Goal: Task Accomplishment & Management: Complete application form

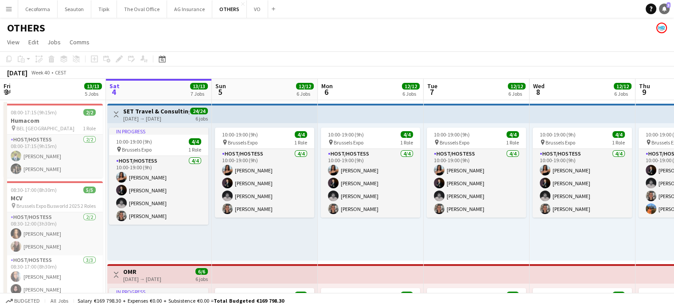
click at [664, 6] on icon "Notifications" at bounding box center [663, 8] width 5 height 5
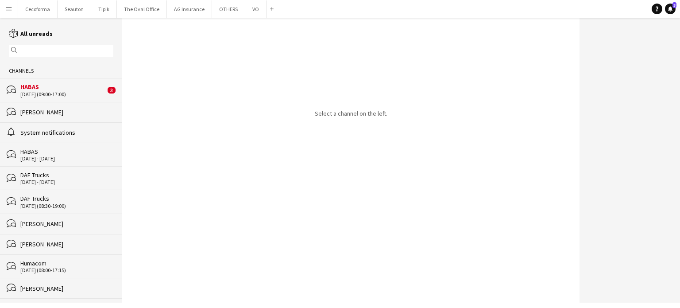
click at [38, 93] on div "[DATE] (09:00-17:00)" at bounding box center [62, 94] width 85 height 6
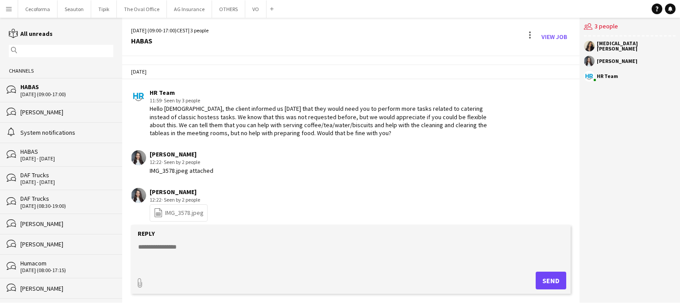
scroll to position [168, 0]
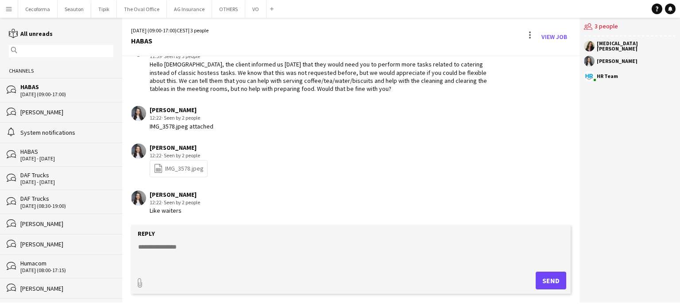
click at [176, 166] on link "file-spreadsheet IMG_3578.jpeg" at bounding box center [179, 168] width 50 height 10
click at [385, 158] on div "[PERSON_NAME] 12:22 · Seen by 3 people file-spreadsheet IMG_3578.jpeg" at bounding box center [314, 161] width 366 height 34
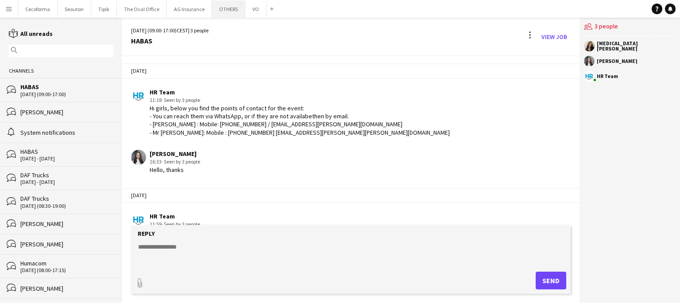
click at [223, 10] on button "OTHERS Close" at bounding box center [228, 8] width 33 height 17
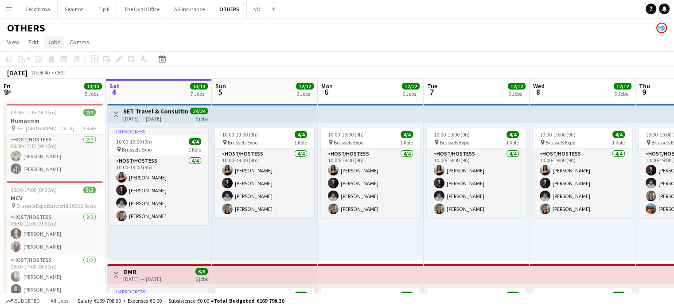
drag, startPoint x: 400, startPoint y: 63, endPoint x: 62, endPoint y: 40, distance: 337.9
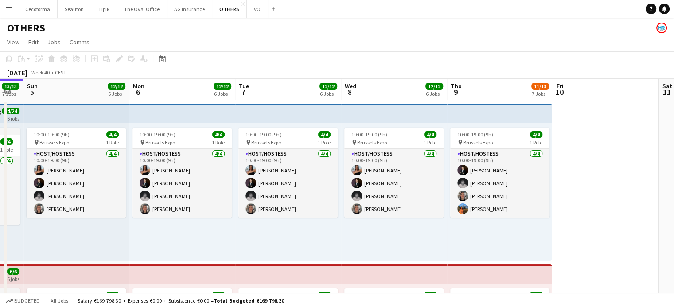
drag, startPoint x: 482, startPoint y: 249, endPoint x: 226, endPoint y: 229, distance: 256.9
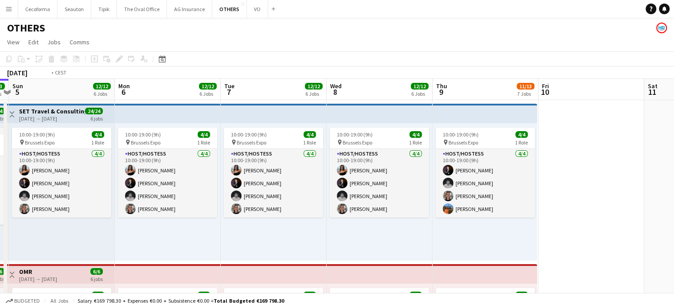
drag, startPoint x: 541, startPoint y: 230, endPoint x: 259, endPoint y: 228, distance: 282.2
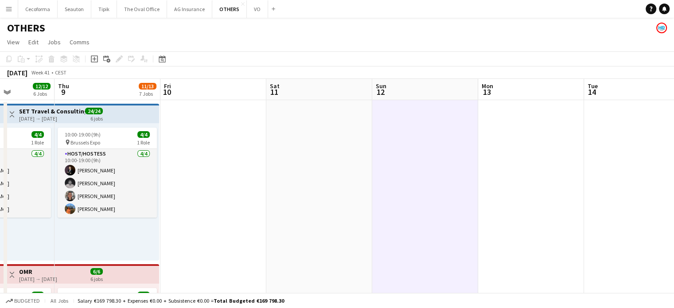
click at [147, 37] on app-page-menu "View Day view expanded Day view collapsed Month view Date picker Jump to [DATE]…" at bounding box center [337, 43] width 674 height 17
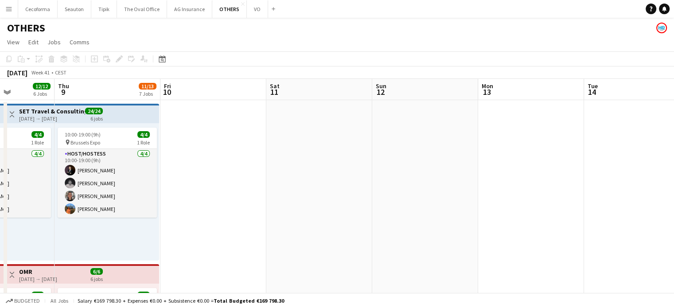
click at [95, 59] on div "Add job Add linked Job Edit Edit linked Job Applicants" at bounding box center [116, 59] width 68 height 11
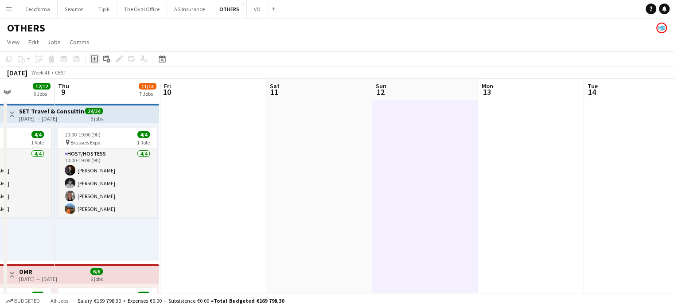
click at [94, 60] on icon at bounding box center [94, 59] width 4 height 4
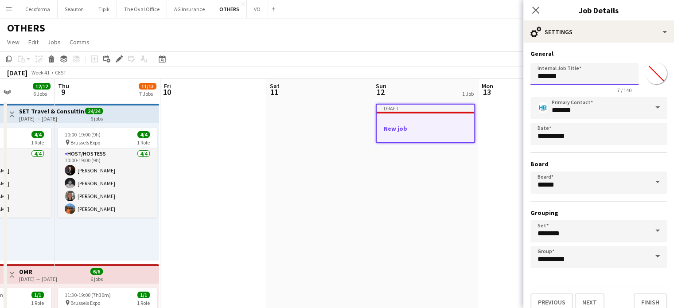
click at [575, 80] on input "*******" at bounding box center [584, 74] width 108 height 22
type input "*"
type input "**********"
click at [647, 300] on button "Finish" at bounding box center [649, 302] width 33 height 18
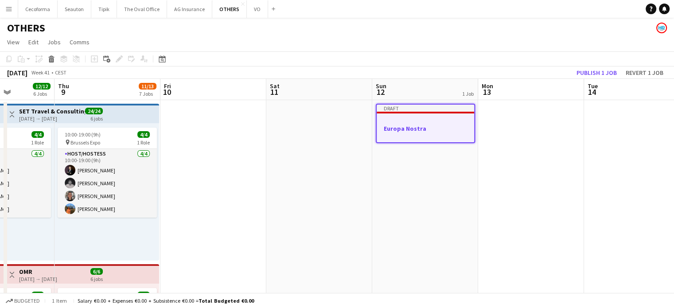
click at [404, 132] on h3 "Europa Nostra" at bounding box center [425, 128] width 97 height 8
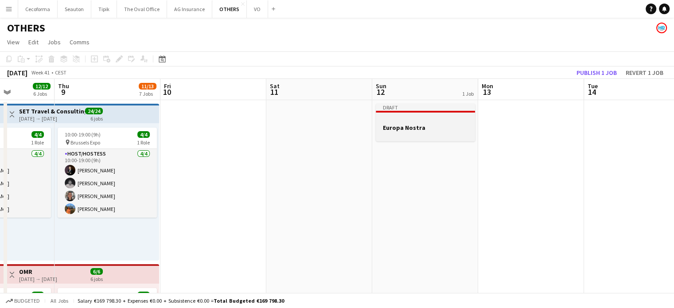
click at [397, 134] on div at bounding box center [425, 135] width 99 height 7
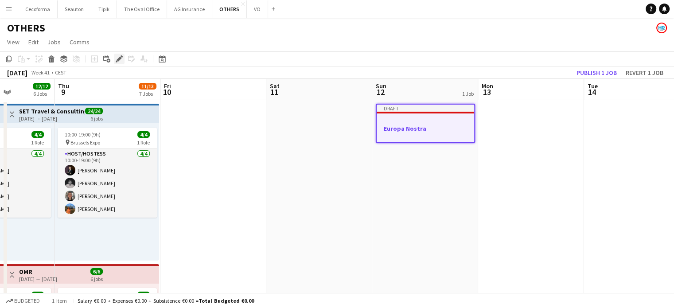
click at [117, 58] on icon "Edit" at bounding box center [119, 58] width 7 height 7
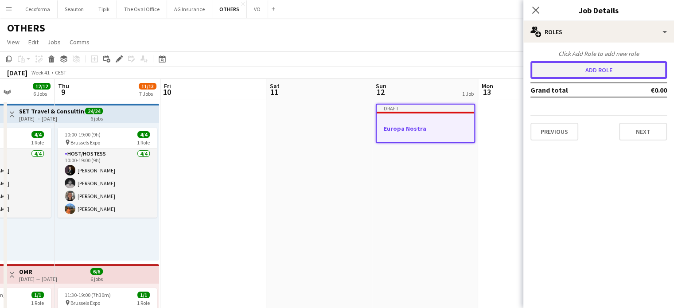
click at [580, 70] on button "Add role" at bounding box center [598, 70] width 136 height 18
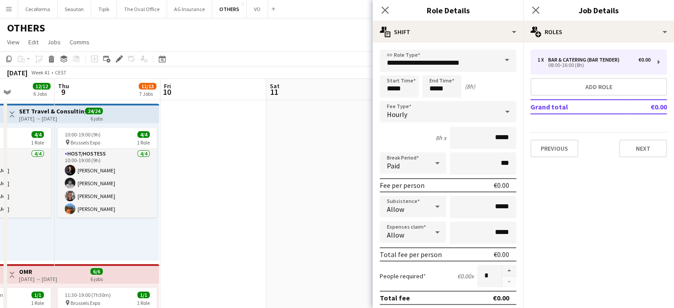
click at [500, 60] on span at bounding box center [506, 60] width 19 height 21
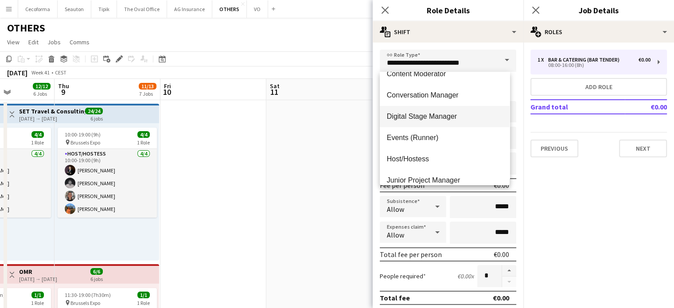
scroll to position [133, 0]
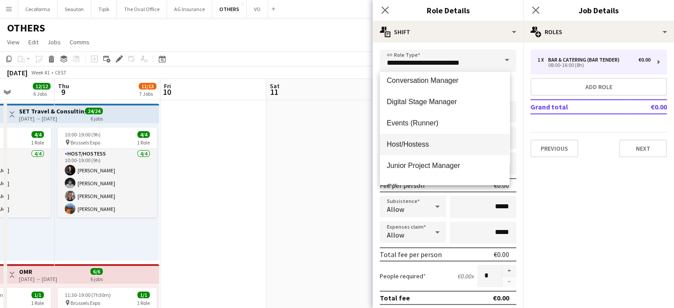
click at [406, 144] on span "Host/Hostess" at bounding box center [445, 144] width 116 height 8
type input "**********"
type input "******"
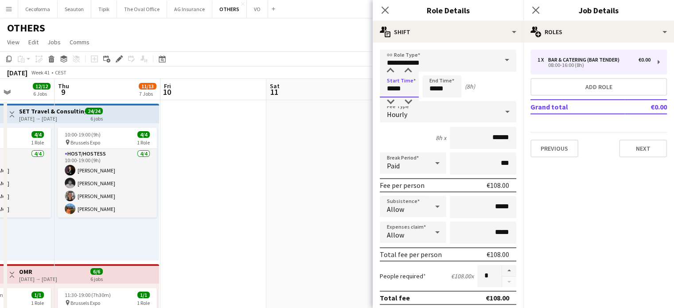
click at [393, 91] on input "*****" at bounding box center [399, 86] width 39 height 22
click at [390, 67] on div at bounding box center [390, 70] width 18 height 9
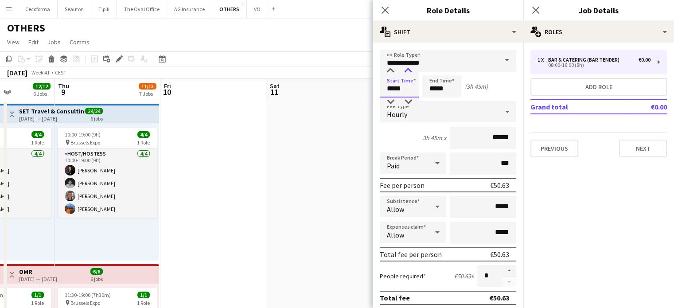
click at [409, 70] on div at bounding box center [408, 70] width 18 height 9
type input "*****"
click at [409, 70] on div at bounding box center [408, 70] width 18 height 9
click at [435, 90] on input "*****" at bounding box center [441, 86] width 39 height 22
click at [434, 70] on div at bounding box center [433, 70] width 18 height 9
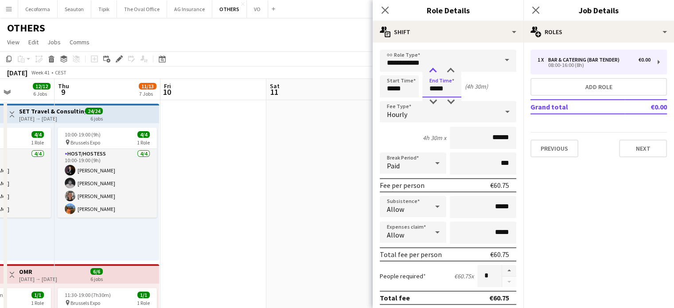
click at [434, 70] on div at bounding box center [433, 70] width 18 height 9
click at [436, 91] on input "*****" at bounding box center [441, 86] width 39 height 22
click at [434, 102] on div at bounding box center [433, 101] width 18 height 9
click at [451, 69] on div at bounding box center [451, 70] width 18 height 9
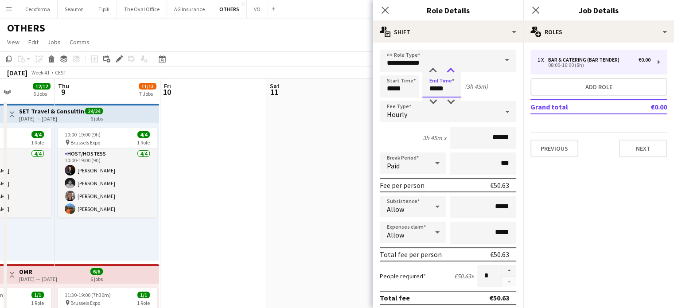
type input "*****"
click at [451, 69] on div at bounding box center [451, 70] width 18 height 9
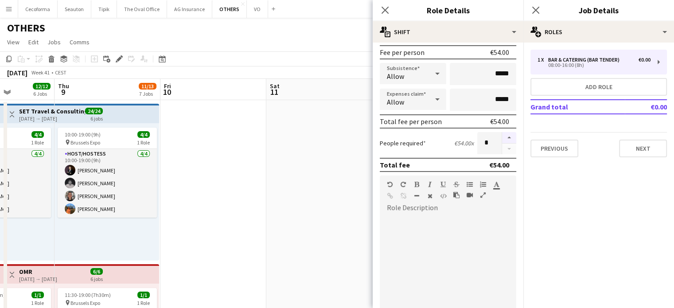
click at [502, 136] on button "button" at bounding box center [509, 138] width 14 height 12
type input "*"
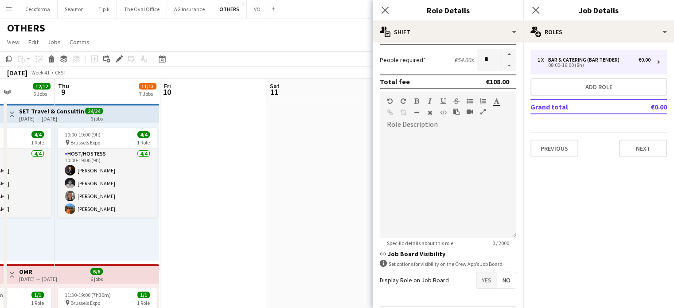
scroll to position [245, 0]
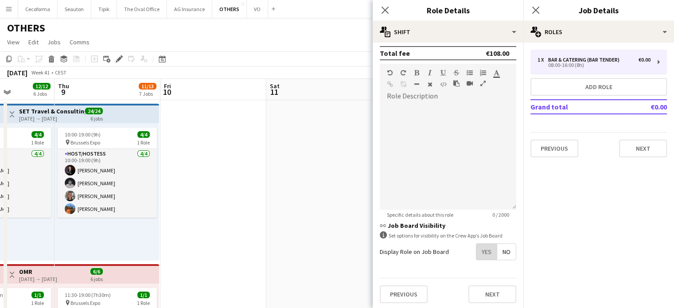
click at [476, 248] on span "Yes" at bounding box center [486, 252] width 20 height 16
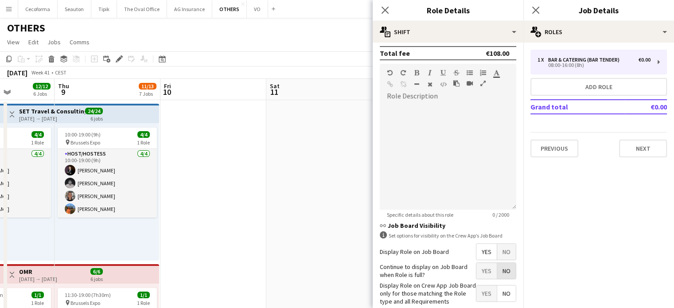
click at [500, 268] on span "No" at bounding box center [506, 271] width 19 height 16
click at [485, 288] on span "Yes" at bounding box center [486, 293] width 20 height 16
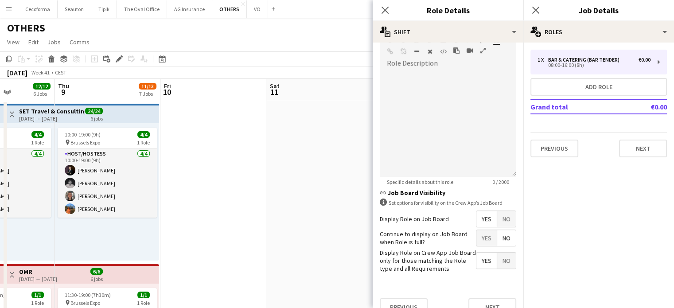
scroll to position [290, 0]
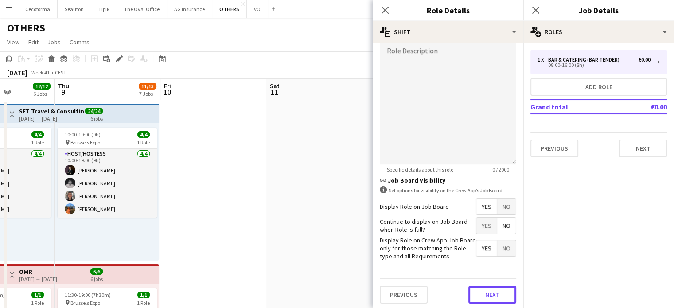
drag, startPoint x: 491, startPoint y: 298, endPoint x: 477, endPoint y: 202, distance: 97.2
click at [491, 295] on button "Next" at bounding box center [492, 295] width 48 height 18
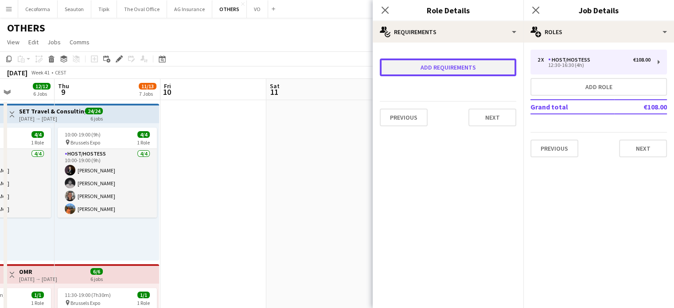
click at [427, 66] on button "Add requirements" at bounding box center [448, 67] width 136 height 18
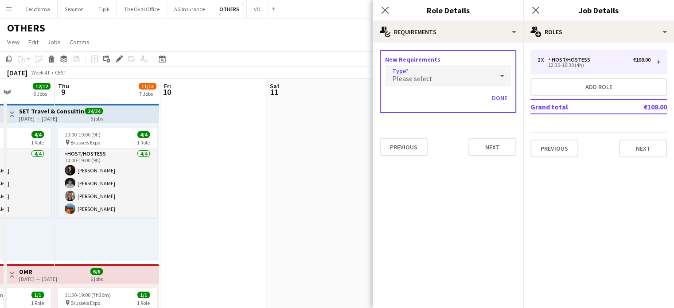
click at [424, 72] on div "Please select" at bounding box center [439, 75] width 108 height 21
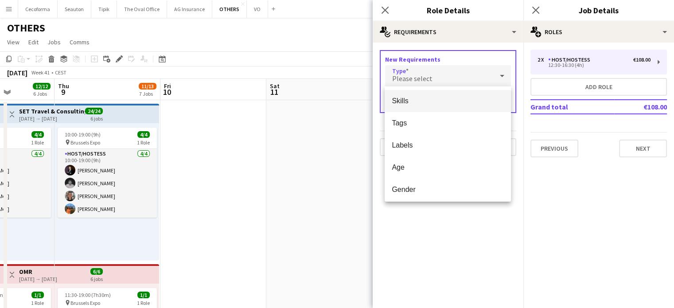
click at [413, 101] on span "Skills" at bounding box center [448, 101] width 112 height 8
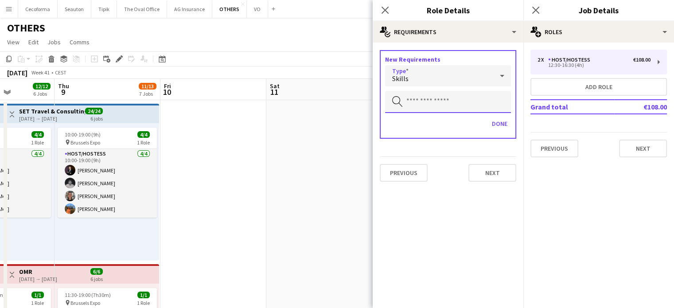
click at [414, 99] on input "text" at bounding box center [448, 102] width 126 height 22
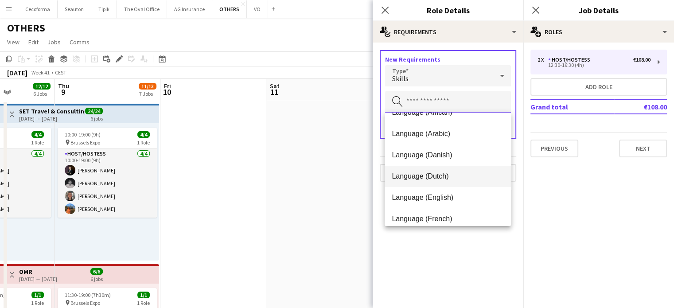
scroll to position [89, 0]
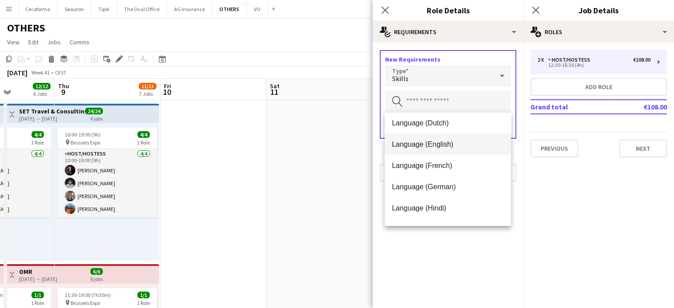
click at [413, 144] on span "Language (English)" at bounding box center [448, 144] width 112 height 8
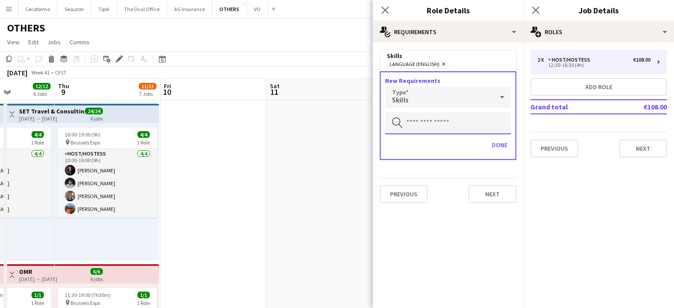
click at [412, 122] on input "text" at bounding box center [448, 123] width 126 height 22
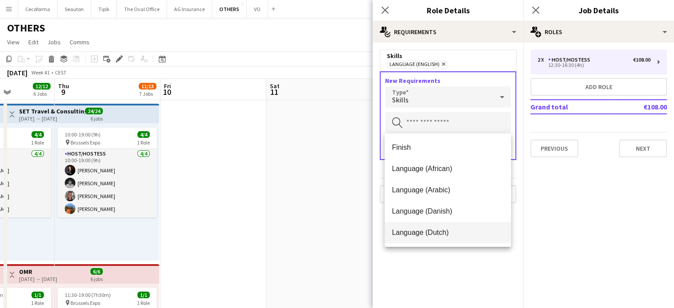
scroll to position [44, 0]
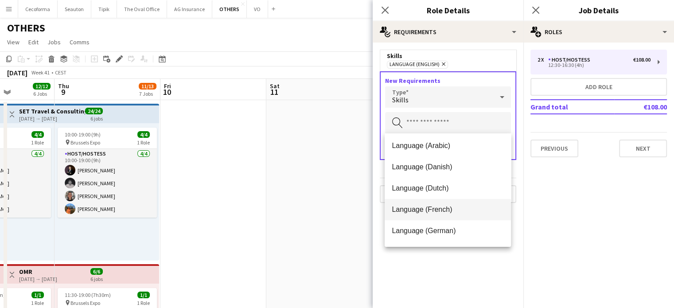
click at [415, 212] on span "Language (French)" at bounding box center [448, 209] width 112 height 8
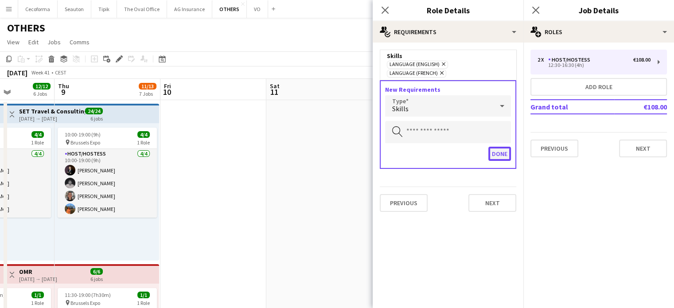
click at [496, 147] on button "Done" at bounding box center [499, 154] width 23 height 14
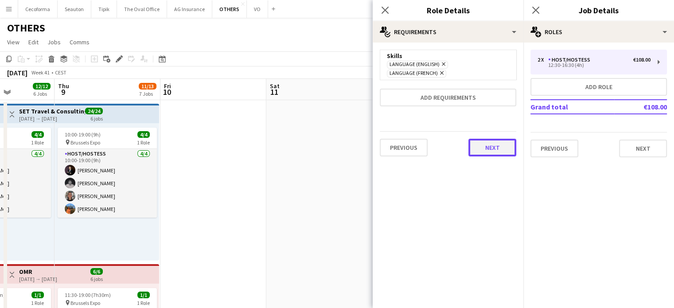
click at [493, 139] on button "Next" at bounding box center [492, 148] width 48 height 18
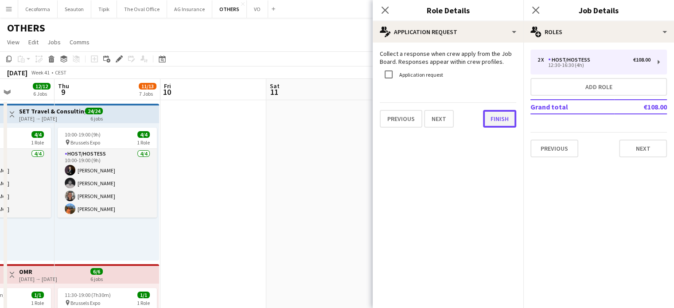
click at [500, 119] on button "Finish" at bounding box center [499, 119] width 33 height 18
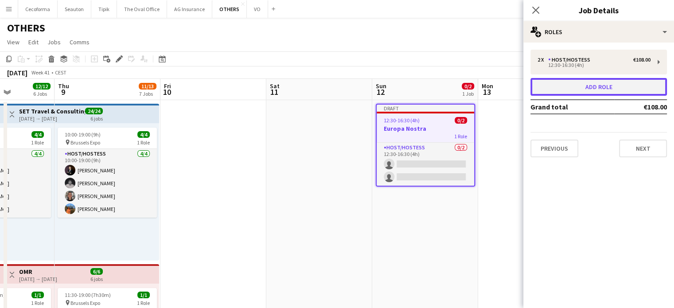
click at [574, 88] on button "Add role" at bounding box center [598, 87] width 136 height 18
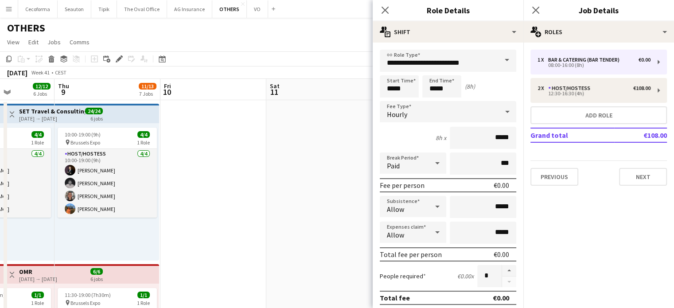
click at [499, 58] on span at bounding box center [506, 60] width 19 height 21
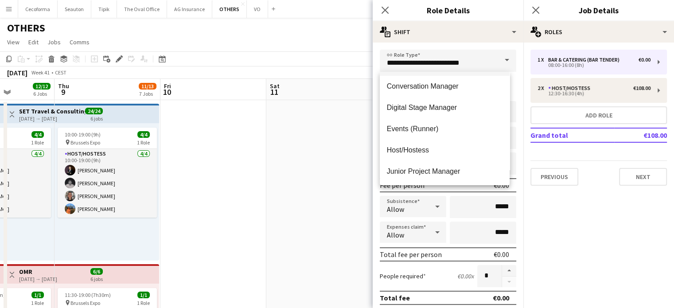
scroll to position [133, 0]
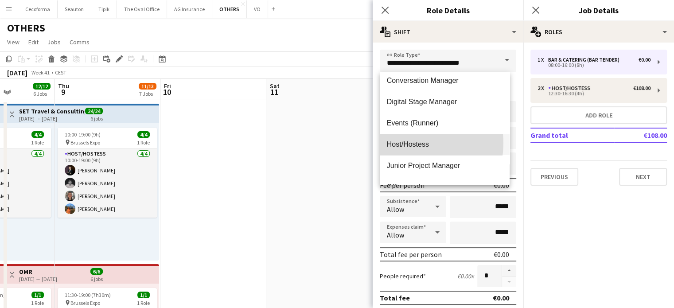
click at [406, 143] on span "Host/Hostess" at bounding box center [445, 144] width 116 height 8
type input "**********"
type input "******"
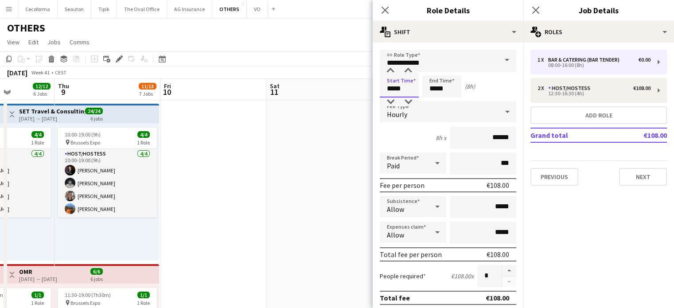
click at [394, 89] on input "*****" at bounding box center [399, 86] width 39 height 22
click at [392, 73] on div at bounding box center [390, 70] width 18 height 9
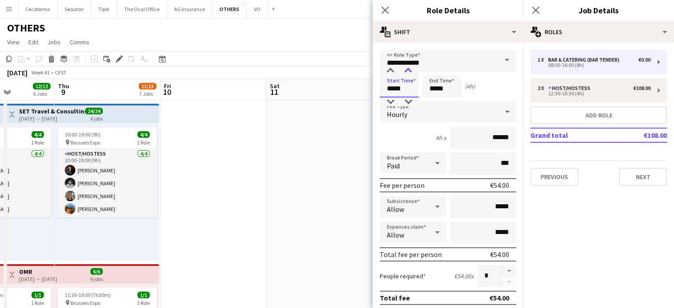
click at [408, 70] on div at bounding box center [408, 70] width 18 height 9
type input "*****"
click at [408, 70] on div at bounding box center [408, 70] width 18 height 9
click at [435, 90] on input "*****" at bounding box center [441, 86] width 39 height 22
click at [434, 70] on div at bounding box center [433, 70] width 18 height 9
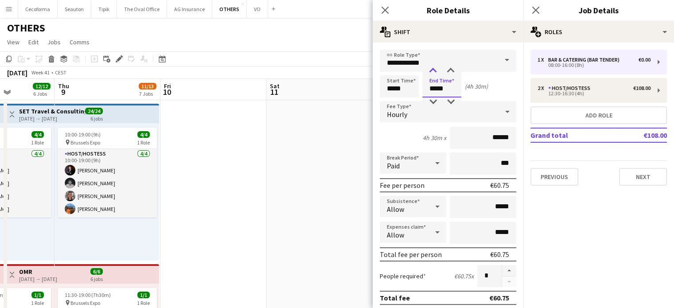
click at [434, 70] on div at bounding box center [433, 70] width 18 height 9
click at [432, 70] on div at bounding box center [433, 70] width 18 height 9
click at [450, 70] on div at bounding box center [451, 70] width 18 height 9
type input "*****"
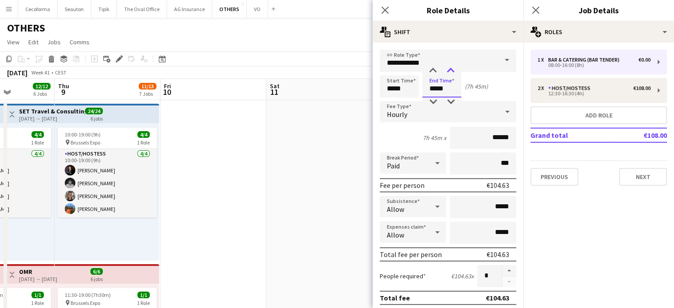
click at [450, 70] on div at bounding box center [451, 70] width 18 height 9
click at [434, 164] on icon at bounding box center [437, 163] width 11 height 18
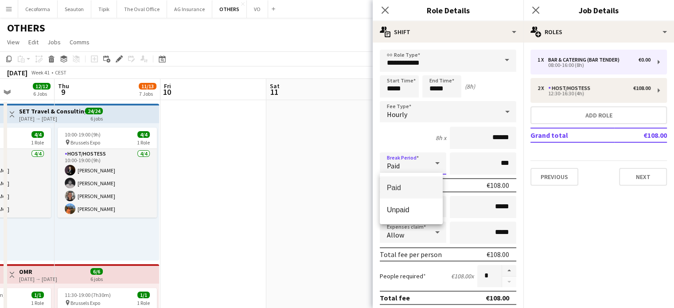
click at [398, 188] on span "Paid" at bounding box center [411, 187] width 49 height 8
click at [495, 163] on input "***" at bounding box center [483, 163] width 66 height 22
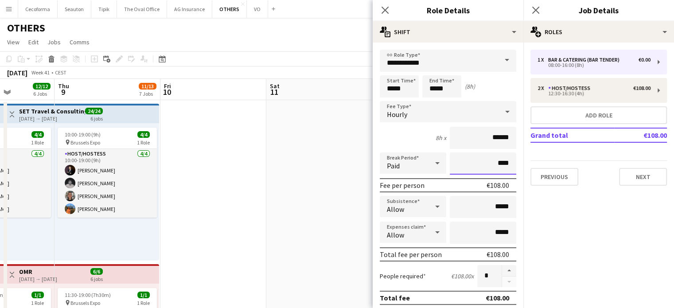
scroll to position [177, 0]
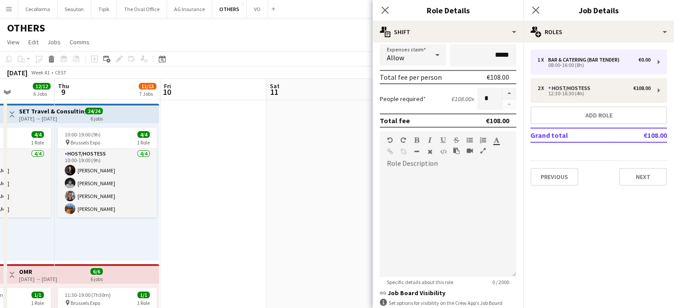
type input "****"
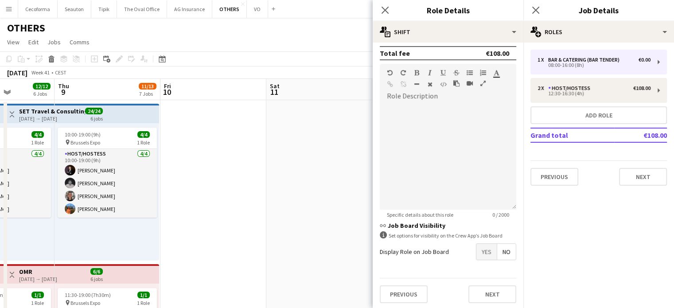
scroll to position [245, 0]
click at [480, 249] on span "Yes" at bounding box center [486, 252] width 20 height 16
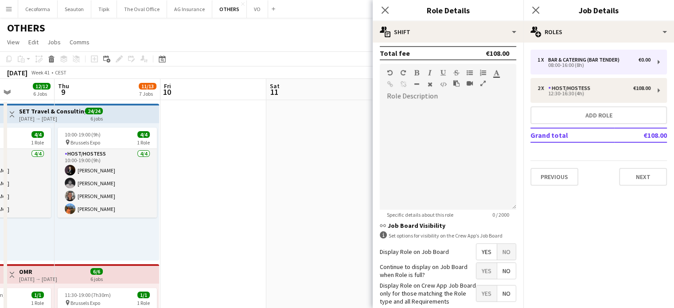
click at [500, 268] on span "No" at bounding box center [506, 271] width 19 height 16
click at [482, 289] on span "Yes" at bounding box center [486, 293] width 20 height 16
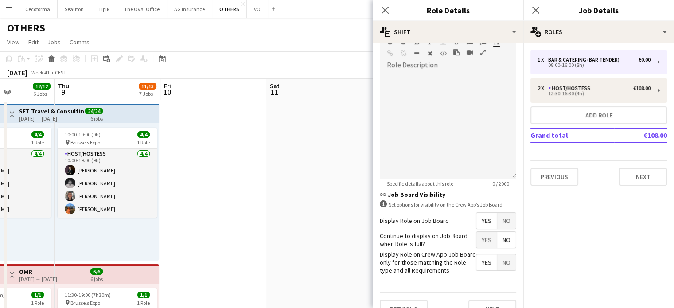
scroll to position [290, 0]
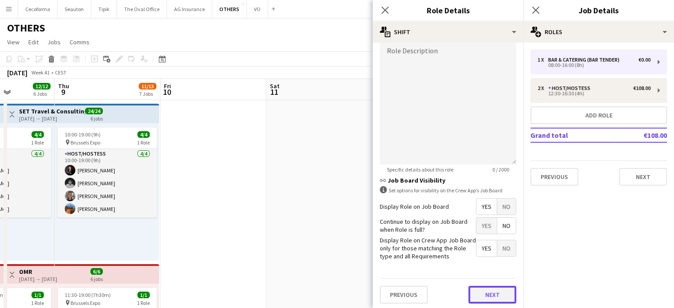
click at [482, 289] on button "Next" at bounding box center [492, 295] width 48 height 18
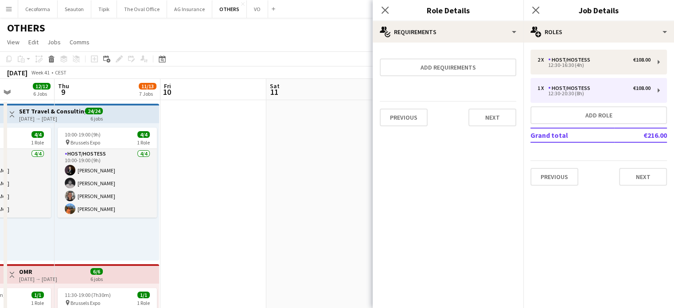
scroll to position [0, 0]
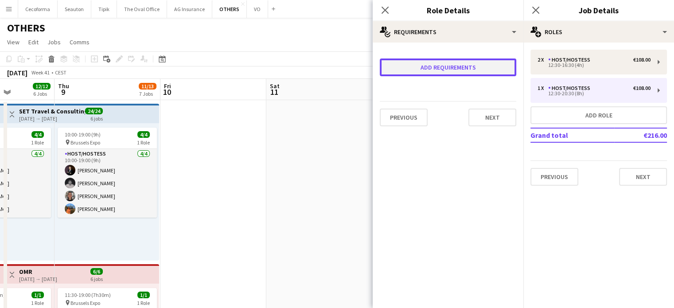
click at [420, 67] on button "Add requirements" at bounding box center [448, 67] width 136 height 18
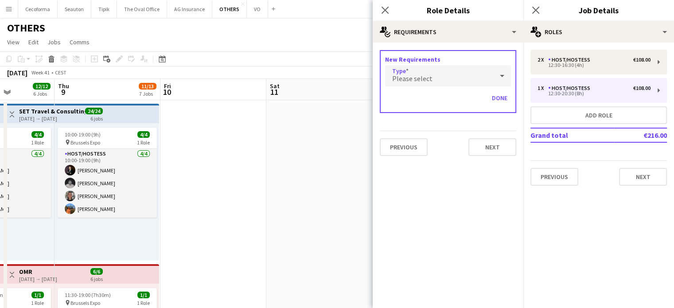
click at [418, 70] on div "Please select" at bounding box center [439, 75] width 108 height 21
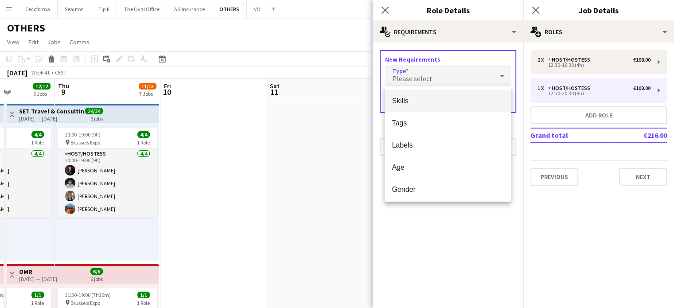
click at [404, 102] on span "Skills" at bounding box center [448, 101] width 112 height 8
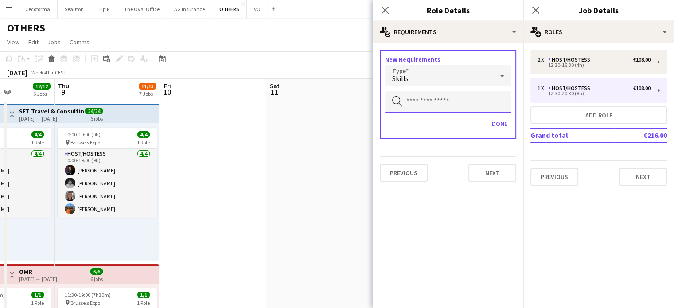
click at [408, 101] on input "text" at bounding box center [448, 102] width 126 height 22
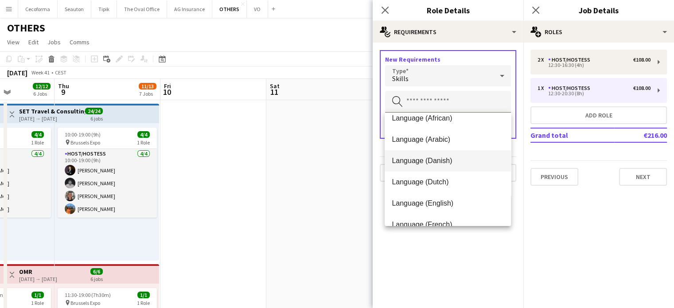
scroll to position [44, 0]
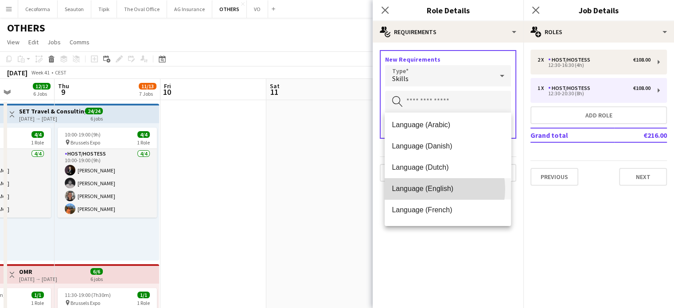
click at [430, 189] on span "Language (English)" at bounding box center [448, 188] width 112 height 8
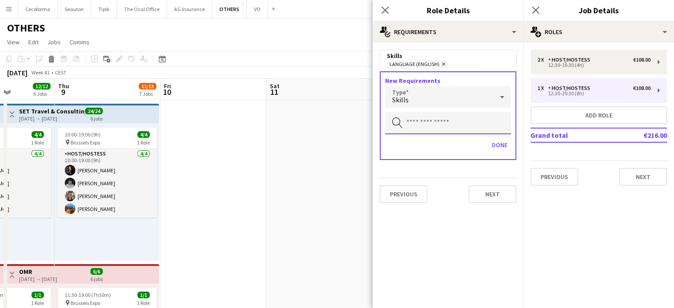
click at [423, 123] on input "text" at bounding box center [448, 123] width 126 height 22
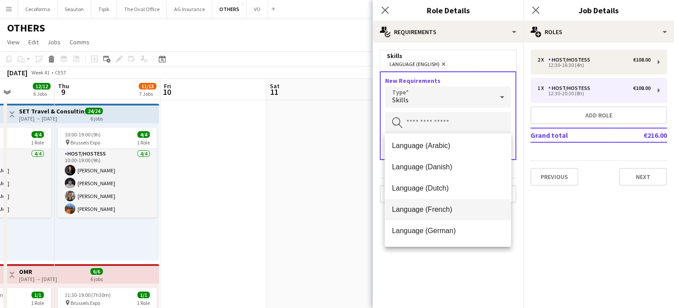
click at [426, 207] on span "Language (French)" at bounding box center [448, 209] width 112 height 8
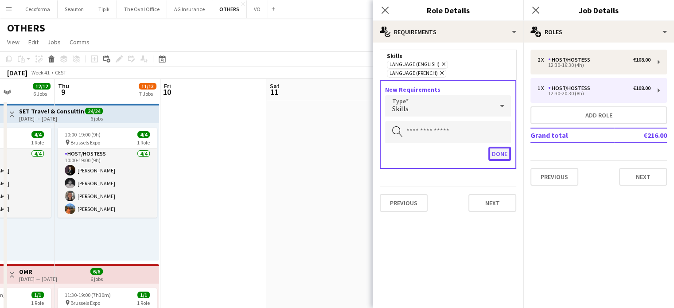
click at [496, 147] on button "Done" at bounding box center [499, 154] width 23 height 14
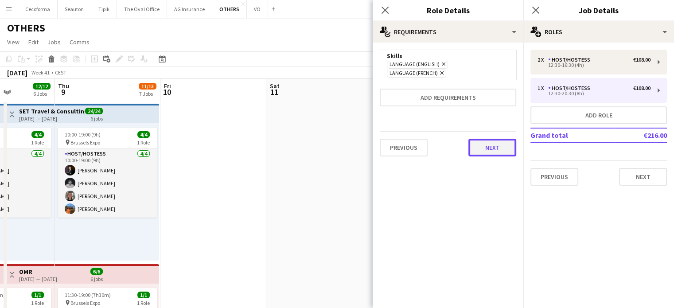
click at [496, 140] on button "Next" at bounding box center [492, 148] width 48 height 18
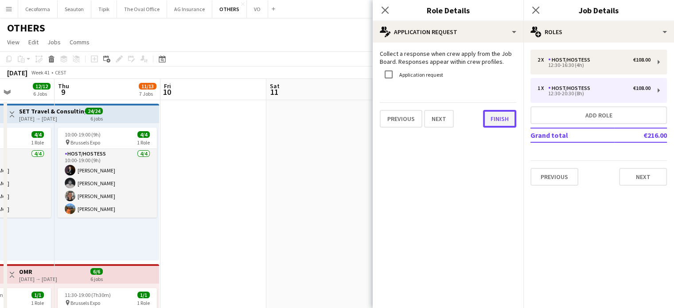
click at [498, 123] on button "Finish" at bounding box center [499, 119] width 33 height 18
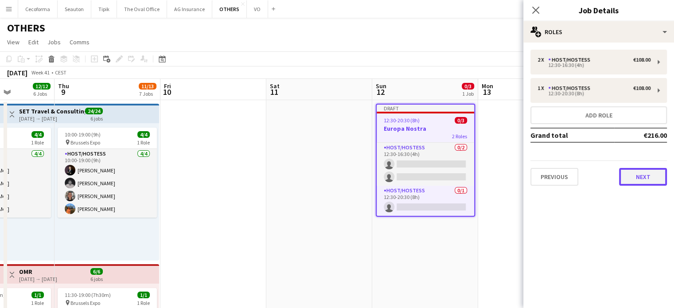
click at [650, 177] on button "Next" at bounding box center [643, 177] width 48 height 18
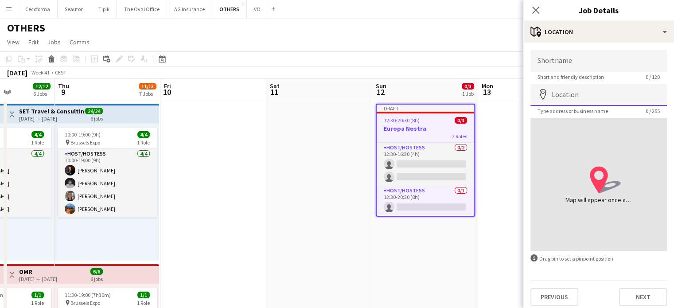
click at [558, 101] on input "Location" at bounding box center [598, 95] width 136 height 22
type input "**********"
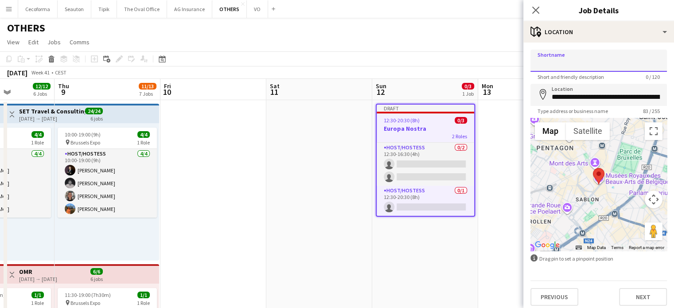
click at [580, 62] on input "Shortname" at bounding box center [598, 61] width 136 height 22
type input "**********"
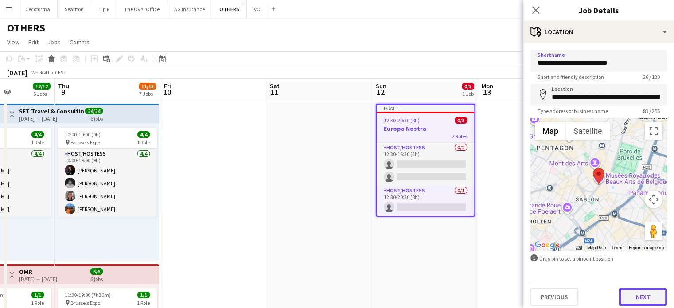
click at [639, 295] on button "Next" at bounding box center [643, 297] width 48 height 18
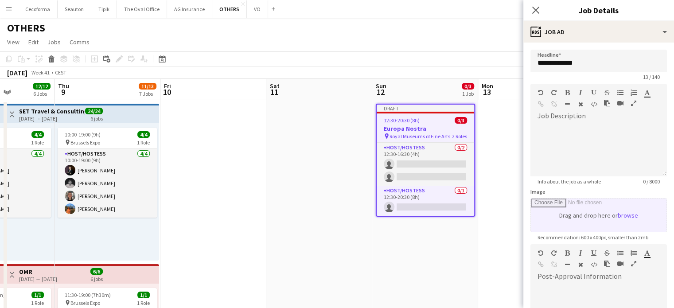
click at [604, 222] on input "Image" at bounding box center [599, 214] width 136 height 33
click at [583, 217] on input "Image" at bounding box center [599, 214] width 136 height 33
type input "**********"
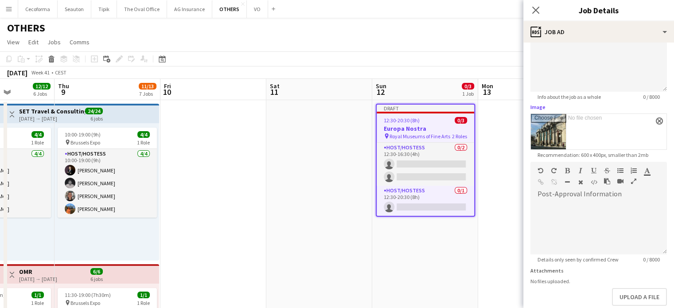
scroll to position [131, 0]
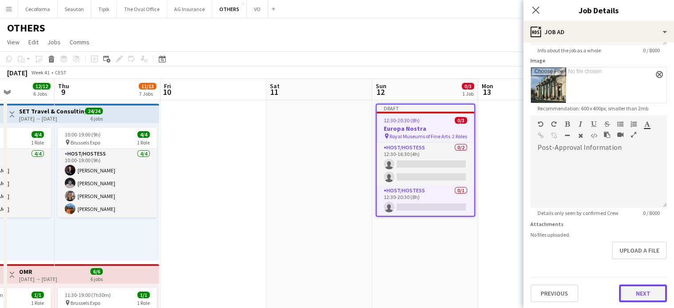
click at [638, 288] on button "Next" at bounding box center [643, 293] width 48 height 18
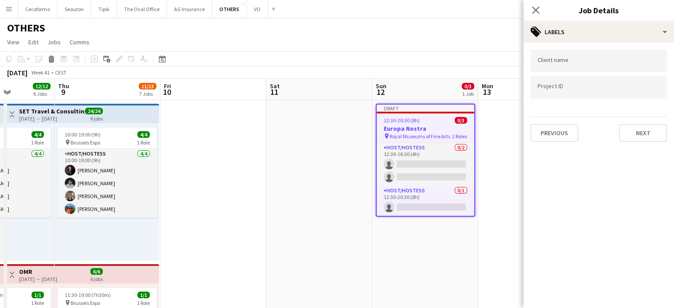
click at [579, 63] on input "Type to search client labels..." at bounding box center [598, 61] width 122 height 8
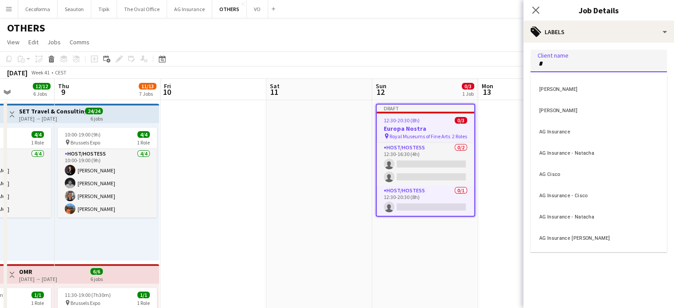
type input "*"
click at [562, 61] on div at bounding box center [598, 154] width 151 height 308
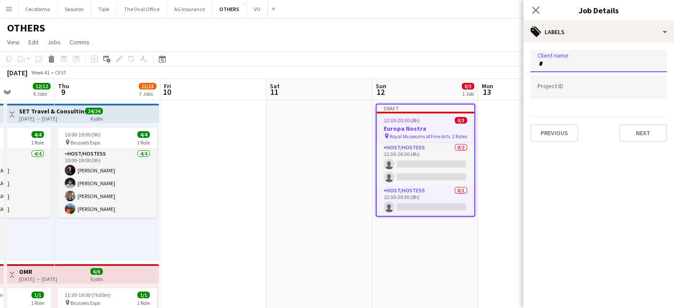
click at [558, 65] on input "*" at bounding box center [598, 64] width 122 height 8
type input "*****"
click at [546, 89] on div "[PERSON_NAME]" at bounding box center [598, 88] width 136 height 21
click at [552, 87] on input "Type to search project ID labels..." at bounding box center [598, 88] width 122 height 8
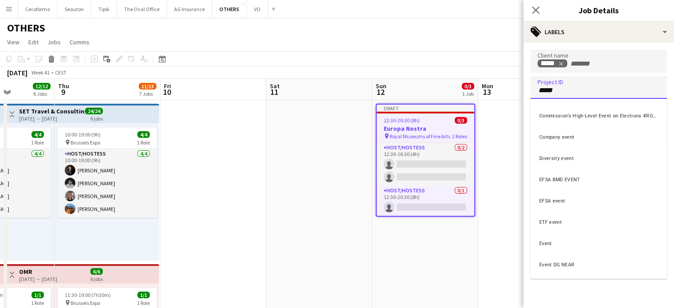
type input "*****"
click at [553, 241] on div "Event" at bounding box center [598, 242] width 136 height 21
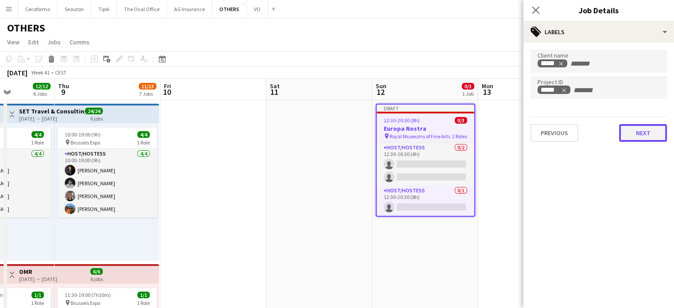
click at [646, 131] on button "Next" at bounding box center [643, 133] width 48 height 18
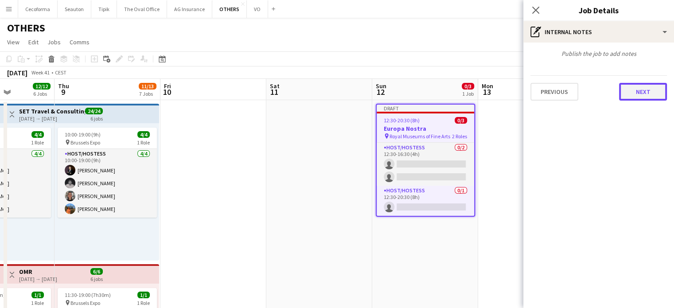
click at [654, 96] on button "Next" at bounding box center [643, 92] width 48 height 18
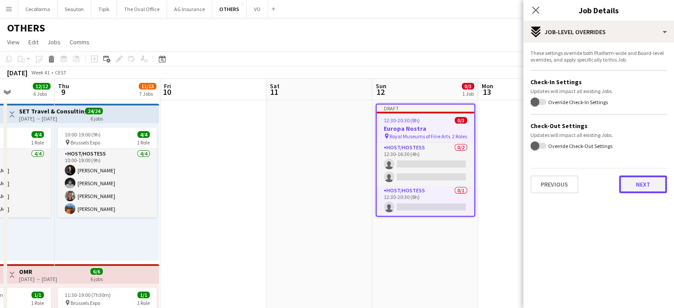
click at [648, 187] on button "Next" at bounding box center [643, 184] width 48 height 18
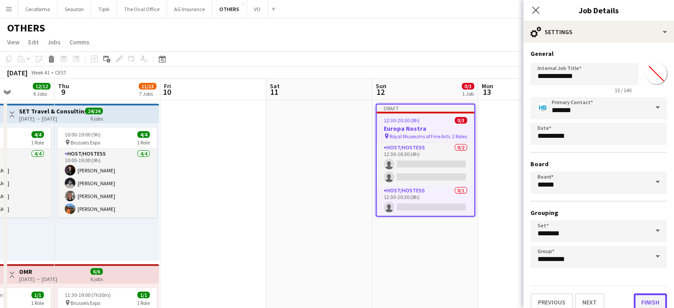
click at [645, 298] on button "Finish" at bounding box center [649, 302] width 33 height 18
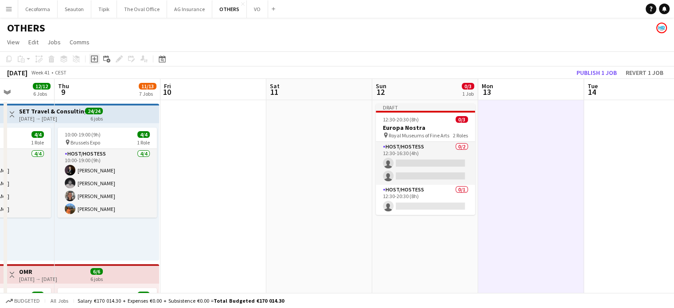
click at [95, 60] on icon "Add job" at bounding box center [94, 58] width 7 height 7
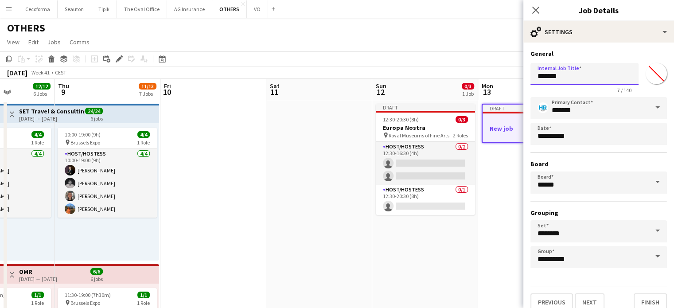
click at [582, 81] on input "*******" at bounding box center [584, 74] width 108 height 22
type input "*"
type input "**********"
click at [642, 298] on button "Finish" at bounding box center [649, 302] width 33 height 18
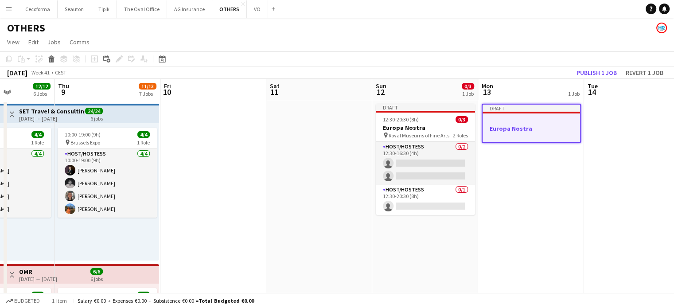
click at [512, 124] on h3 "Europa Nostra" at bounding box center [530, 128] width 97 height 8
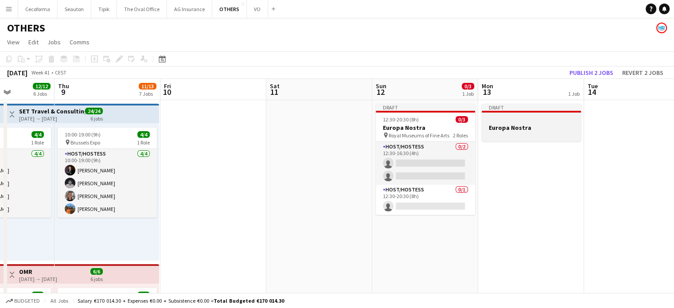
click at [493, 127] on h3 "Europa Nostra" at bounding box center [531, 128] width 99 height 8
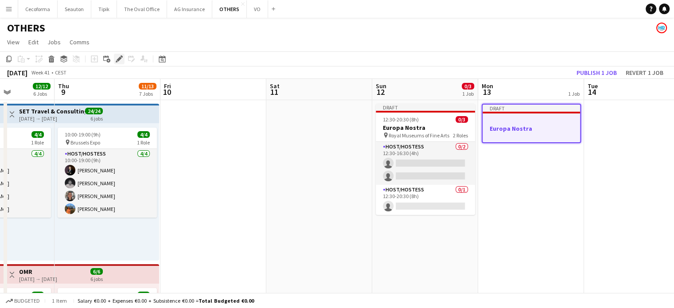
click at [117, 62] on icon at bounding box center [117, 61] width 2 height 2
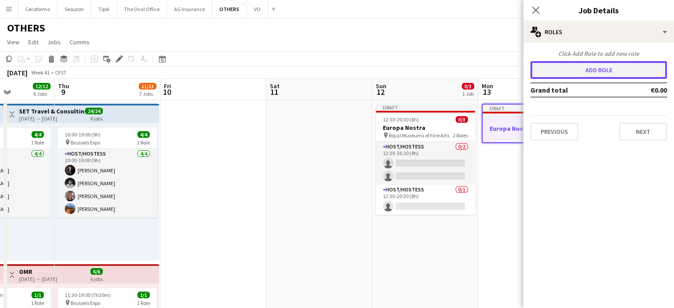
click at [574, 67] on button "Add role" at bounding box center [598, 70] width 136 height 18
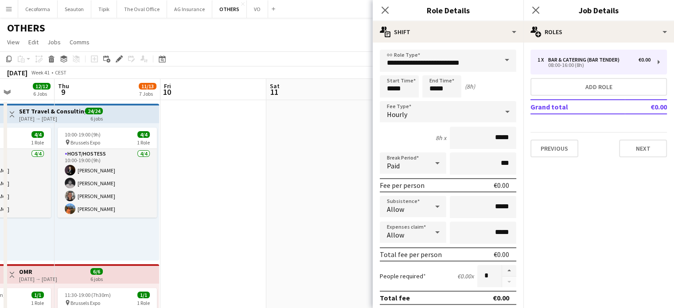
click at [500, 60] on span at bounding box center [506, 60] width 19 height 21
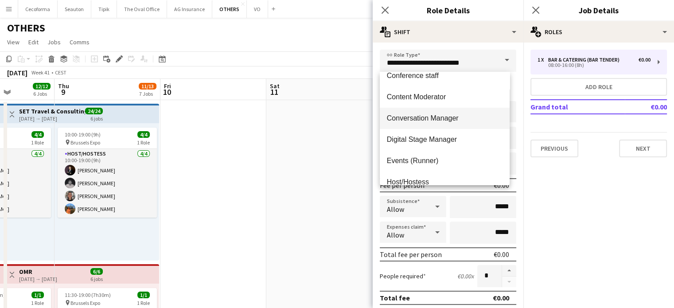
scroll to position [133, 0]
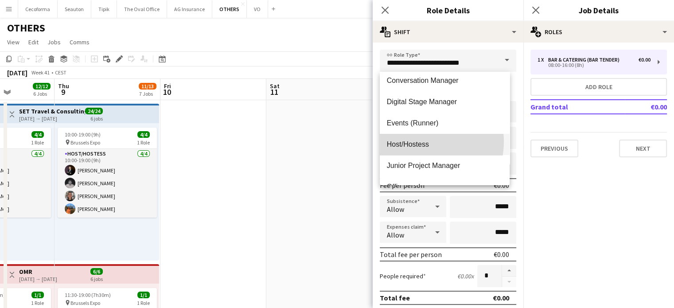
click at [415, 141] on span "Host/Hostess" at bounding box center [445, 144] width 116 height 8
type input "**********"
type input "******"
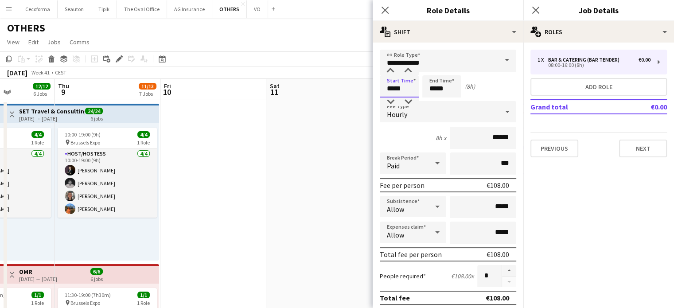
click at [404, 89] on input "*****" at bounding box center [399, 86] width 39 height 22
click at [408, 67] on div at bounding box center [408, 70] width 18 height 9
type input "*****"
click at [408, 67] on div at bounding box center [408, 70] width 18 height 9
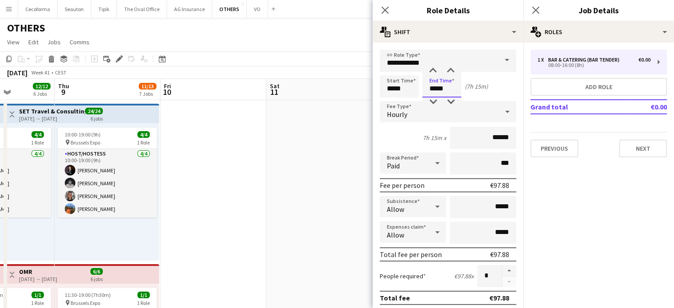
click at [436, 89] on input "*****" at bounding box center [441, 86] width 39 height 22
click at [434, 98] on div at bounding box center [433, 101] width 18 height 9
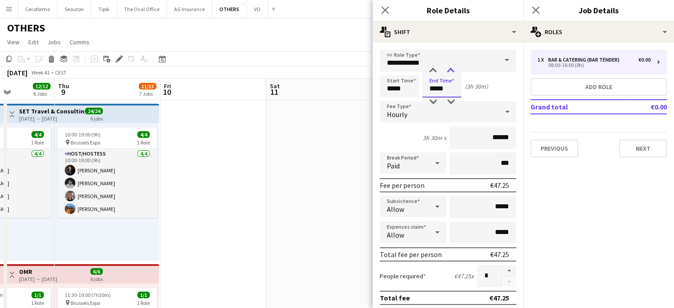
click at [451, 71] on div at bounding box center [451, 70] width 18 height 9
type input "*****"
click at [451, 71] on div at bounding box center [451, 70] width 18 height 9
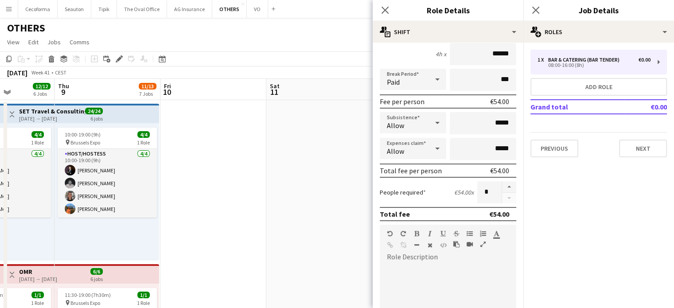
scroll to position [89, 0]
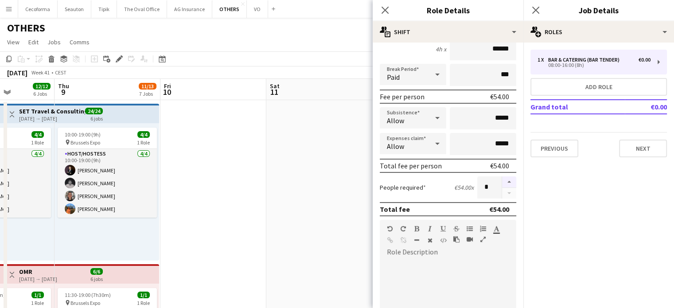
click at [504, 182] on button "button" at bounding box center [509, 182] width 14 height 12
type input "*"
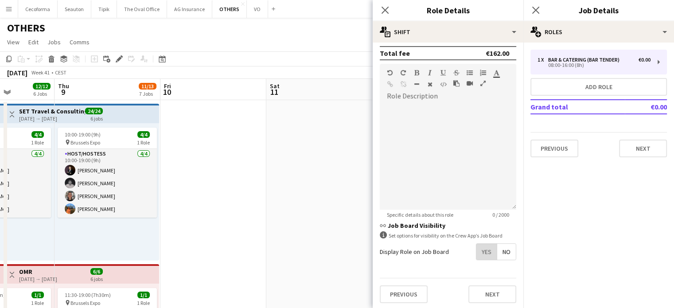
click at [484, 251] on span "Yes" at bounding box center [486, 252] width 20 height 16
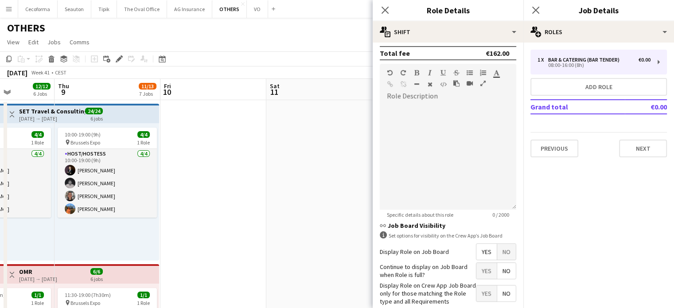
click at [503, 269] on span "No" at bounding box center [506, 271] width 19 height 16
click at [484, 292] on span "Yes" at bounding box center [486, 293] width 20 height 16
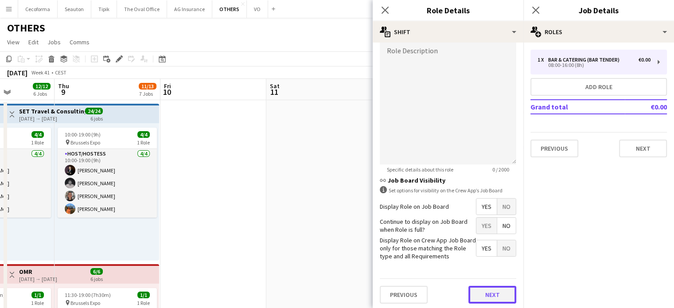
click at [488, 292] on button "Next" at bounding box center [492, 295] width 48 height 18
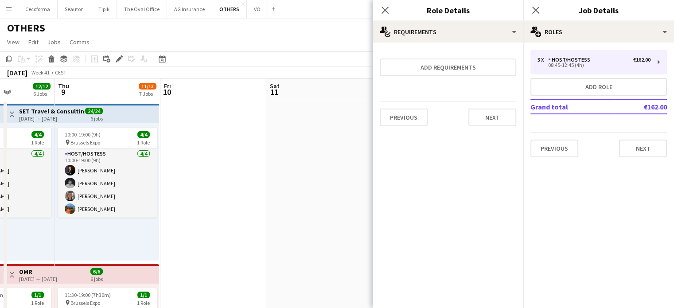
scroll to position [0, 0]
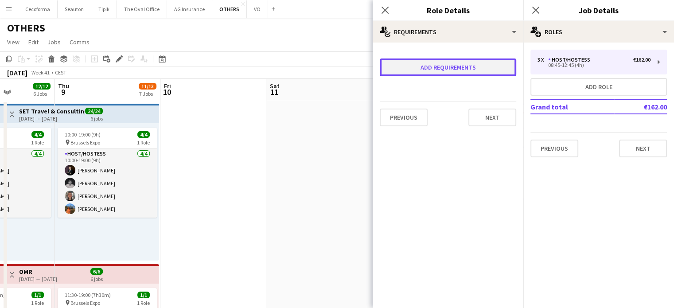
click at [452, 65] on button "Add requirements" at bounding box center [448, 67] width 136 height 18
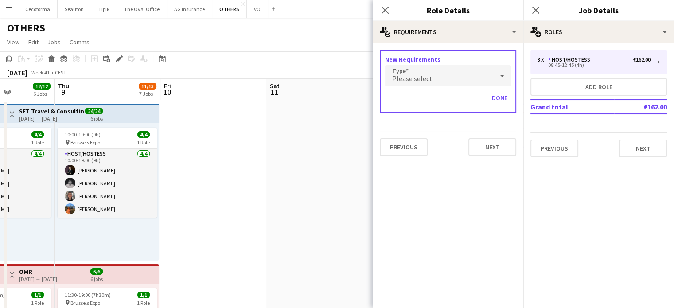
click at [423, 73] on div "Please select" at bounding box center [439, 75] width 108 height 21
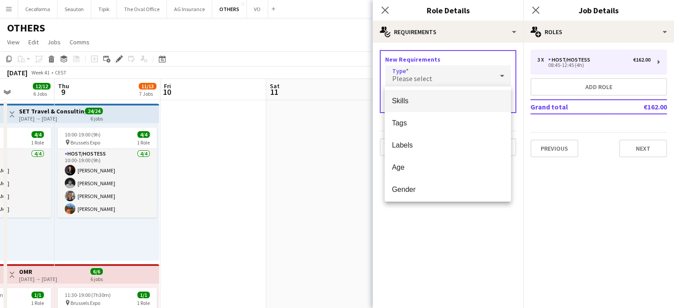
click at [410, 100] on span "Skills" at bounding box center [448, 101] width 112 height 8
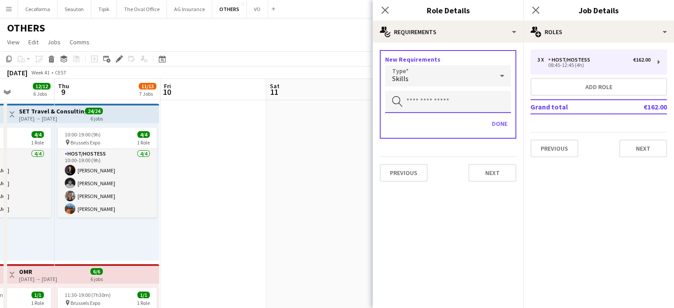
click at [411, 101] on input "text" at bounding box center [448, 102] width 126 height 22
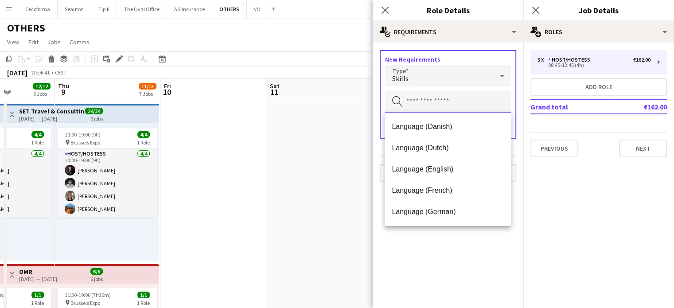
scroll to position [89, 0]
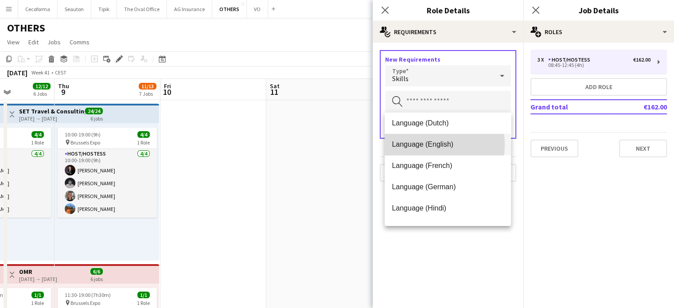
click at [416, 144] on span "Language (English)" at bounding box center [448, 144] width 112 height 8
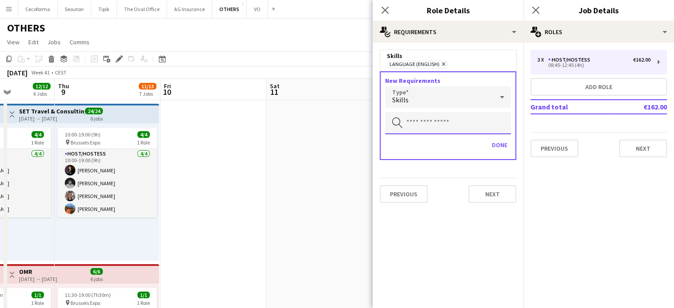
click at [423, 123] on input "text" at bounding box center [448, 123] width 126 height 22
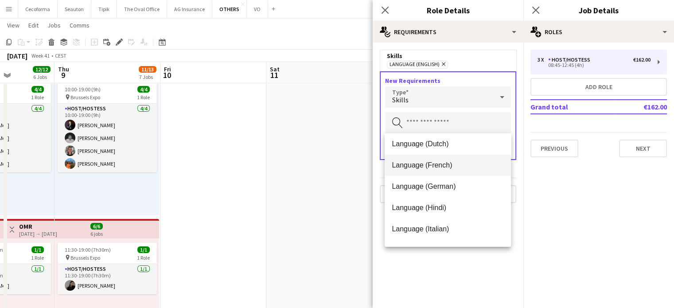
click at [424, 164] on span "Language (French)" at bounding box center [448, 165] width 112 height 8
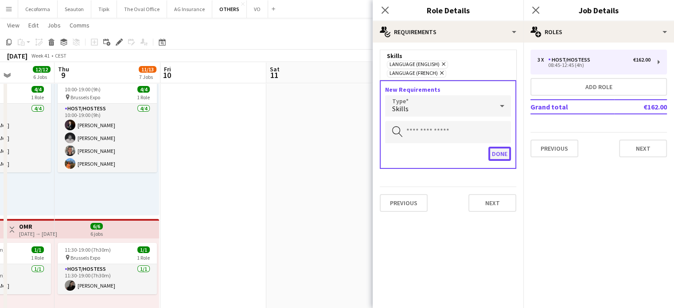
click at [503, 147] on button "Done" at bounding box center [499, 154] width 23 height 14
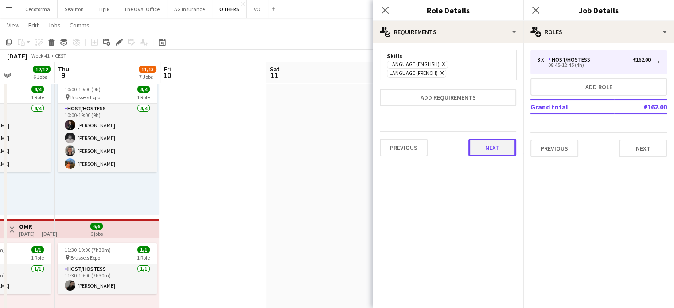
click at [495, 139] on button "Next" at bounding box center [492, 148] width 48 height 18
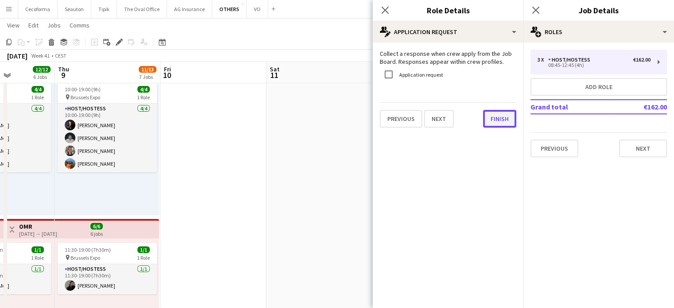
click at [501, 120] on button "Finish" at bounding box center [499, 119] width 33 height 18
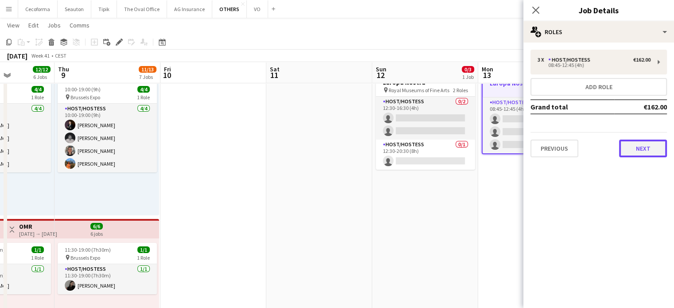
click at [640, 150] on button "Next" at bounding box center [643, 149] width 48 height 18
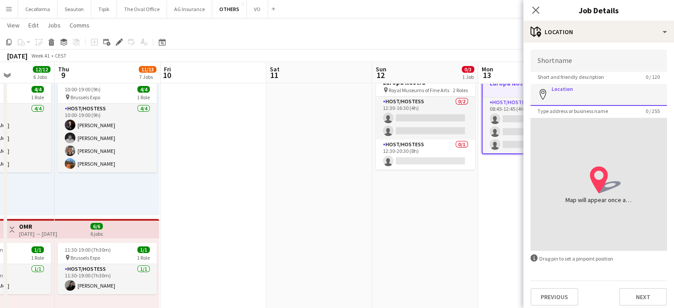
click at [567, 101] on input "Location" at bounding box center [598, 95] width 136 height 22
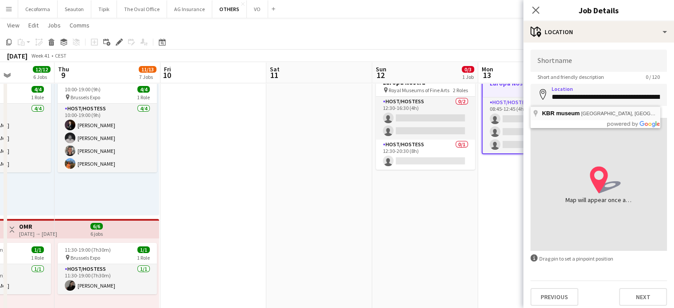
type input "**********"
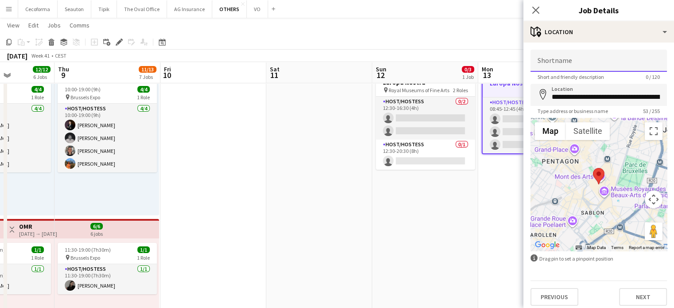
click at [558, 62] on input "Shortname" at bounding box center [598, 61] width 136 height 22
type input "**********"
click at [640, 294] on button "Next" at bounding box center [643, 297] width 48 height 18
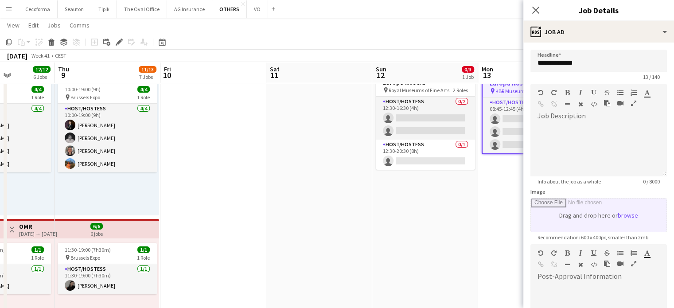
click at [558, 223] on input "Image" at bounding box center [599, 214] width 136 height 33
type input "**********"
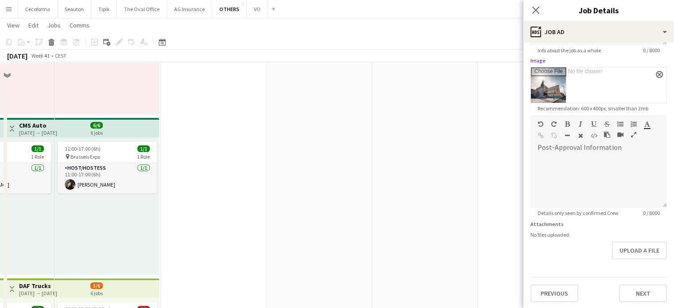
scroll to position [310, 0]
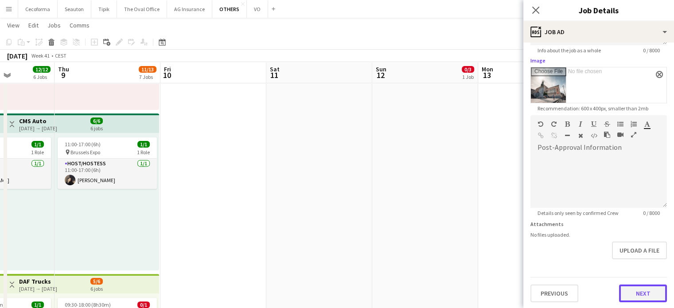
click at [638, 291] on button "Next" at bounding box center [643, 293] width 48 height 18
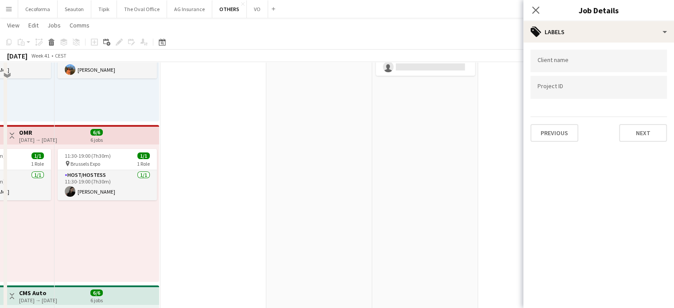
scroll to position [89, 0]
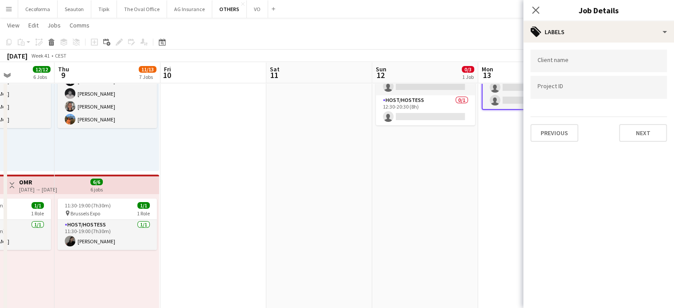
click at [585, 61] on input "Type to search client labels..." at bounding box center [598, 61] width 122 height 8
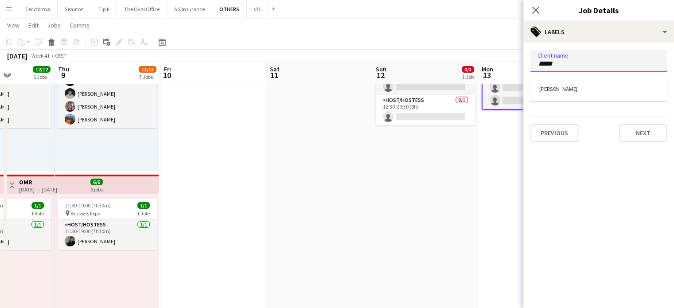
type input "*****"
click at [555, 86] on div "[PERSON_NAME]" at bounding box center [598, 88] width 136 height 21
click at [554, 90] on input "Type to search project ID labels..." at bounding box center [598, 88] width 122 height 8
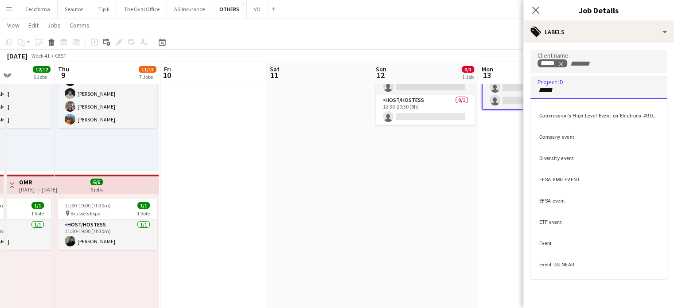
type input "*****"
click at [547, 243] on div "Event" at bounding box center [598, 242] width 136 height 21
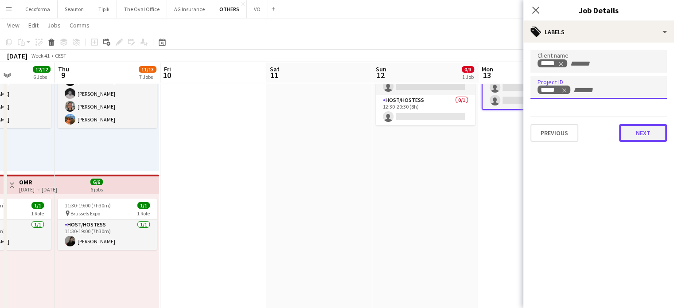
click at [656, 132] on button "Next" at bounding box center [643, 133] width 48 height 18
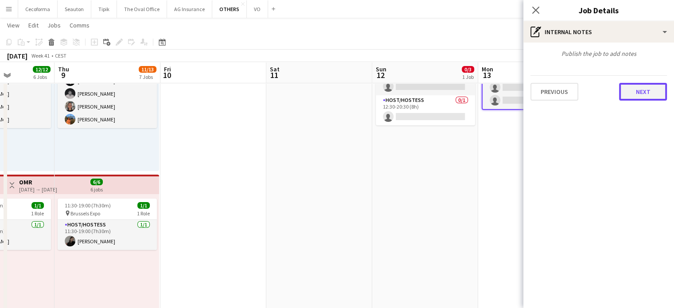
click at [652, 95] on button "Next" at bounding box center [643, 92] width 48 height 18
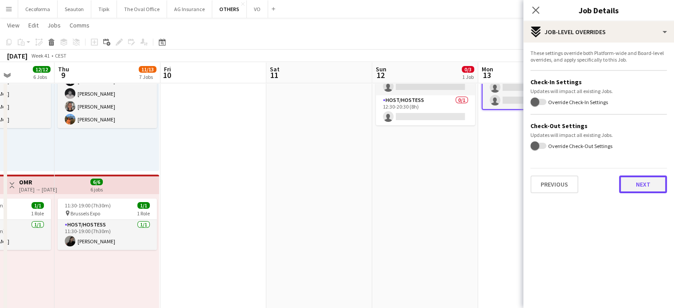
click at [649, 183] on button "Next" at bounding box center [643, 184] width 48 height 18
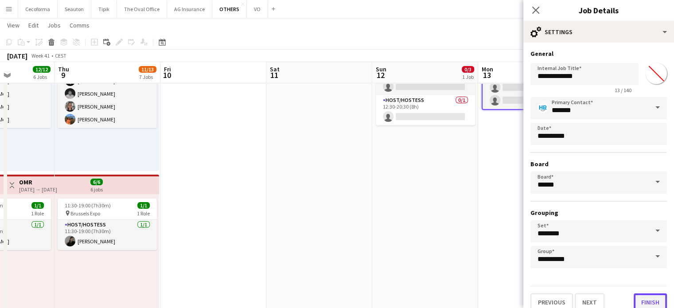
click at [642, 298] on button "Finish" at bounding box center [649, 302] width 33 height 18
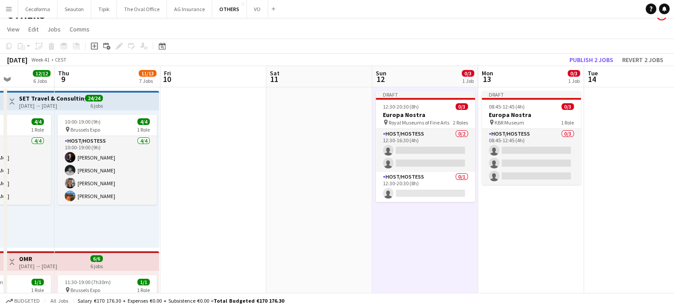
scroll to position [0, 0]
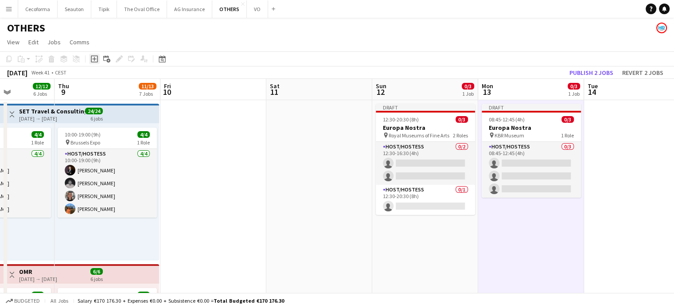
click at [97, 60] on icon "Add job" at bounding box center [94, 58] width 7 height 7
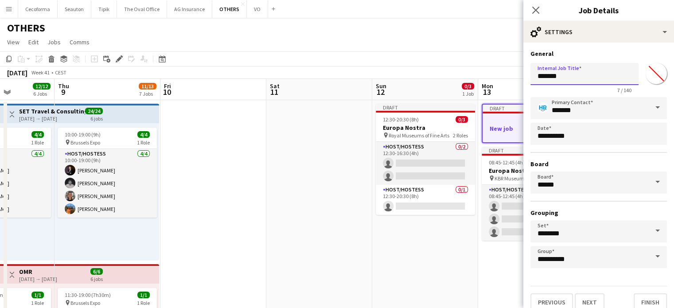
click at [579, 78] on input "*******" at bounding box center [584, 74] width 108 height 22
type input "*"
type input "**********"
click at [637, 299] on button "Finish" at bounding box center [649, 302] width 33 height 18
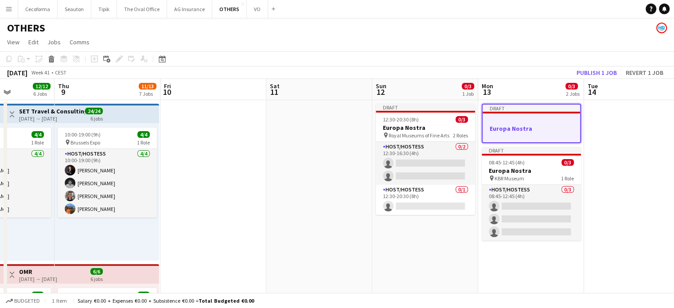
click at [519, 128] on h3 "Europa Nostra" at bounding box center [530, 128] width 97 height 8
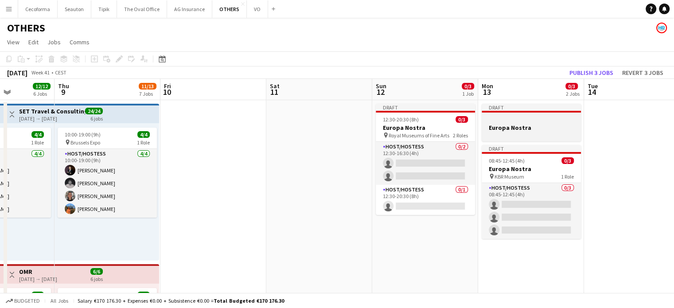
click at [507, 128] on h3 "Europa Nostra" at bounding box center [531, 128] width 99 height 8
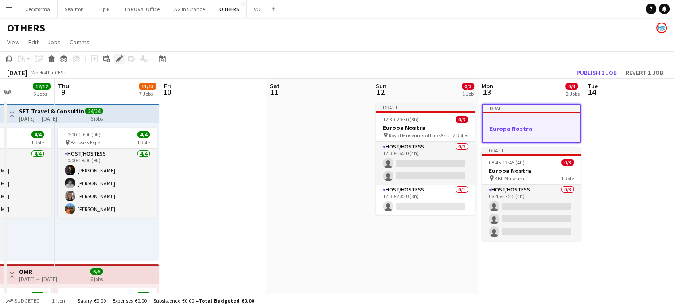
click at [120, 58] on icon at bounding box center [119, 59] width 5 height 5
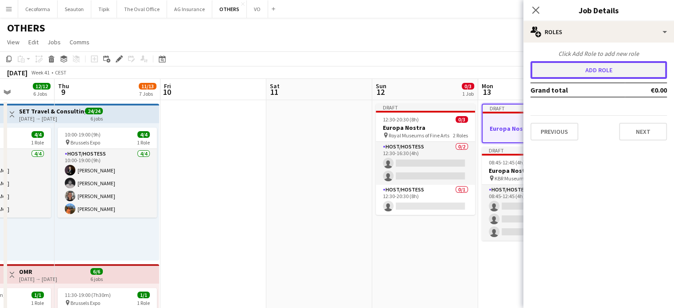
click at [592, 72] on button "Add role" at bounding box center [598, 70] width 136 height 18
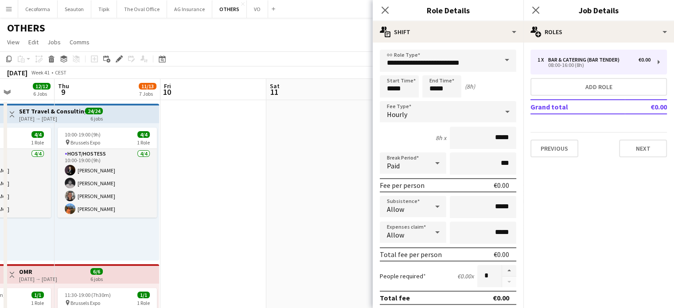
click at [498, 61] on span at bounding box center [506, 60] width 19 height 21
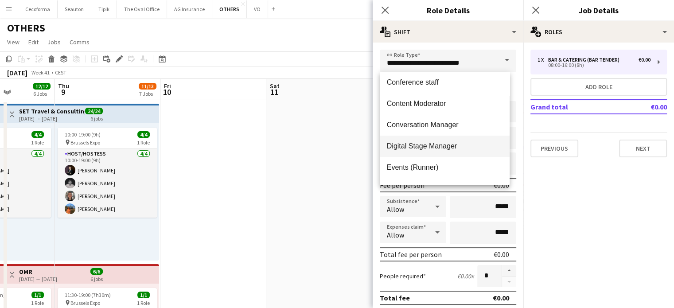
scroll to position [133, 0]
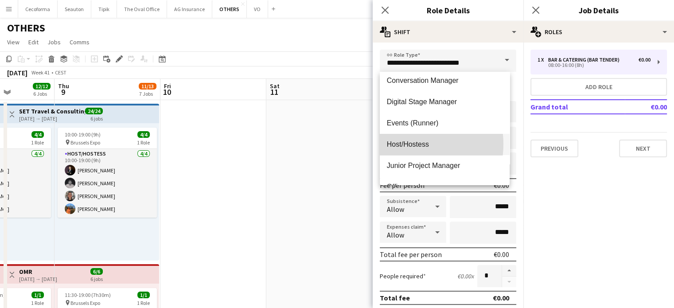
click at [405, 144] on span "Host/Hostess" at bounding box center [445, 144] width 116 height 8
type input "**********"
type input "******"
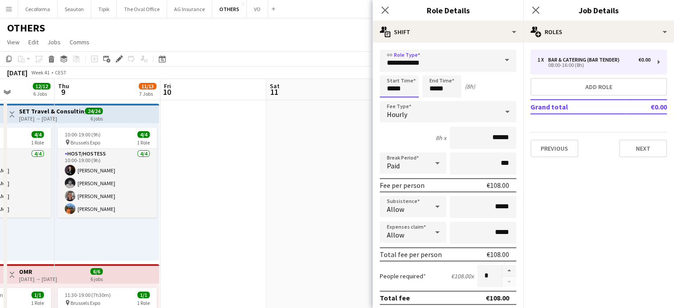
click at [393, 88] on input "*****" at bounding box center [399, 86] width 39 height 22
click at [390, 69] on div at bounding box center [390, 70] width 18 height 9
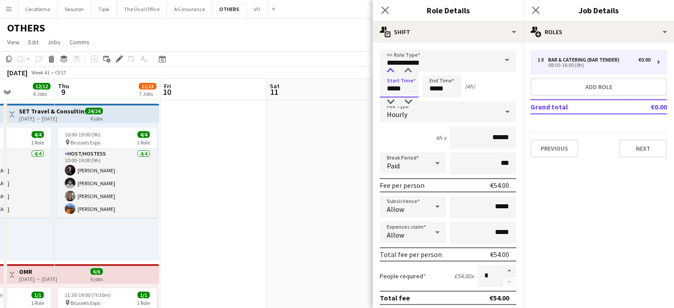
click at [390, 69] on div at bounding box center [390, 70] width 18 height 9
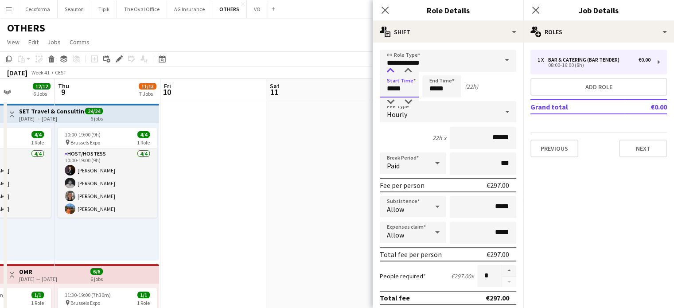
click at [390, 69] on div at bounding box center [390, 70] width 18 height 9
click at [407, 68] on div at bounding box center [408, 70] width 18 height 9
click at [408, 102] on div at bounding box center [408, 101] width 18 height 9
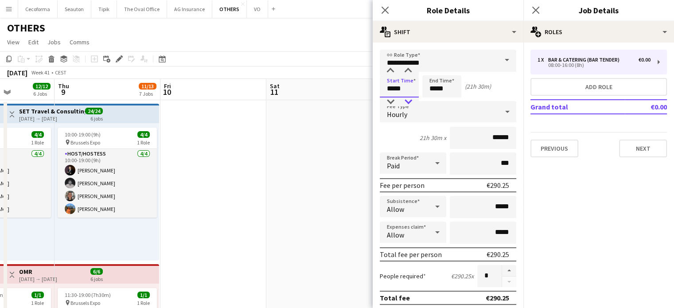
type input "*****"
click at [408, 102] on div at bounding box center [408, 101] width 18 height 9
click at [434, 90] on input "*****" at bounding box center [441, 86] width 39 height 22
click at [435, 68] on div at bounding box center [433, 70] width 18 height 9
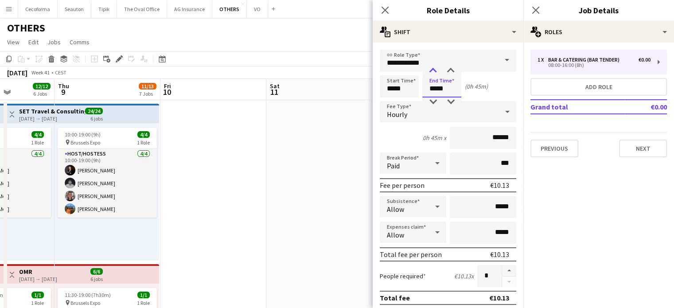
click at [435, 68] on div at bounding box center [433, 70] width 18 height 9
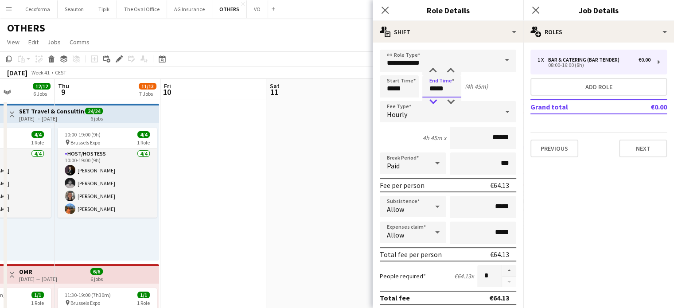
click at [434, 100] on div at bounding box center [433, 101] width 18 height 9
type input "*****"
click at [450, 70] on div at bounding box center [451, 70] width 18 height 9
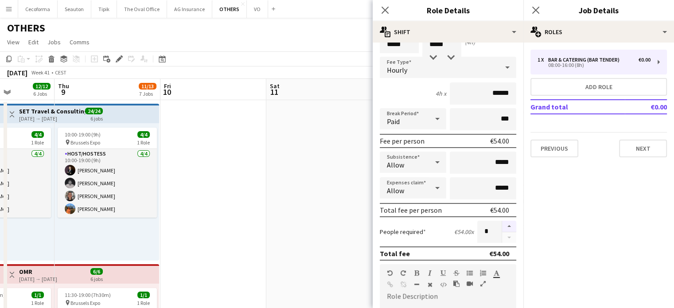
click at [502, 227] on button "button" at bounding box center [509, 227] width 14 height 12
type input "*"
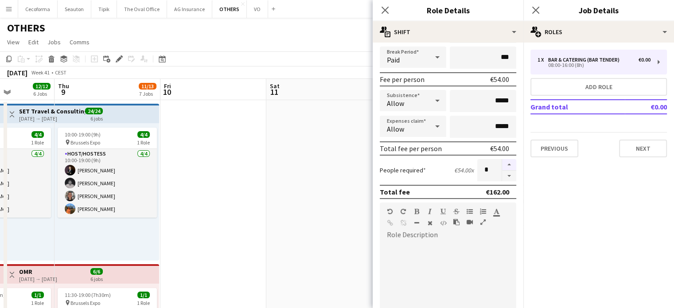
scroll to position [245, 0]
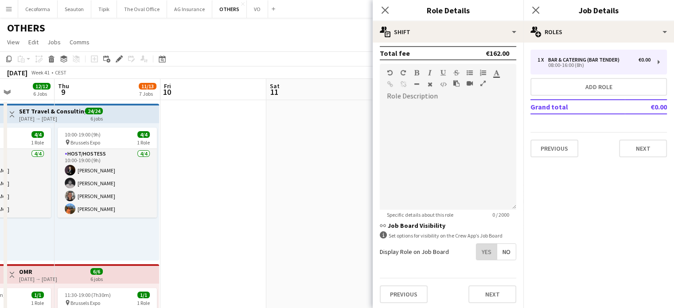
click at [478, 244] on span "Yes" at bounding box center [486, 252] width 20 height 16
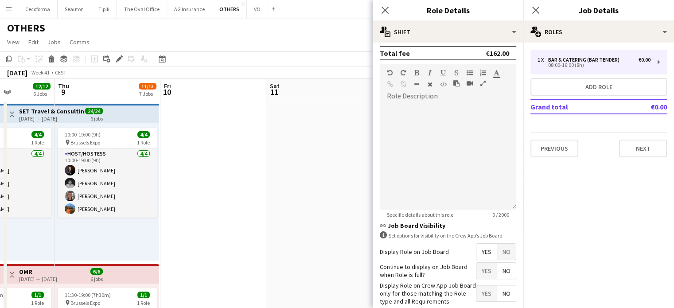
click at [503, 272] on span "No" at bounding box center [506, 271] width 19 height 16
click at [483, 288] on span "Yes" at bounding box center [486, 293] width 20 height 16
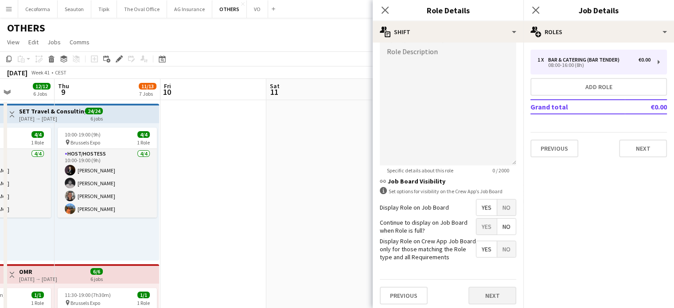
scroll to position [290, 0]
click at [484, 290] on button "Next" at bounding box center [492, 295] width 48 height 18
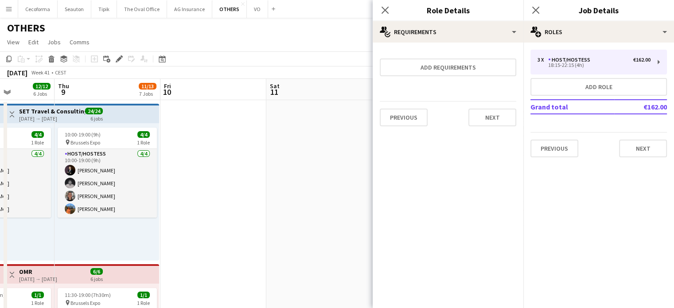
scroll to position [0, 0]
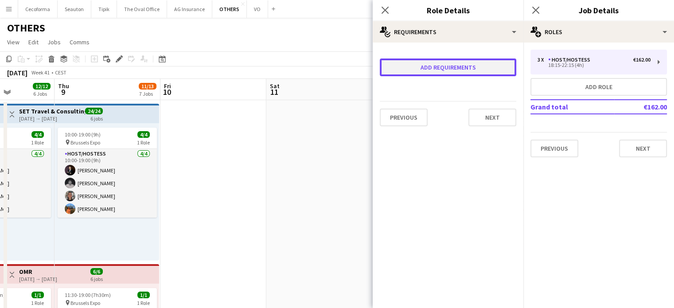
click at [412, 66] on button "Add requirements" at bounding box center [448, 67] width 136 height 18
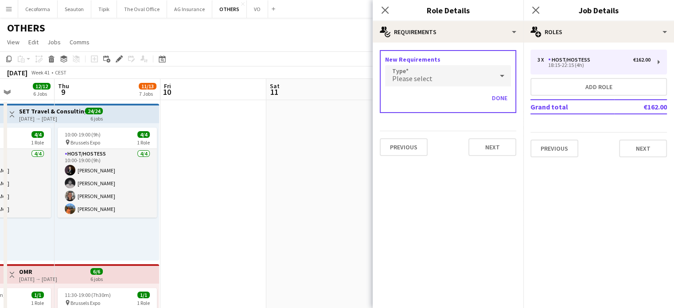
click at [411, 78] on span "Please select" at bounding box center [412, 78] width 40 height 9
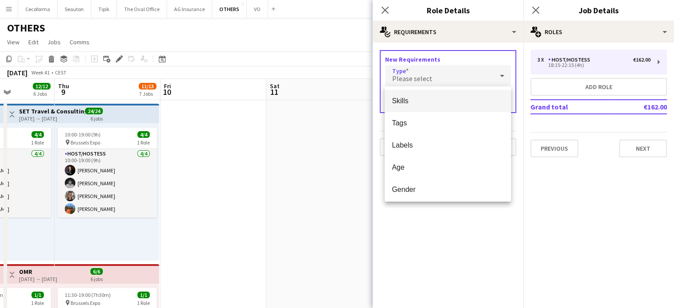
click at [404, 95] on mat-option "Skills" at bounding box center [448, 101] width 126 height 22
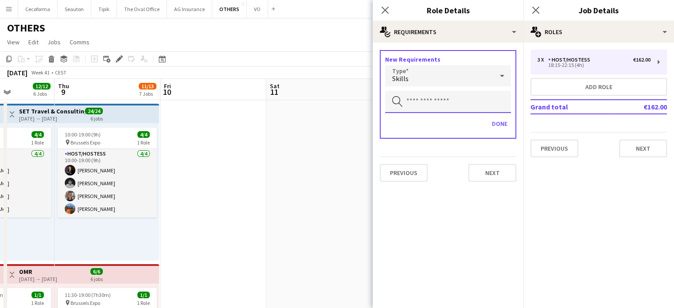
click at [404, 100] on input "text" at bounding box center [448, 102] width 126 height 22
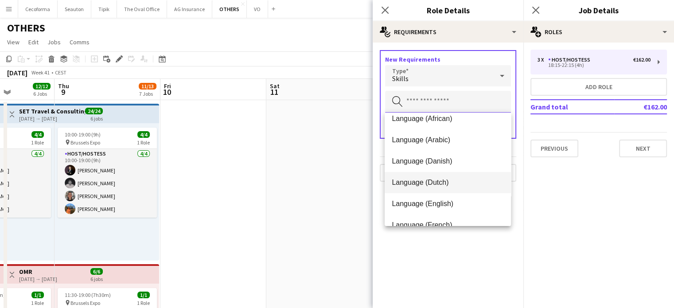
scroll to position [44, 0]
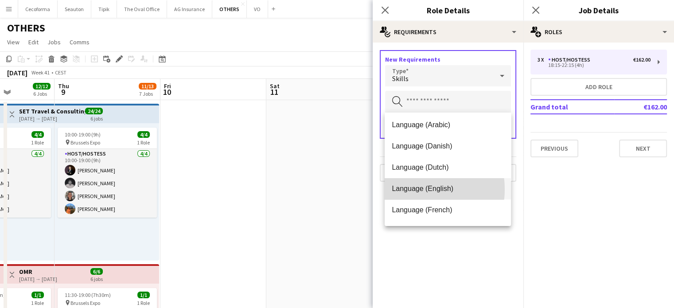
click at [409, 189] on span "Language (English)" at bounding box center [448, 188] width 112 height 8
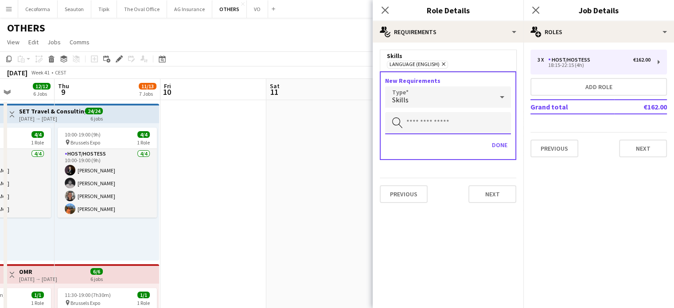
click at [410, 123] on input "text" at bounding box center [448, 123] width 126 height 22
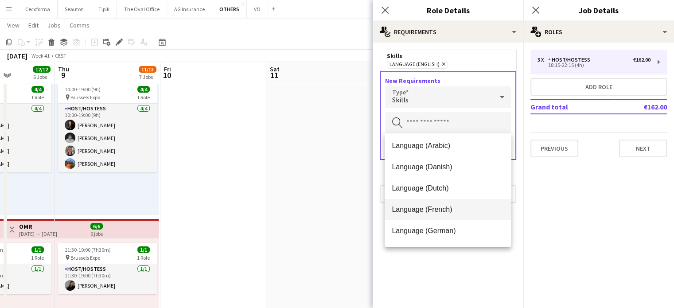
click at [416, 206] on span "Language (French)" at bounding box center [448, 209] width 112 height 8
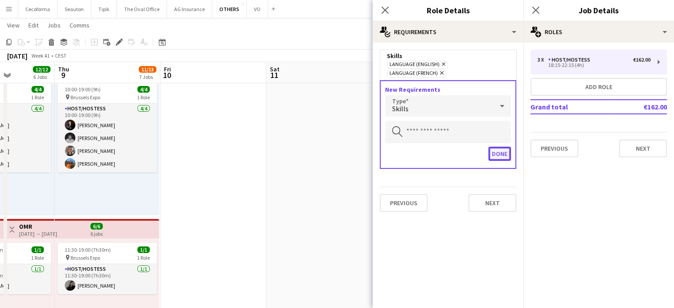
click at [501, 147] on button "Done" at bounding box center [499, 154] width 23 height 14
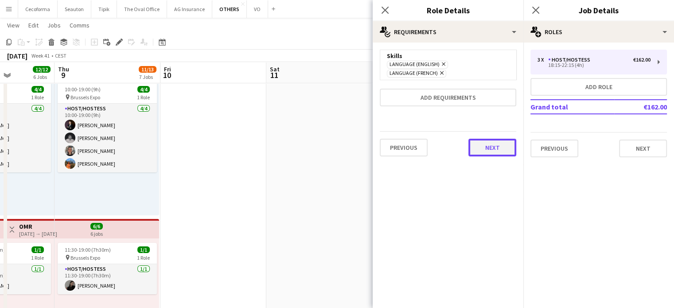
click at [497, 141] on button "Next" at bounding box center [492, 148] width 48 height 18
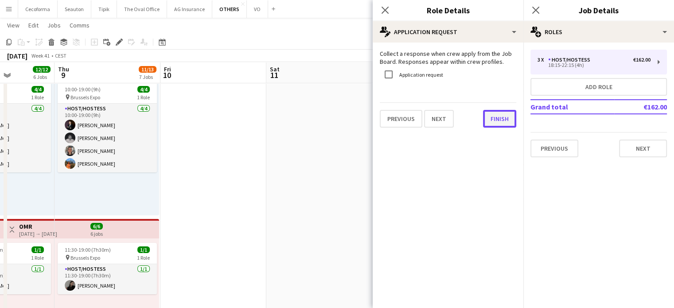
click at [497, 119] on button "Finish" at bounding box center [499, 119] width 33 height 18
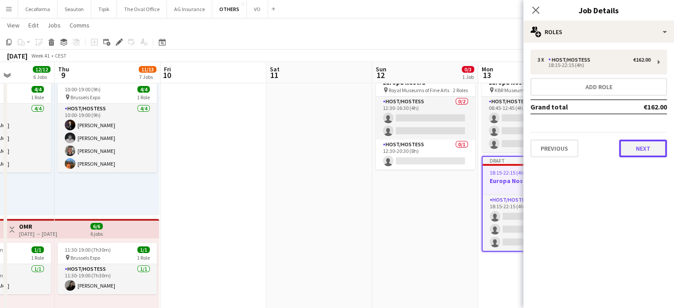
click at [649, 150] on button "Next" at bounding box center [643, 149] width 48 height 18
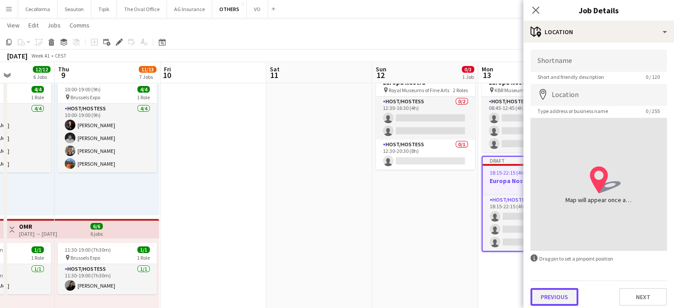
click at [548, 299] on button "Previous" at bounding box center [554, 297] width 48 height 18
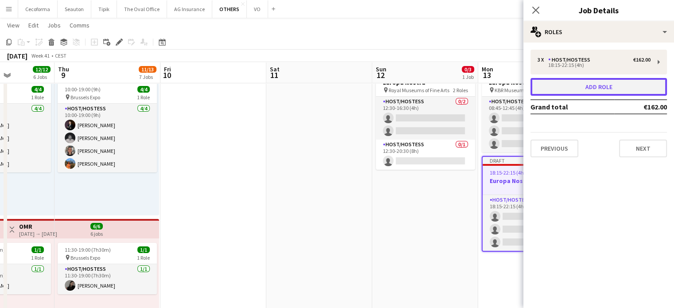
click at [560, 90] on button "Add role" at bounding box center [598, 87] width 136 height 18
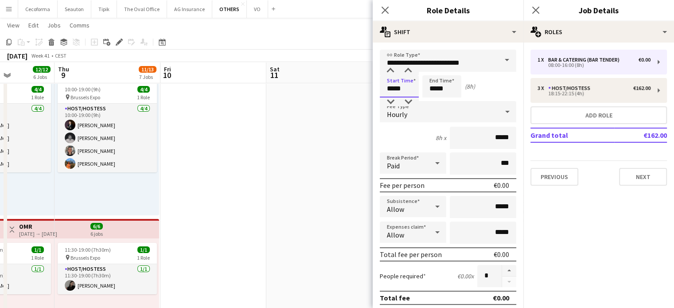
click at [404, 88] on input "*****" at bounding box center [399, 86] width 39 height 22
type input "*****"
click at [410, 70] on div at bounding box center [408, 70] width 18 height 9
click at [435, 90] on input "*****" at bounding box center [441, 86] width 39 height 22
click at [431, 68] on div at bounding box center [433, 70] width 18 height 9
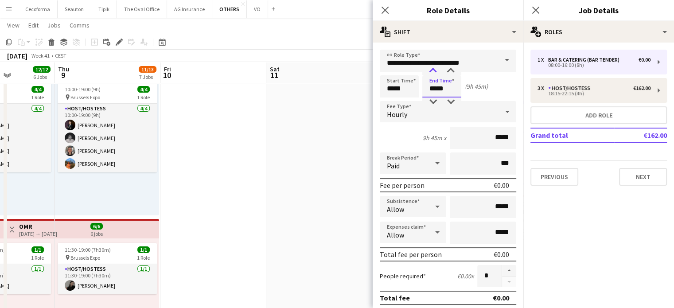
click at [431, 68] on div at bounding box center [433, 70] width 18 height 9
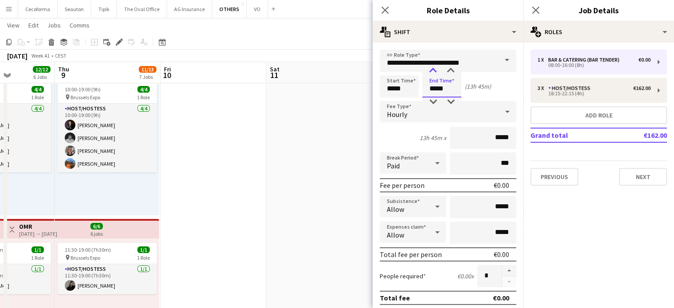
type input "*****"
click at [431, 68] on div at bounding box center [433, 70] width 18 height 9
click at [392, 90] on input "*****" at bounding box center [399, 86] width 39 height 22
click at [388, 69] on div at bounding box center [390, 70] width 18 height 9
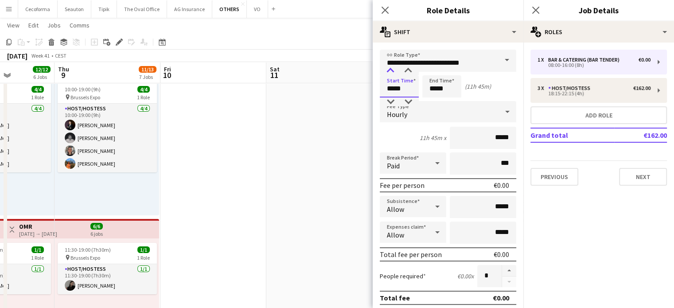
click at [388, 69] on div at bounding box center [390, 70] width 18 height 9
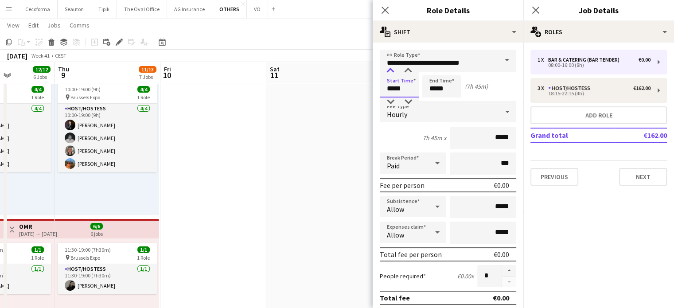
click at [388, 69] on div at bounding box center [390, 70] width 18 height 9
type input "*****"
click at [388, 69] on div at bounding box center [390, 70] width 18 height 9
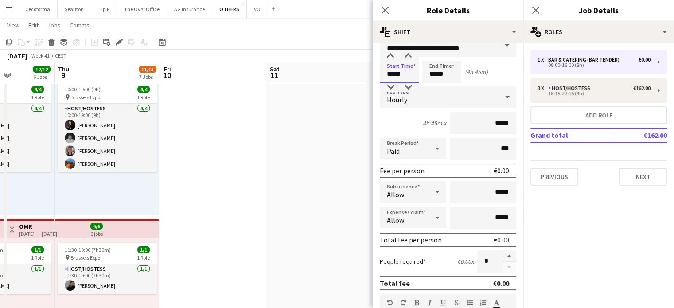
scroll to position [0, 0]
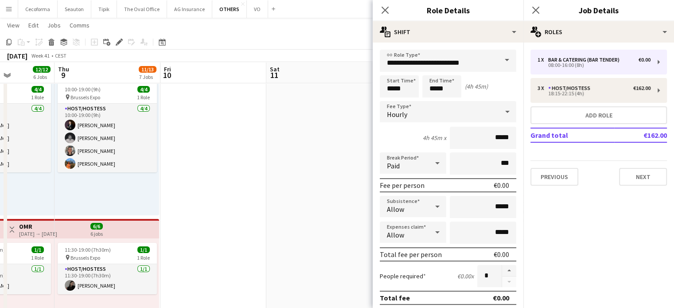
click at [500, 59] on span at bounding box center [506, 60] width 19 height 21
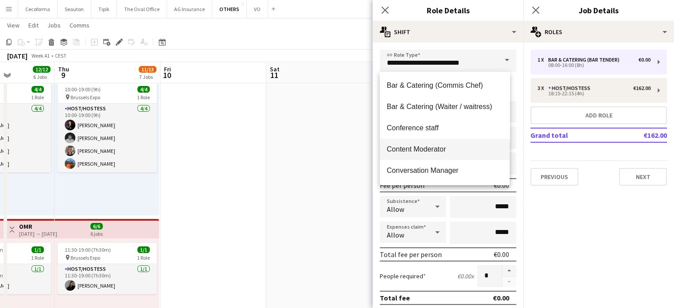
scroll to position [133, 0]
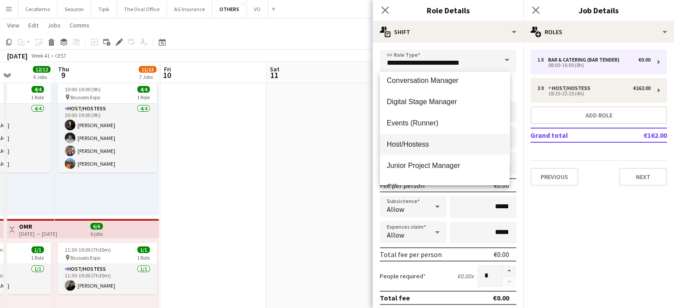
click at [423, 141] on span "Host/Hostess" at bounding box center [445, 144] width 116 height 8
type input "**********"
type input "******"
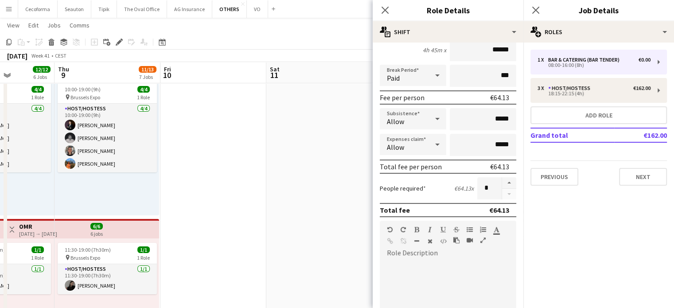
scroll to position [89, 0]
click at [502, 182] on button "button" at bounding box center [509, 182] width 14 height 12
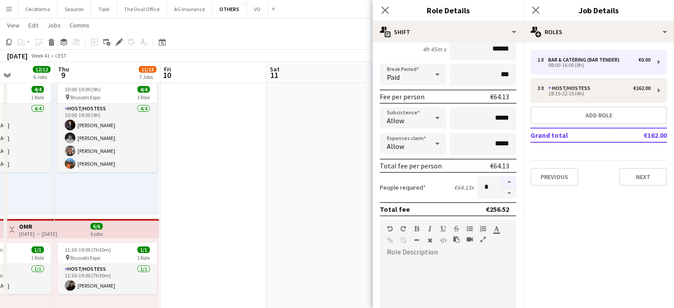
click at [502, 182] on button "button" at bounding box center [509, 182] width 14 height 12
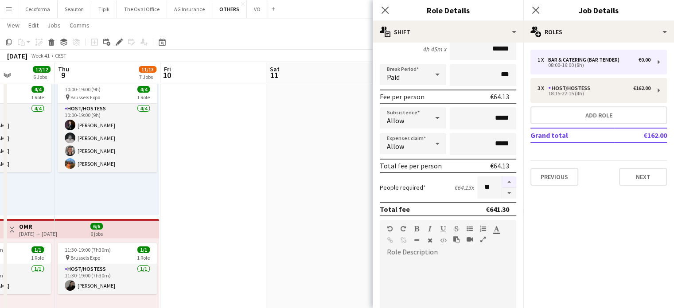
click at [502, 182] on button "button" at bounding box center [509, 182] width 14 height 12
type input "**"
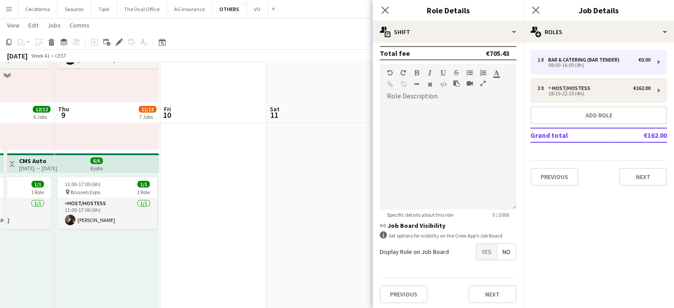
scroll to position [310, 0]
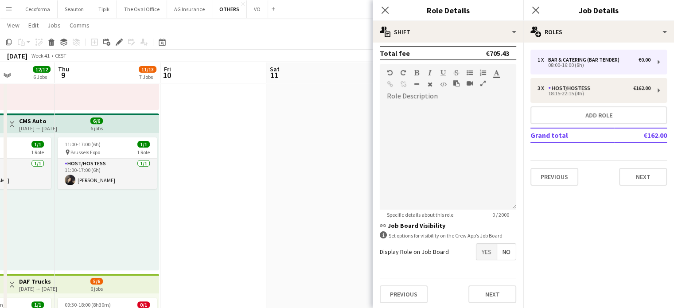
click at [482, 248] on span "Yes" at bounding box center [486, 252] width 20 height 16
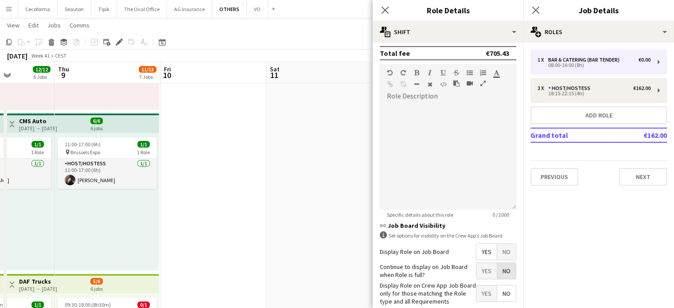
drag, startPoint x: 503, startPoint y: 268, endPoint x: 494, endPoint y: 280, distance: 14.9
click at [503, 269] on span "No" at bounding box center [506, 271] width 19 height 16
click at [483, 290] on span "Yes" at bounding box center [486, 293] width 20 height 16
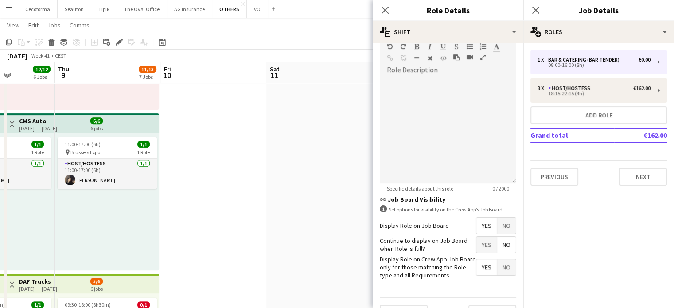
scroll to position [290, 0]
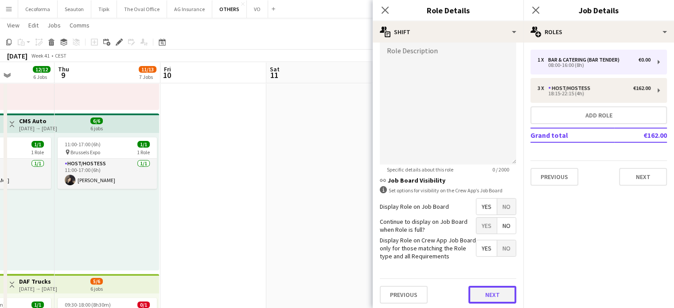
click at [480, 287] on button "Next" at bounding box center [492, 295] width 48 height 18
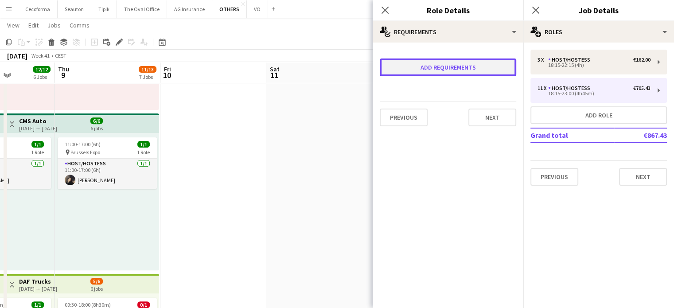
click at [426, 71] on button "Add requirements" at bounding box center [448, 67] width 136 height 18
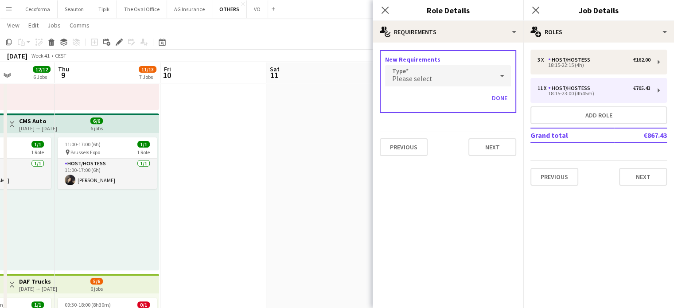
click at [406, 74] on span "Please select" at bounding box center [412, 78] width 40 height 9
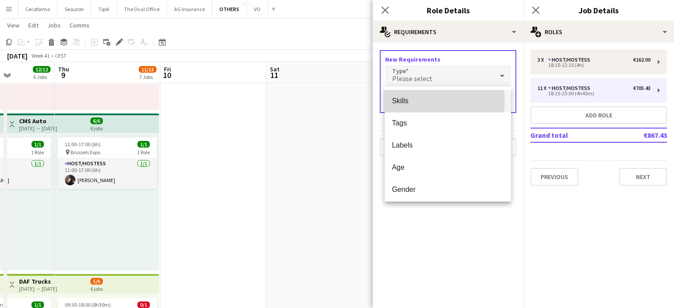
click at [400, 101] on span "Skills" at bounding box center [448, 101] width 112 height 8
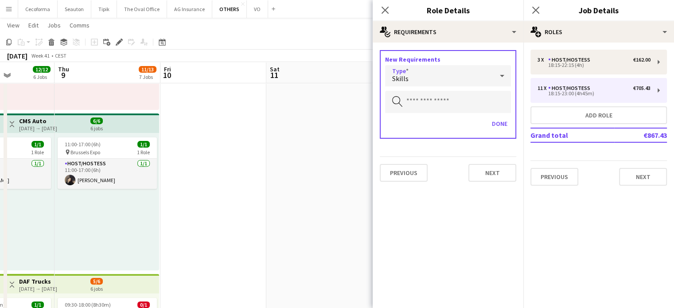
click at [400, 100] on icon "Search by skill" at bounding box center [397, 101] width 11 height 11
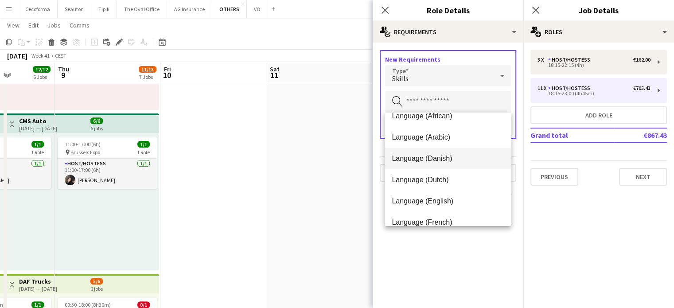
scroll to position [44, 0]
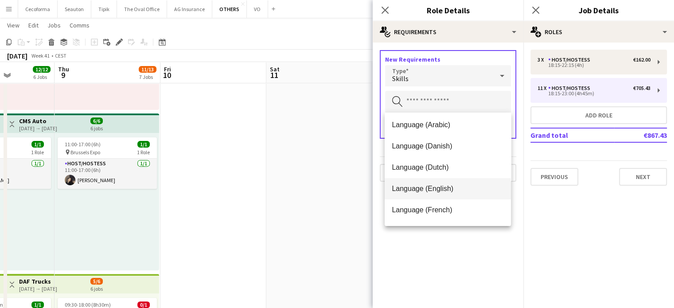
click at [406, 190] on span "Language (English)" at bounding box center [448, 188] width 112 height 8
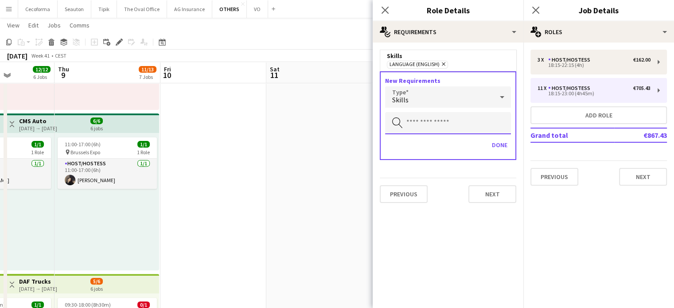
click at [406, 121] on input "text" at bounding box center [448, 123] width 126 height 22
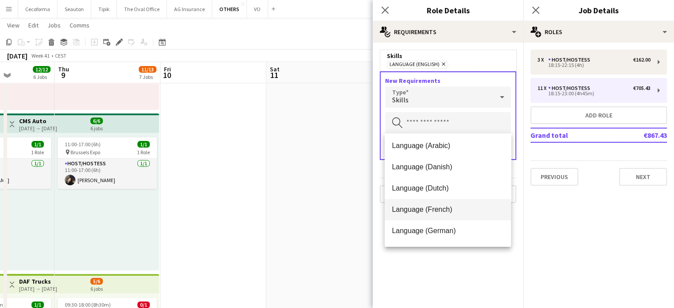
click at [412, 209] on span "Language (French)" at bounding box center [448, 209] width 112 height 8
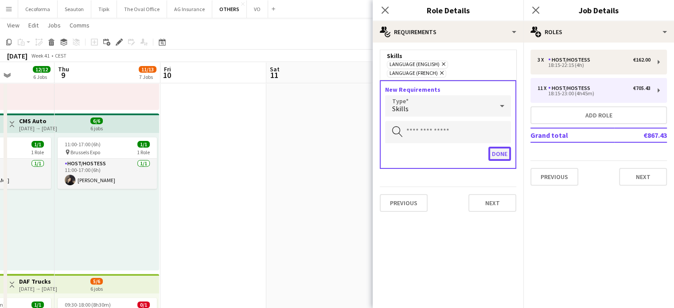
click at [496, 147] on button "Done" at bounding box center [499, 154] width 23 height 14
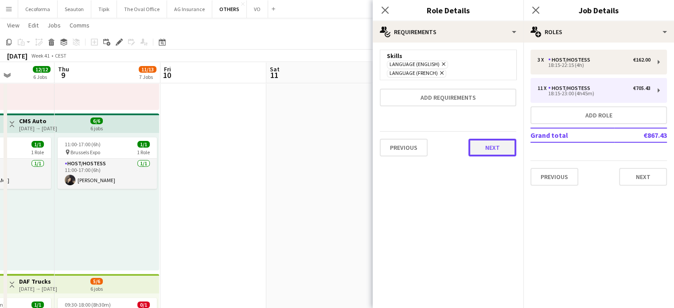
click at [496, 140] on button "Next" at bounding box center [492, 148] width 48 height 18
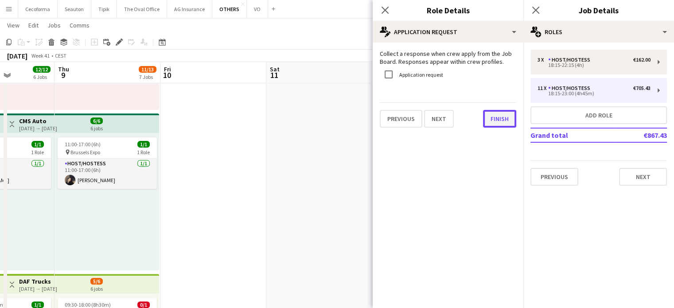
click at [504, 123] on button "Finish" at bounding box center [499, 119] width 33 height 18
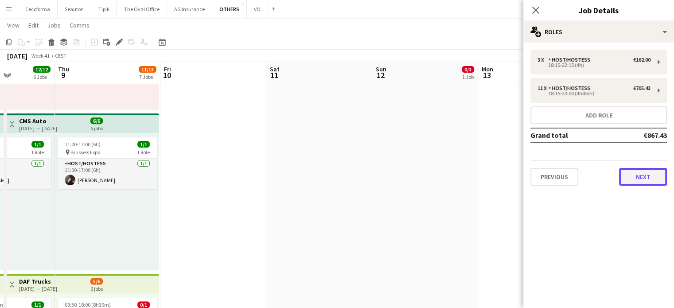
click at [638, 176] on button "Next" at bounding box center [643, 177] width 48 height 18
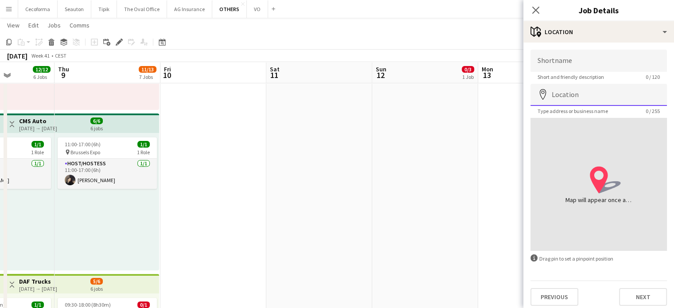
click at [594, 101] on input "Location" at bounding box center [598, 95] width 136 height 22
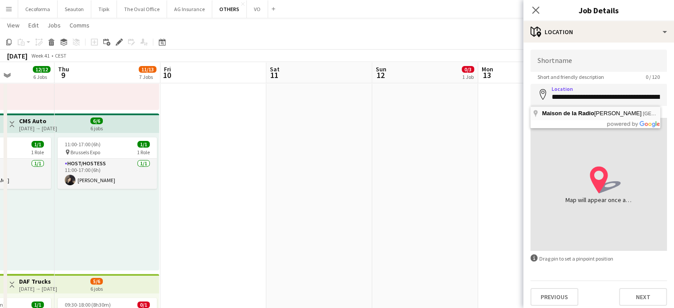
type input "**********"
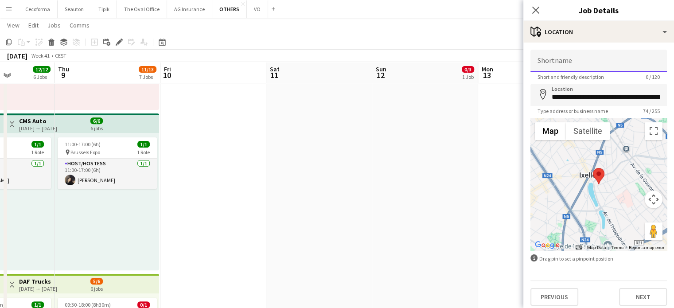
click at [550, 63] on input "Shortname" at bounding box center [598, 61] width 136 height 22
type input "**********"
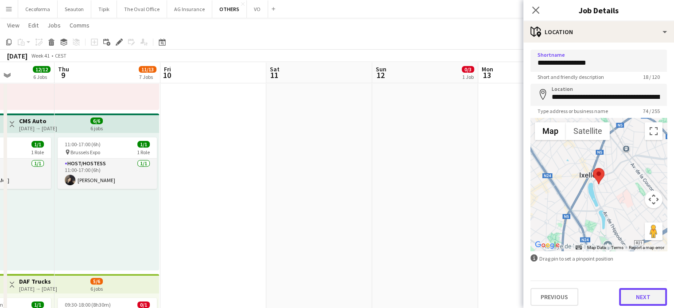
click at [640, 298] on button "Next" at bounding box center [643, 297] width 48 height 18
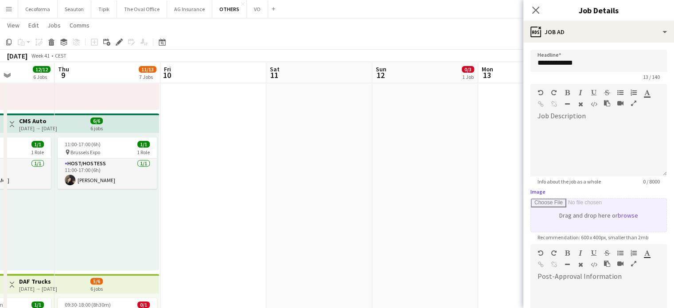
click at [585, 219] on input "Image" at bounding box center [599, 214] width 136 height 33
click at [584, 208] on input "Image" at bounding box center [599, 214] width 136 height 33
type input "**********"
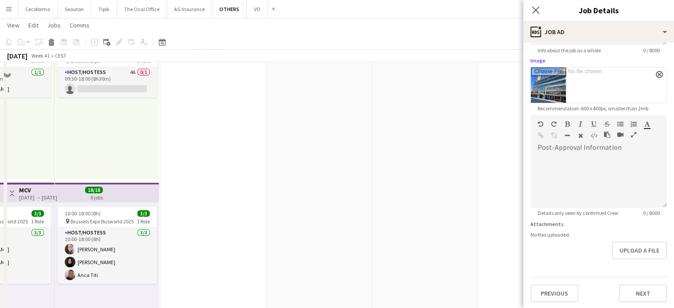
scroll to position [620, 0]
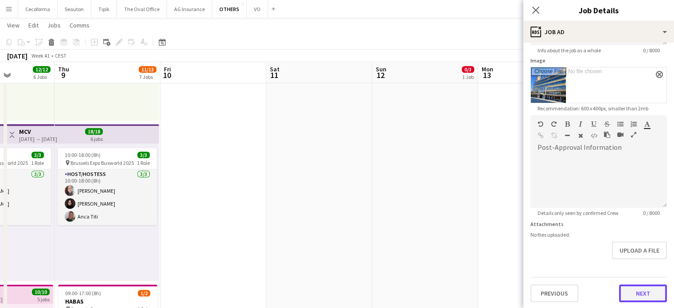
click at [632, 292] on button "Next" at bounding box center [643, 293] width 48 height 18
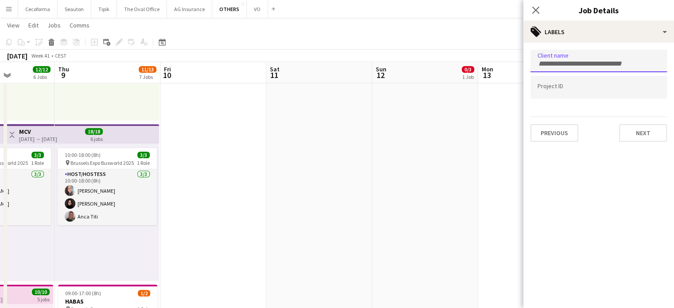
click at [572, 66] on div at bounding box center [598, 61] width 136 height 23
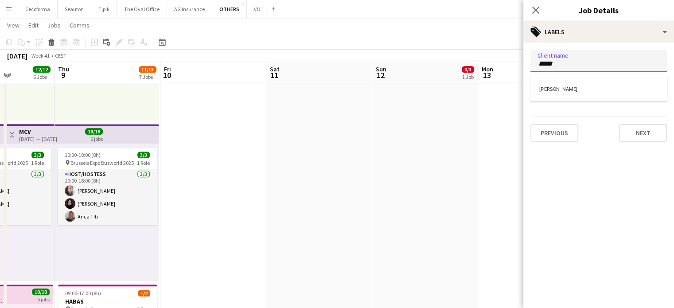
type input "*****"
click at [546, 87] on div "[PERSON_NAME]" at bounding box center [598, 88] width 136 height 21
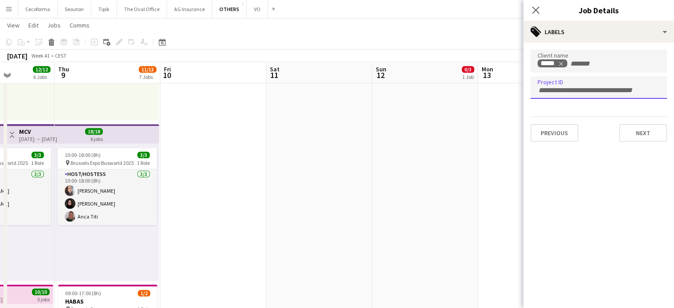
click at [551, 95] on div at bounding box center [598, 87] width 136 height 23
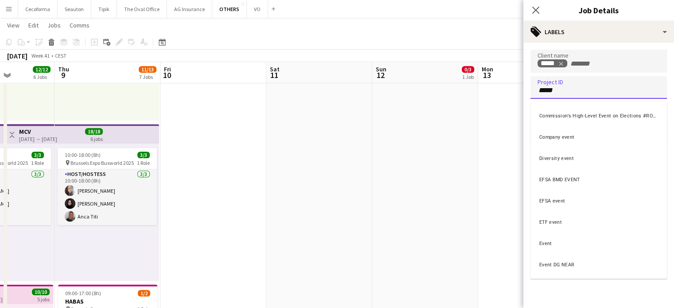
type input "*****"
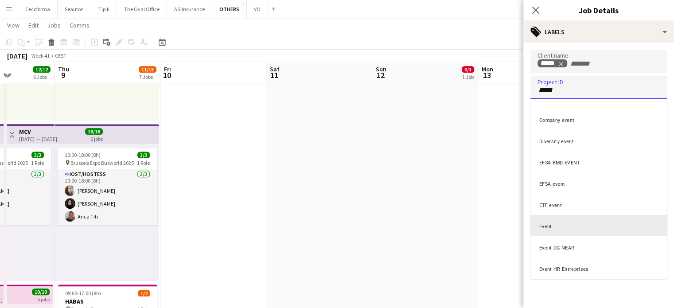
click at [547, 225] on div "Event" at bounding box center [598, 225] width 136 height 21
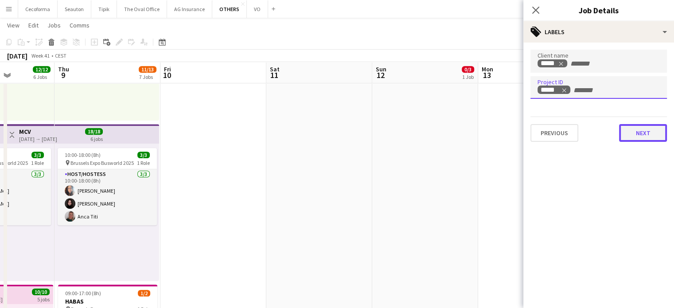
click at [646, 136] on button "Next" at bounding box center [643, 133] width 48 height 18
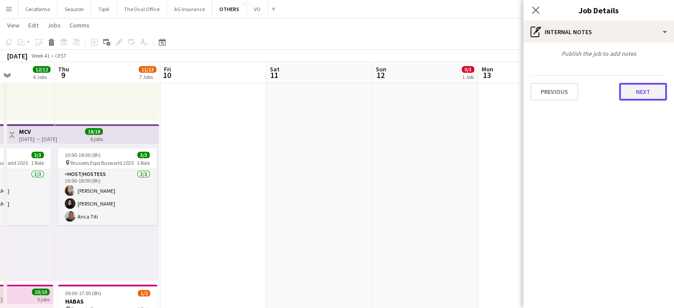
click at [646, 92] on button "Next" at bounding box center [643, 92] width 48 height 18
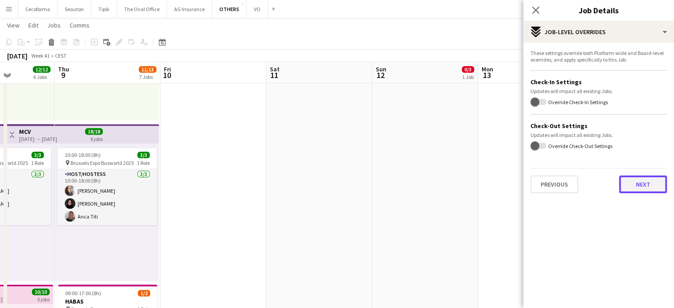
click at [646, 182] on button "Next" at bounding box center [643, 184] width 48 height 18
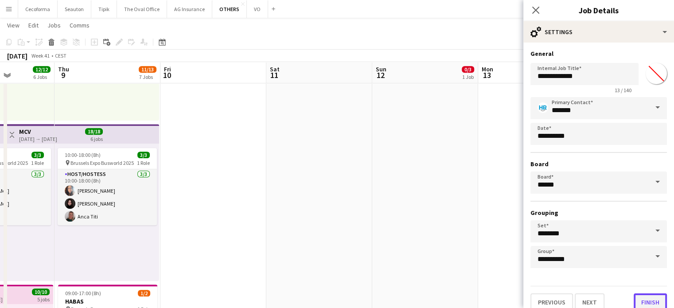
click at [648, 295] on button "Finish" at bounding box center [649, 302] width 33 height 18
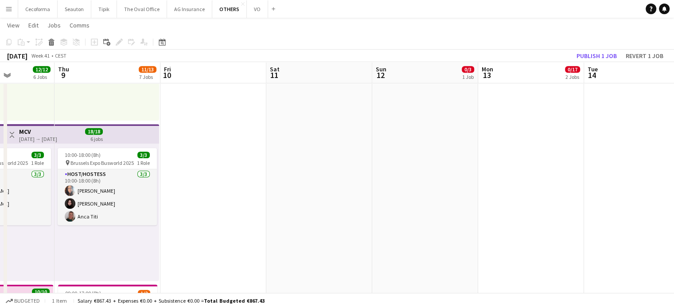
click at [507, 235] on app-date-cell "Draft 08:45-12:45 (4h) 0/3 Europa Nostra pin KBR Museum 1 Role Host/Hostess 0/3…" at bounding box center [531, 5] width 106 height 1053
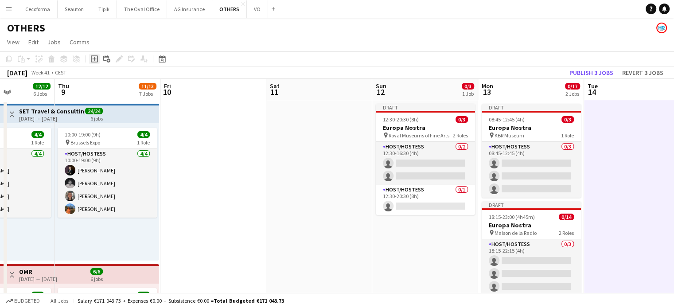
click at [96, 58] on icon "Add job" at bounding box center [94, 58] width 7 height 7
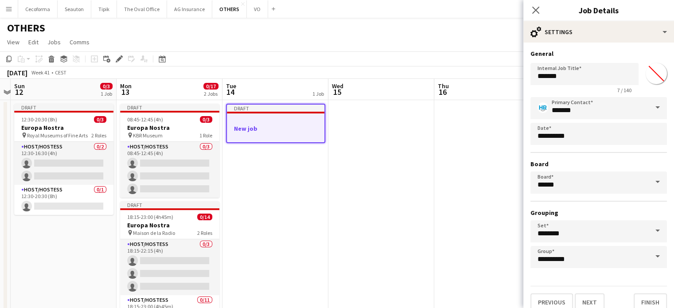
scroll to position [0, 229]
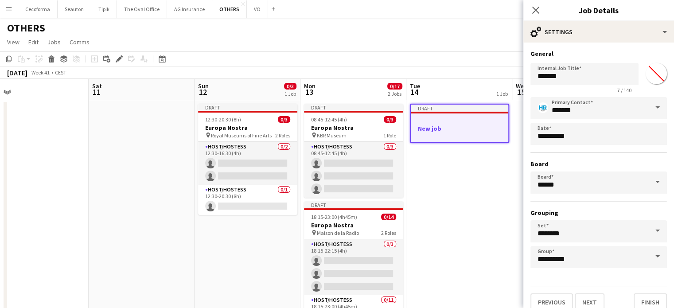
drag, startPoint x: 336, startPoint y: 173, endPoint x: 159, endPoint y: 157, distance: 178.3
drag, startPoint x: 565, startPoint y: 70, endPoint x: 564, endPoint y: 76, distance: 5.4
click at [564, 74] on input "*******" at bounding box center [584, 74] width 108 height 22
type input "*"
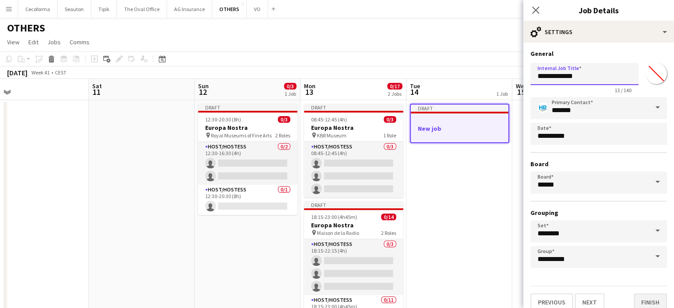
type input "**********"
click at [647, 302] on button "Finish" at bounding box center [649, 302] width 33 height 18
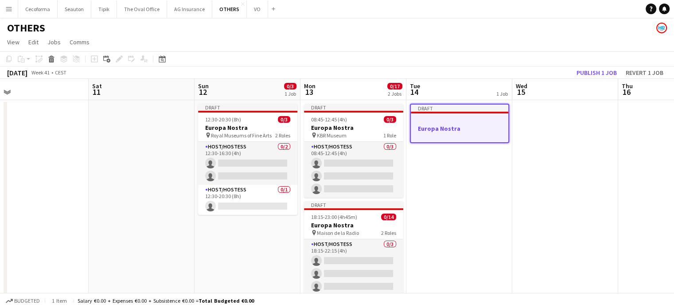
click at [438, 132] on div at bounding box center [459, 135] width 97 height 7
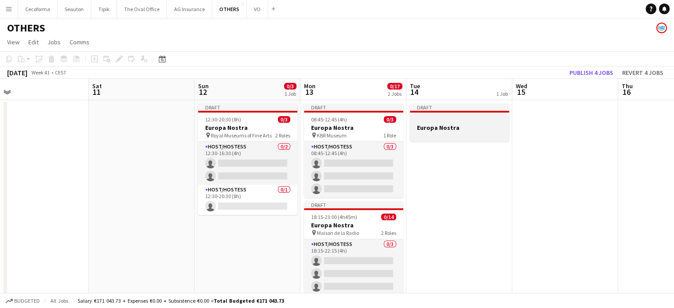
click at [428, 126] on h3 "Europa Nostra" at bounding box center [459, 128] width 99 height 8
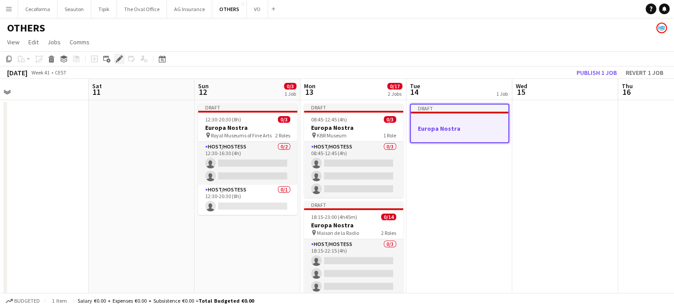
click at [118, 59] on icon at bounding box center [119, 59] width 5 height 5
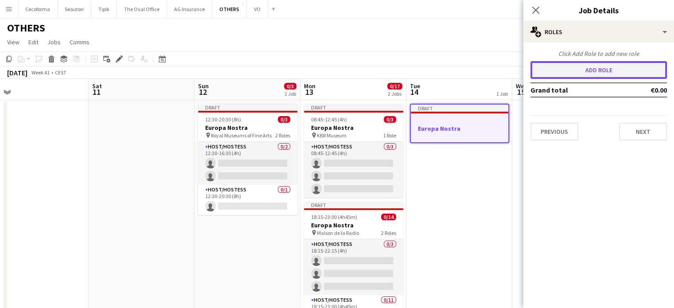
click at [601, 68] on button "Add role" at bounding box center [598, 70] width 136 height 18
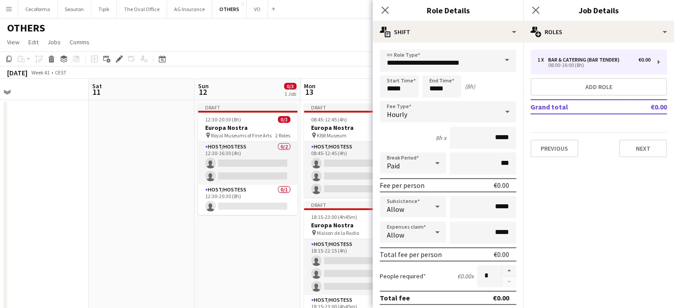
click at [501, 60] on span at bounding box center [506, 60] width 19 height 21
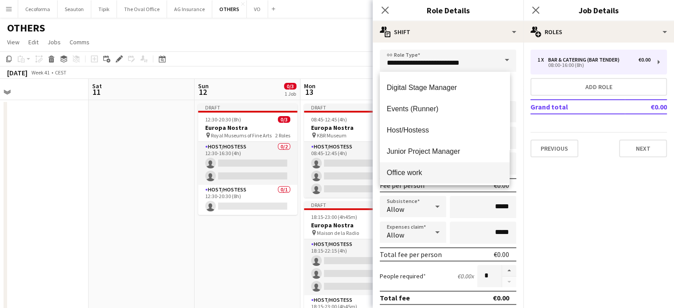
scroll to position [133, 0]
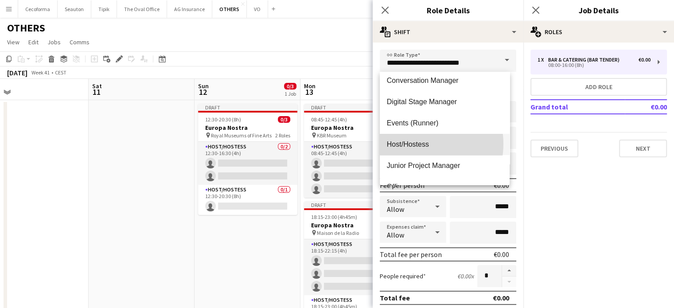
click at [415, 144] on span "Host/Hostess" at bounding box center [445, 144] width 116 height 8
type input "**********"
type input "******"
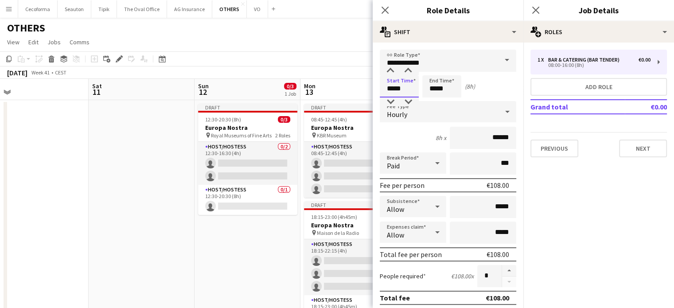
click at [391, 85] on input "*****" at bounding box center [399, 86] width 39 height 22
click at [390, 68] on div at bounding box center [390, 70] width 18 height 9
click at [409, 70] on div at bounding box center [408, 70] width 18 height 9
type input "*****"
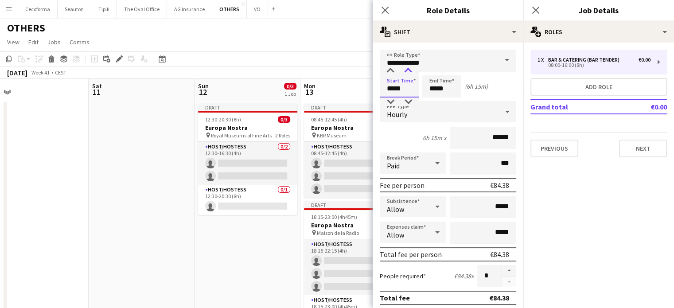
click at [409, 70] on div at bounding box center [408, 70] width 18 height 9
click at [436, 89] on input "*****" at bounding box center [441, 86] width 39 height 22
click at [432, 101] on div at bounding box center [433, 101] width 18 height 9
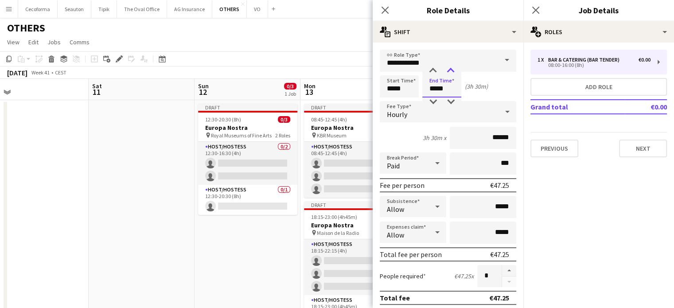
click at [450, 71] on div at bounding box center [451, 70] width 18 height 9
type input "*****"
click at [450, 71] on div at bounding box center [451, 70] width 18 height 9
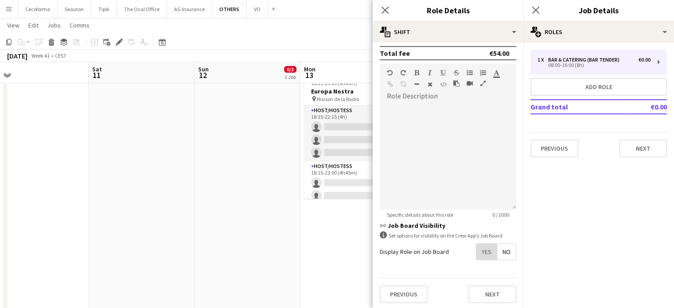
click at [481, 251] on span "Yes" at bounding box center [486, 252] width 20 height 16
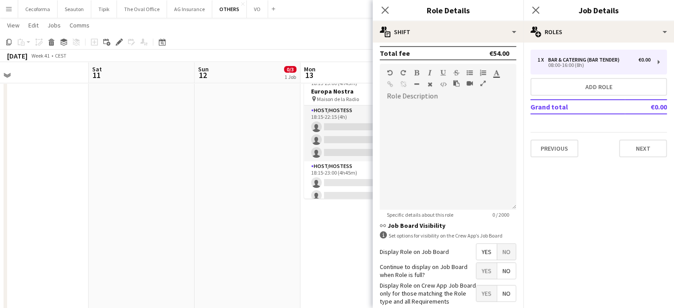
drag, startPoint x: 497, startPoint y: 269, endPoint x: 491, endPoint y: 276, distance: 9.1
click at [497, 270] on span "No" at bounding box center [506, 271] width 19 height 16
click at [483, 290] on span "Yes" at bounding box center [486, 293] width 20 height 16
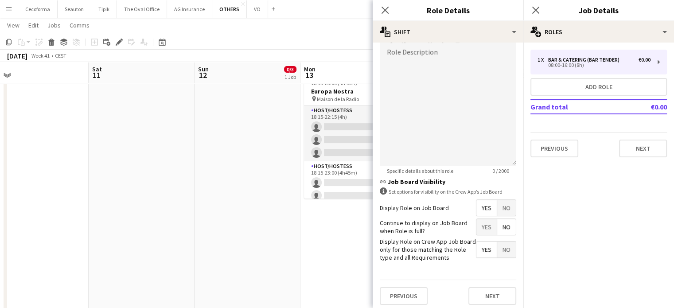
scroll to position [290, 0]
click at [485, 291] on button "Next" at bounding box center [492, 295] width 48 height 18
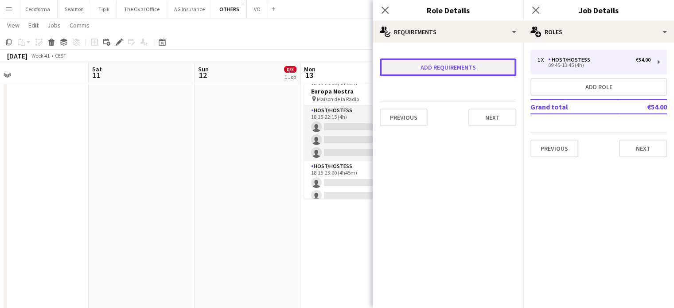
click at [422, 67] on button "Add requirements" at bounding box center [448, 67] width 136 height 18
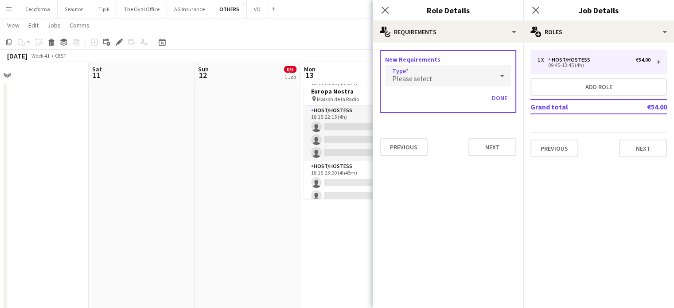
click at [415, 77] on span "Please select" at bounding box center [412, 78] width 40 height 9
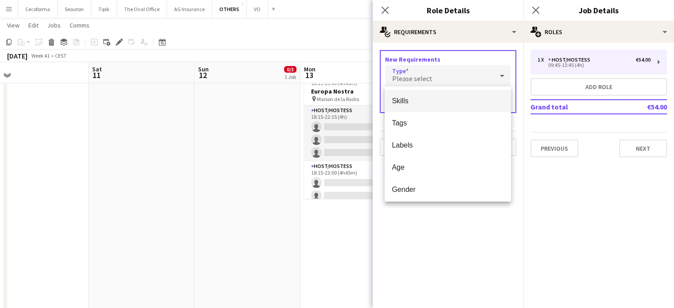
click at [402, 105] on mat-option "Skills" at bounding box center [448, 101] width 126 height 22
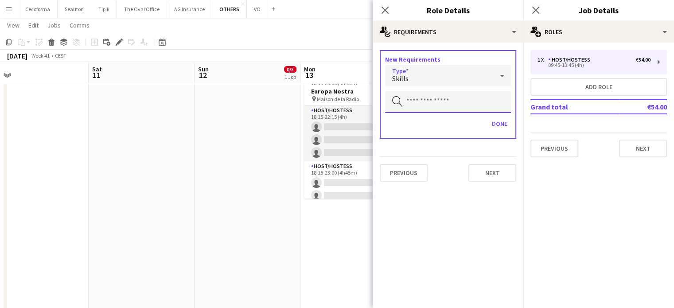
click at [404, 103] on input "text" at bounding box center [448, 102] width 126 height 22
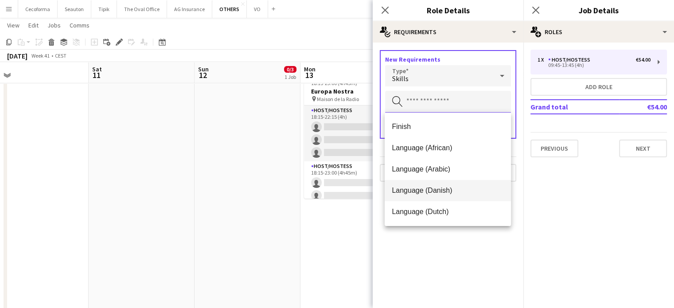
scroll to position [44, 0]
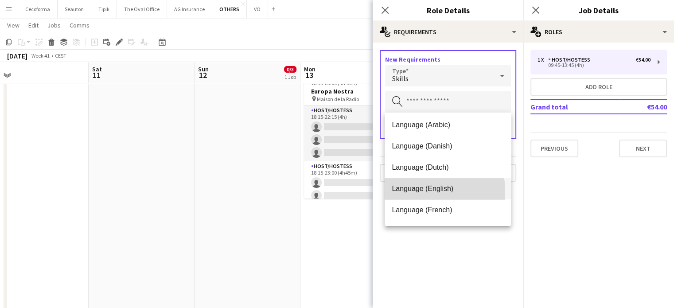
click at [414, 191] on span "Language (English)" at bounding box center [448, 188] width 112 height 8
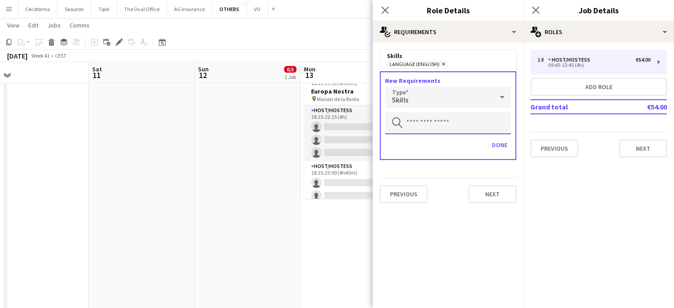
click at [420, 124] on input "text" at bounding box center [448, 123] width 126 height 22
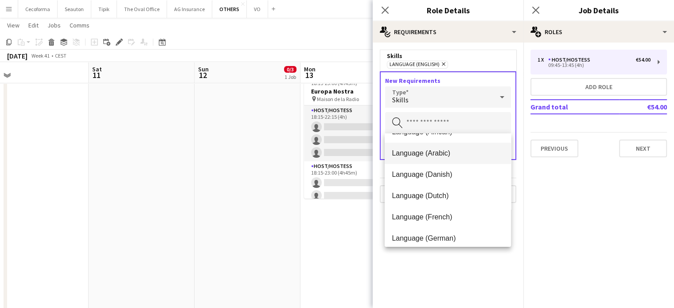
scroll to position [89, 0]
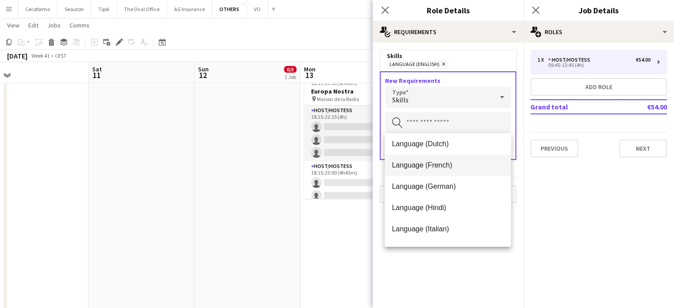
click at [413, 167] on span "Language (French)" at bounding box center [448, 165] width 112 height 8
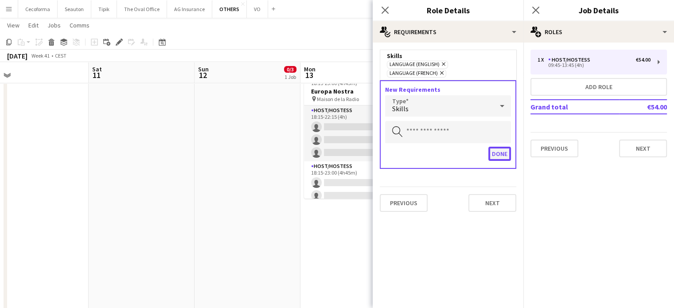
click at [495, 147] on button "Done" at bounding box center [499, 154] width 23 height 14
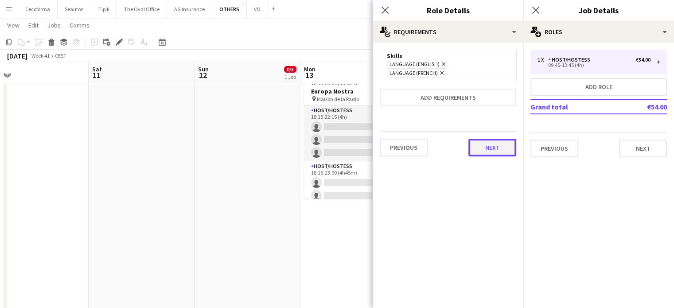
click at [497, 141] on button "Next" at bounding box center [492, 148] width 48 height 18
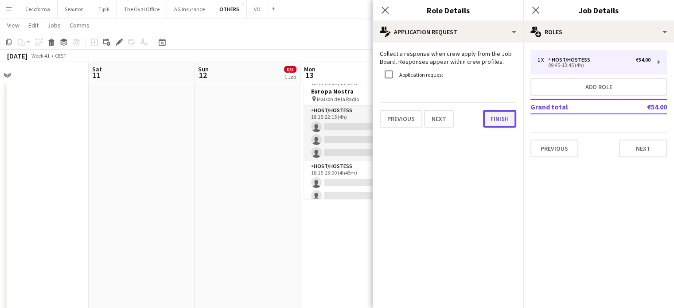
click at [501, 118] on button "Finish" at bounding box center [499, 119] width 33 height 18
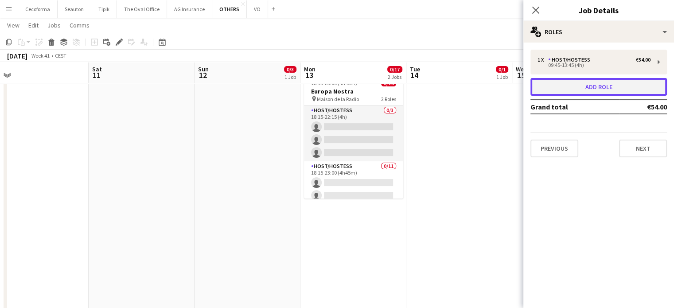
click at [590, 88] on button "Add role" at bounding box center [598, 87] width 136 height 18
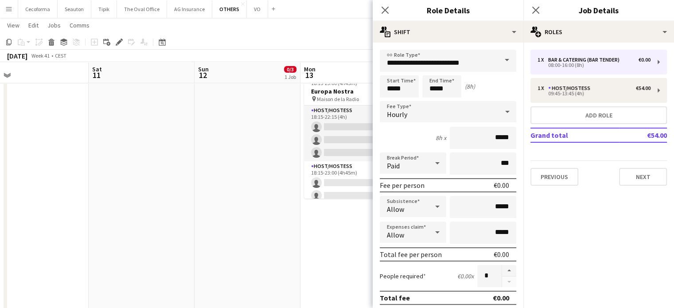
click at [500, 58] on span at bounding box center [506, 60] width 19 height 21
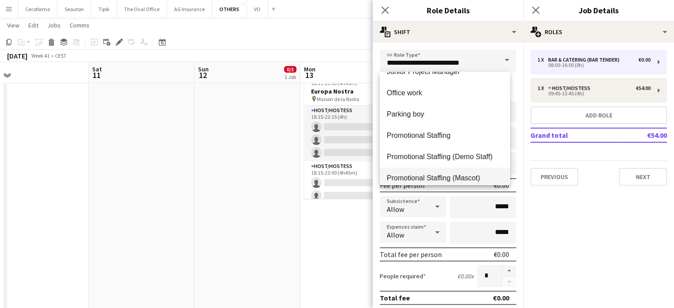
scroll to position [138, 0]
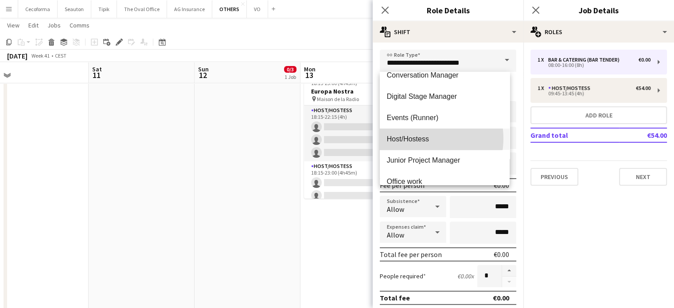
click at [415, 138] on span "Host/Hostess" at bounding box center [445, 139] width 116 height 8
type input "**********"
type input "******"
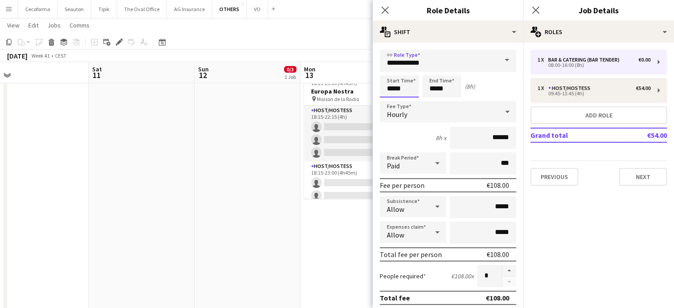
click at [393, 89] on input "*****" at bounding box center [399, 86] width 39 height 22
click at [391, 70] on div at bounding box center [390, 70] width 18 height 9
click at [409, 70] on div at bounding box center [408, 70] width 18 height 9
type input "*****"
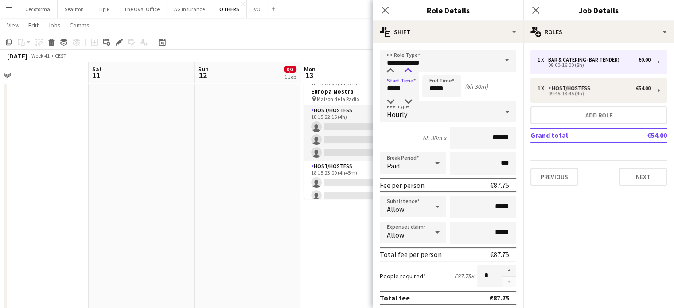
click at [409, 70] on div at bounding box center [408, 70] width 18 height 9
click at [436, 92] on input "*****" at bounding box center [441, 86] width 39 height 22
click at [433, 70] on div at bounding box center [433, 70] width 18 height 9
type input "*****"
click at [433, 70] on div at bounding box center [433, 70] width 18 height 9
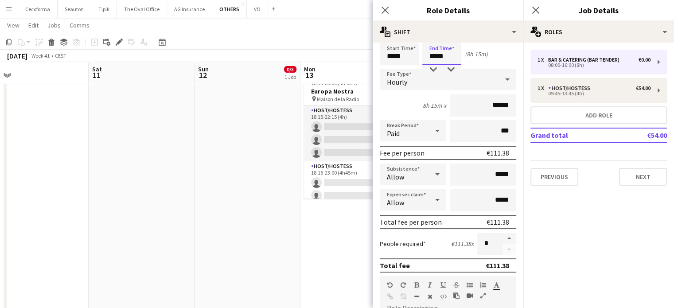
scroll to position [44, 0]
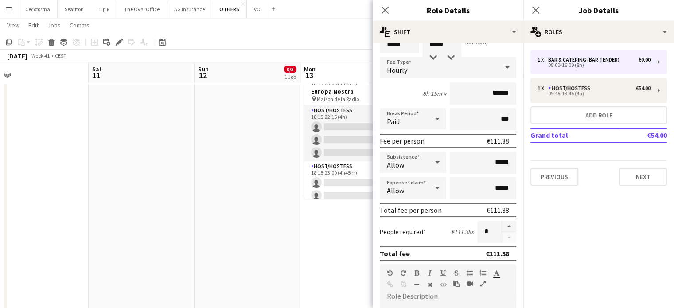
click at [435, 118] on icon at bounding box center [437, 119] width 4 height 2
click at [412, 165] on span "Unpaid" at bounding box center [411, 165] width 49 height 8
click at [494, 120] on input "***" at bounding box center [483, 119] width 66 height 22
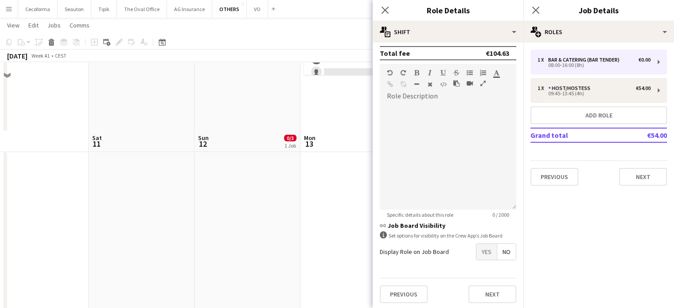
scroll to position [354, 0]
type input "****"
click at [482, 248] on span "Yes" at bounding box center [486, 252] width 20 height 16
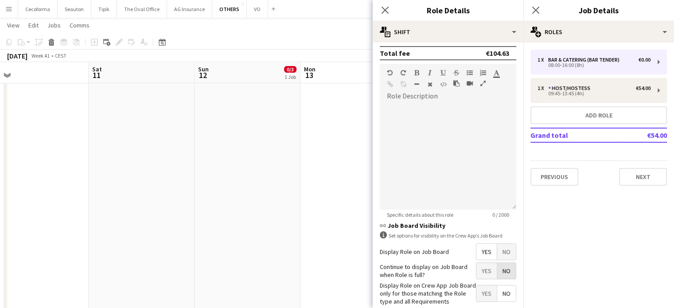
drag, startPoint x: 496, startPoint y: 269, endPoint x: 477, endPoint y: 292, distance: 30.5
click at [497, 269] on span "No" at bounding box center [506, 271] width 19 height 16
click at [477, 293] on span "Yes" at bounding box center [486, 293] width 20 height 16
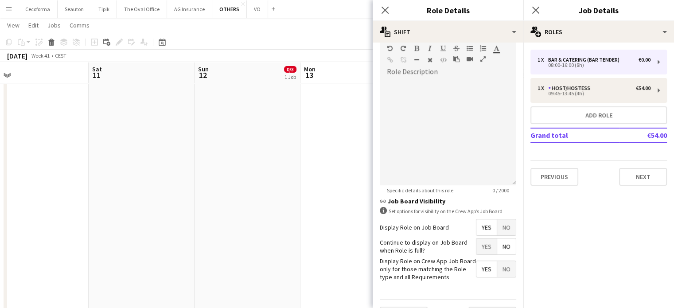
scroll to position [290, 0]
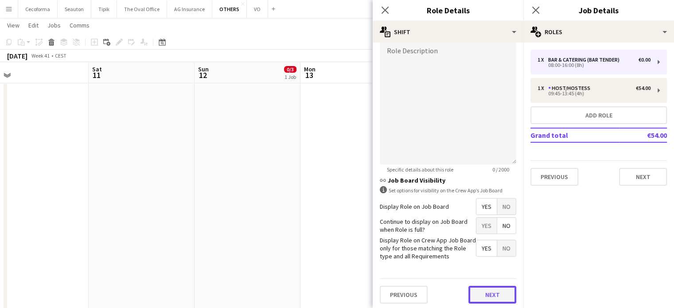
click at [480, 291] on button "Next" at bounding box center [492, 295] width 48 height 18
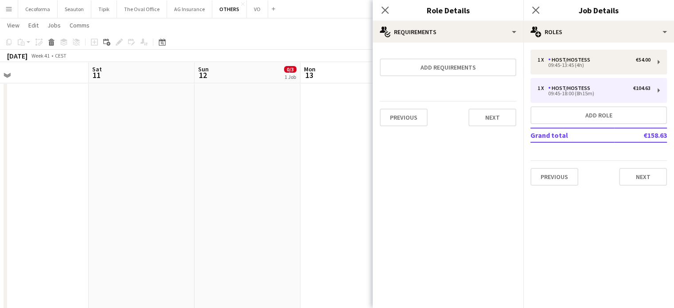
scroll to position [0, 0]
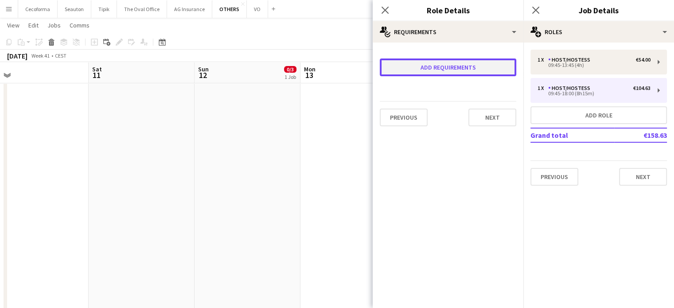
click at [452, 65] on button "Add requirements" at bounding box center [448, 67] width 136 height 18
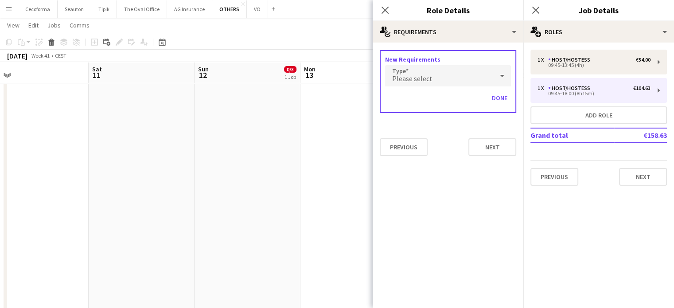
click at [425, 78] on span "Please select" at bounding box center [412, 78] width 40 height 9
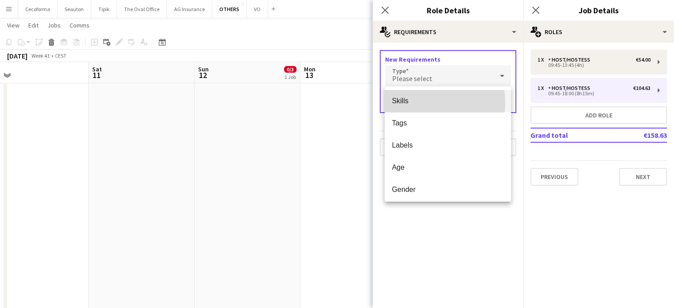
click at [404, 101] on span "Skills" at bounding box center [448, 101] width 112 height 8
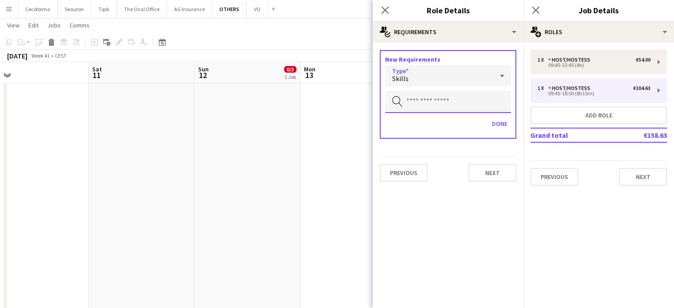
click at [404, 102] on input "text" at bounding box center [448, 102] width 126 height 22
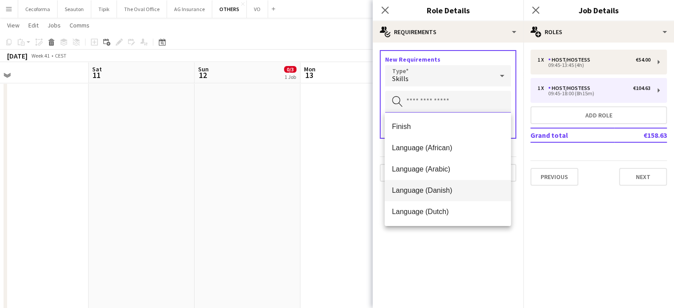
scroll to position [44, 0]
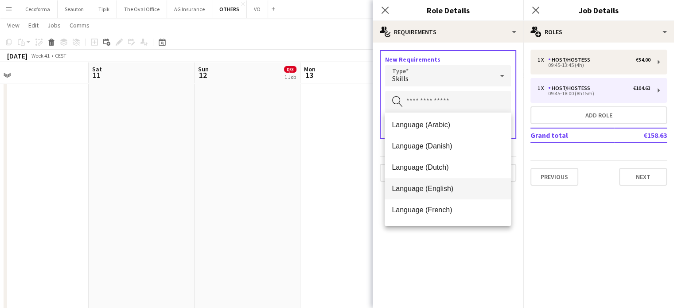
click at [425, 187] on span "Language (English)" at bounding box center [448, 188] width 112 height 8
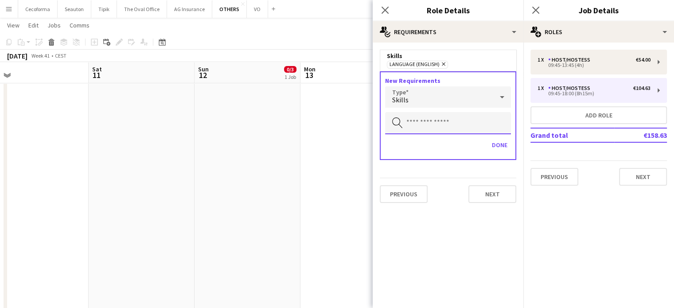
click at [418, 122] on input "text" at bounding box center [448, 123] width 126 height 22
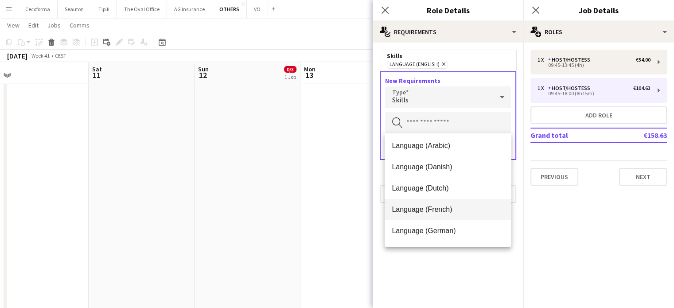
click at [421, 212] on span "Language (French)" at bounding box center [448, 209] width 112 height 8
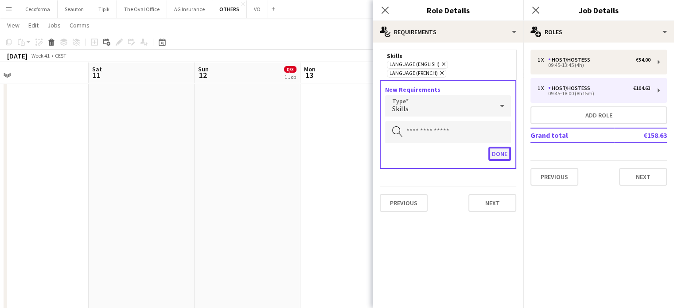
click at [503, 147] on button "Done" at bounding box center [499, 154] width 23 height 14
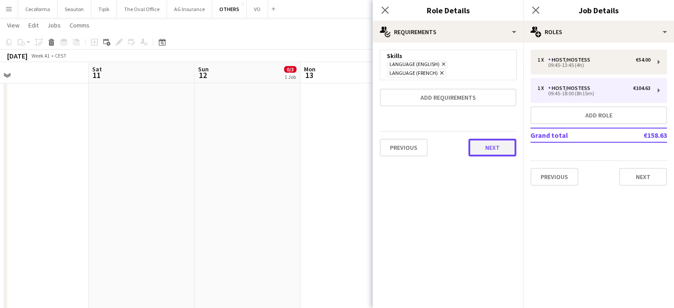
click at [487, 139] on button "Next" at bounding box center [492, 148] width 48 height 18
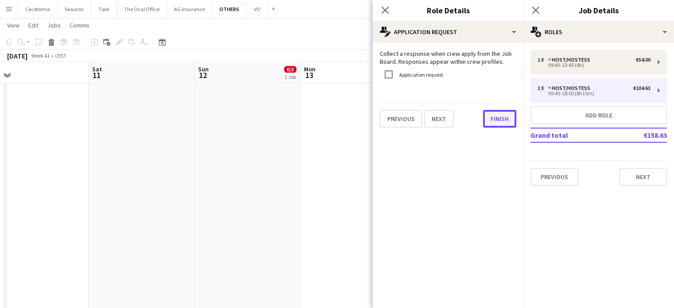
click at [496, 121] on button "Finish" at bounding box center [499, 119] width 33 height 18
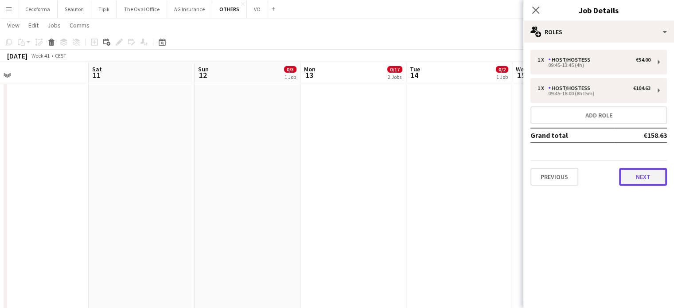
click at [637, 176] on button "Next" at bounding box center [643, 177] width 48 height 18
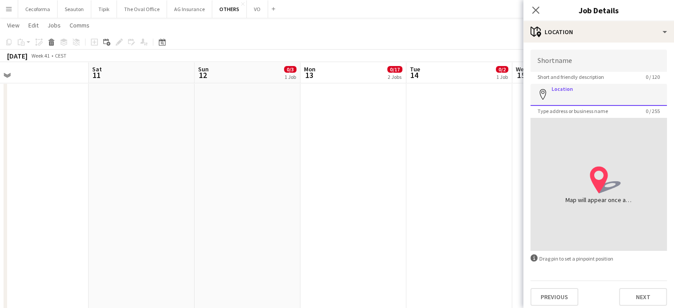
click at [577, 101] on input "Location" at bounding box center [598, 95] width 136 height 22
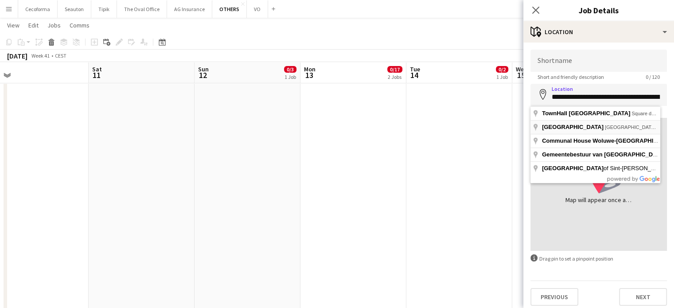
type input "**********"
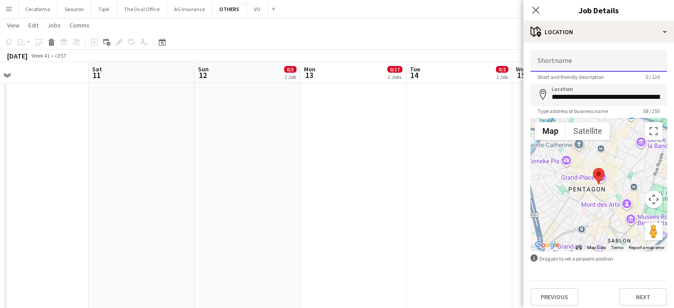
click at [567, 61] on input "Shortname" at bounding box center [598, 61] width 136 height 22
type input "**********"
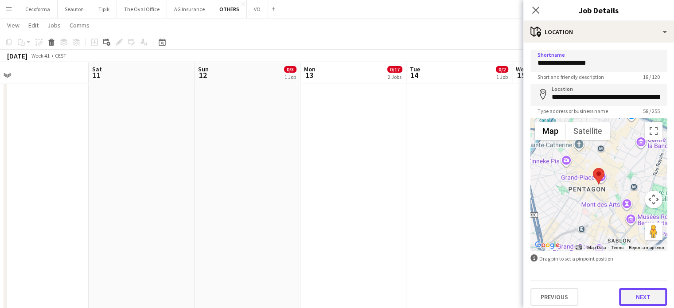
click at [630, 299] on button "Next" at bounding box center [643, 297] width 48 height 18
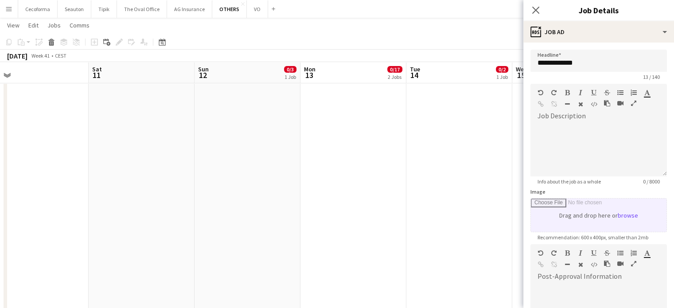
click at [599, 215] on input "Image" at bounding box center [599, 214] width 136 height 33
click at [585, 218] on input "Image" at bounding box center [599, 214] width 136 height 33
type input "**********"
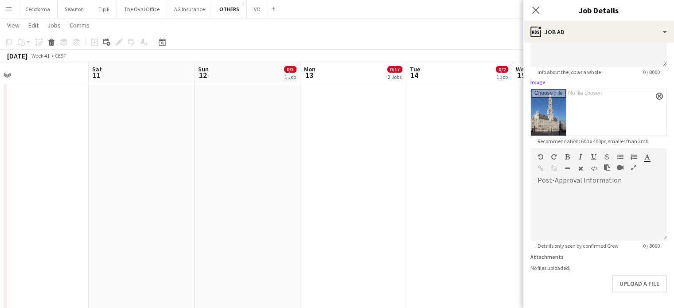
scroll to position [142, 0]
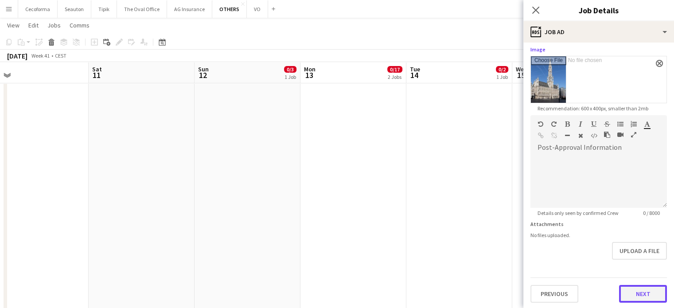
click at [634, 288] on button "Next" at bounding box center [643, 294] width 48 height 18
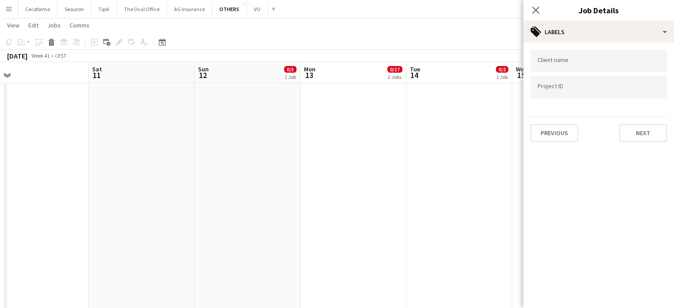
scroll to position [0, 0]
click at [555, 63] on input "Type to search client labels..." at bounding box center [598, 64] width 122 height 8
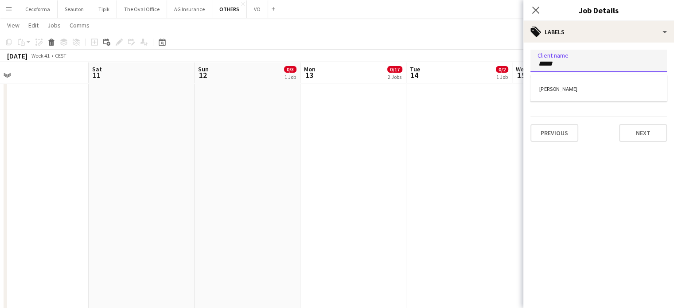
type input "*****"
click at [547, 88] on div "[PERSON_NAME]" at bounding box center [598, 88] width 136 height 21
click at [558, 87] on input "Type to search project ID labels..." at bounding box center [598, 88] width 122 height 8
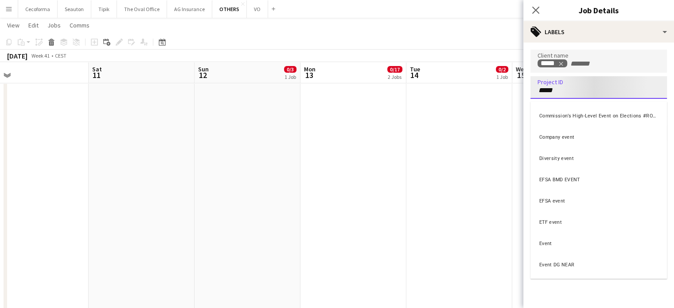
type input "*****"
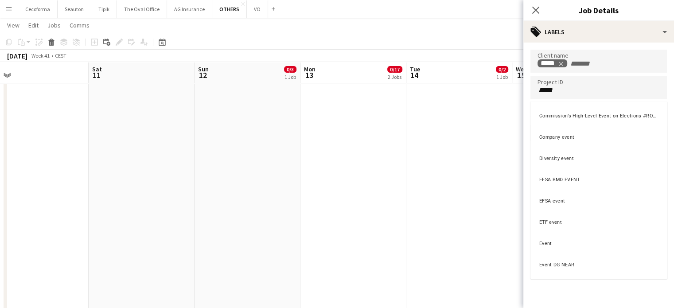
scroll to position [17, 0]
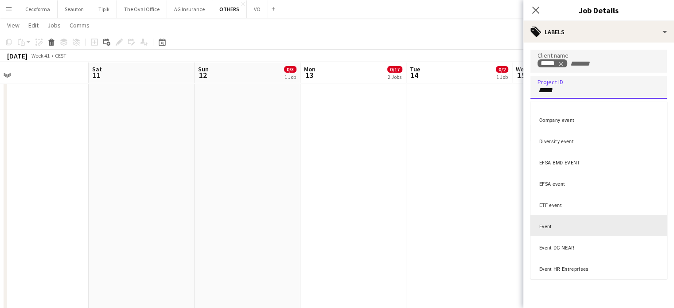
click at [545, 225] on div "Event" at bounding box center [598, 225] width 136 height 21
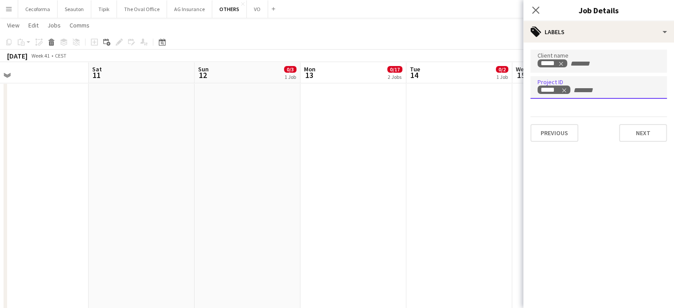
click at [548, 210] on mat-expansion-panel "tags Labels Client name ***** Project ID ***** Previous Next" at bounding box center [598, 175] width 151 height 265
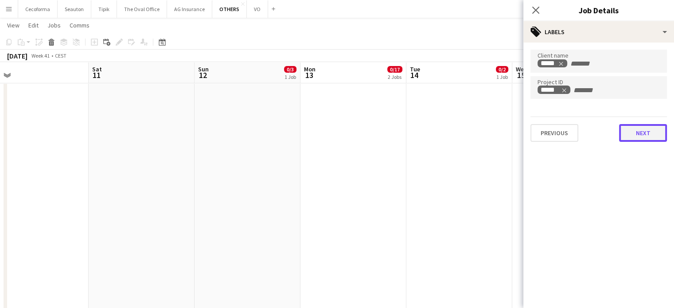
click at [647, 125] on button "Next" at bounding box center [643, 133] width 48 height 18
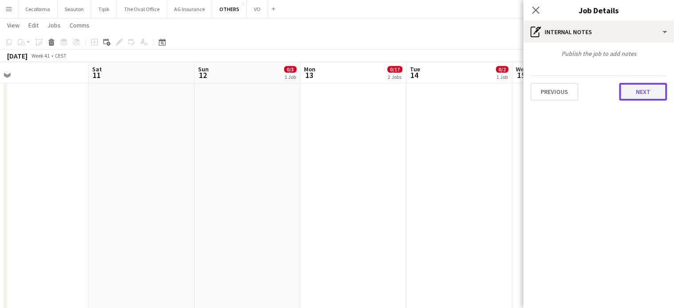
click at [641, 89] on button "Next" at bounding box center [643, 92] width 48 height 18
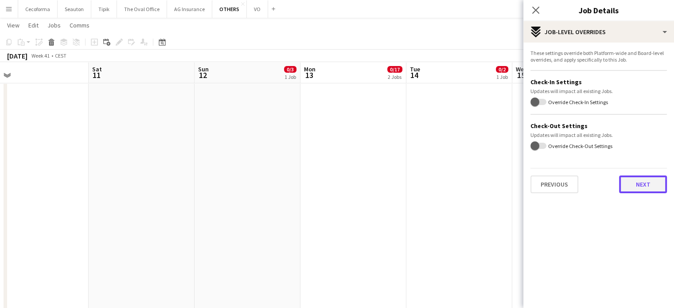
click at [633, 179] on button "Next" at bounding box center [643, 184] width 48 height 18
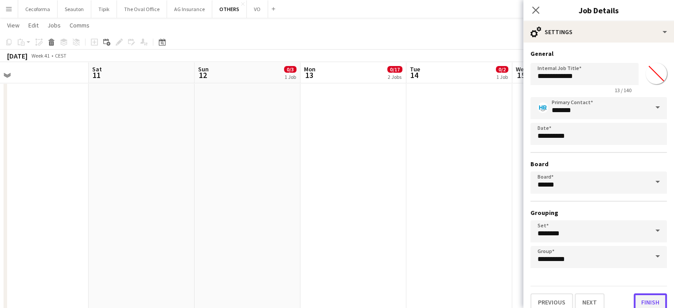
click at [644, 298] on button "Finish" at bounding box center [649, 302] width 33 height 18
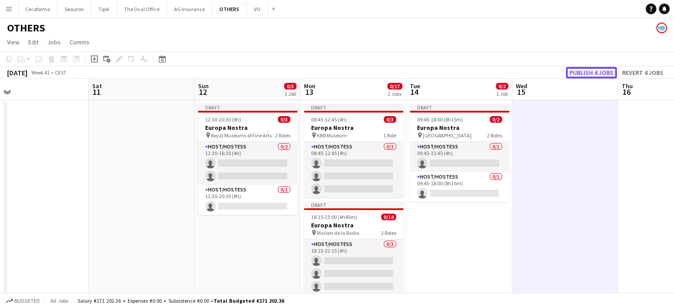
click at [592, 74] on button "Publish 4 jobs" at bounding box center [591, 73] width 51 height 12
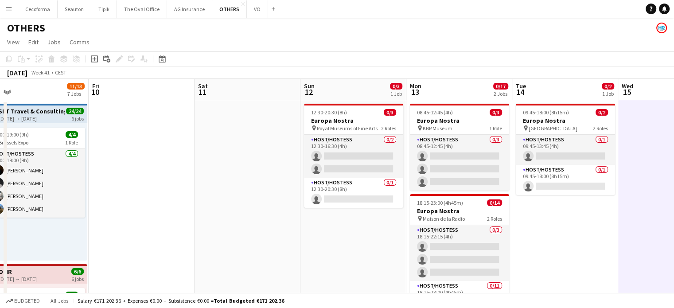
scroll to position [0, 183]
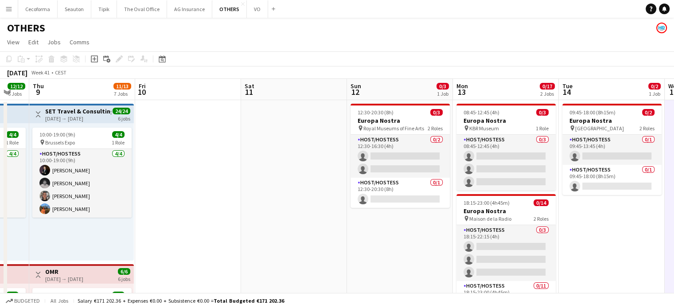
drag, startPoint x: 130, startPoint y: 230, endPoint x: 493, endPoint y: 210, distance: 362.9
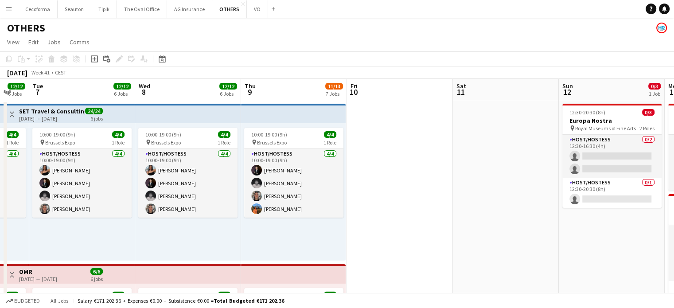
scroll to position [0, 184]
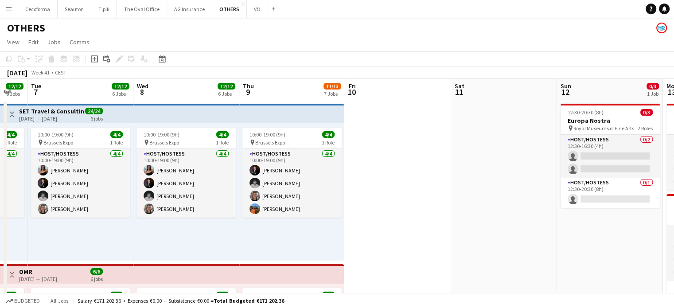
drag, startPoint x: 423, startPoint y: 203, endPoint x: 527, endPoint y: 182, distance: 105.8
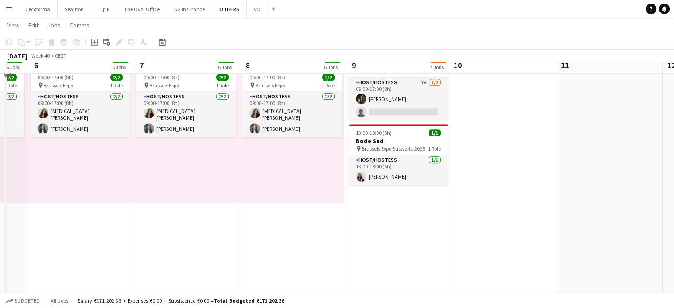
scroll to position [858, 0]
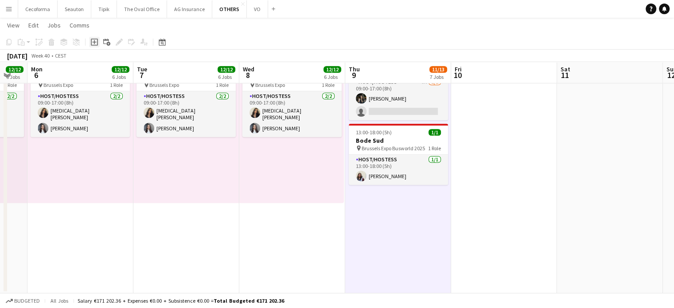
click at [96, 42] on icon at bounding box center [94, 42] width 4 height 4
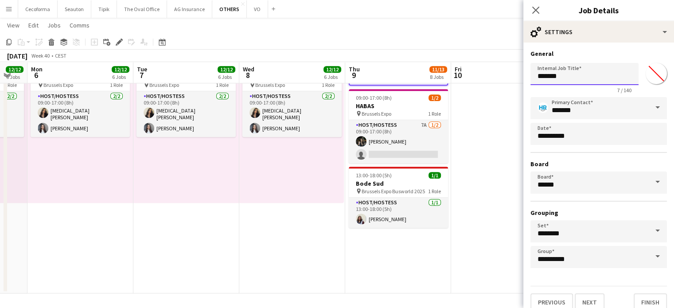
click at [567, 75] on input "*******" at bounding box center [584, 74] width 108 height 22
type input "*"
click at [556, 78] on input "**********" at bounding box center [584, 74] width 108 height 22
type input "**********"
click at [641, 299] on button "Finish" at bounding box center [649, 302] width 33 height 18
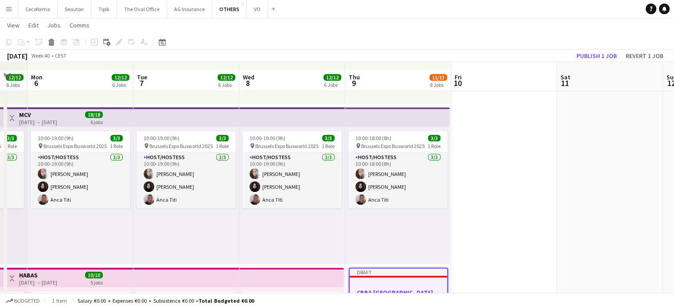
scroll to position [726, 0]
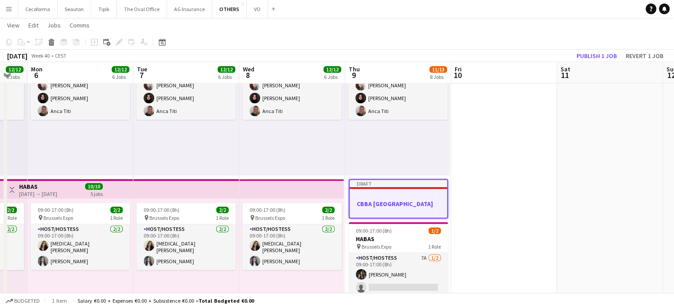
click at [395, 206] on h3 "CBBA [GEOGRAPHIC_DATA]" at bounding box center [398, 204] width 97 height 8
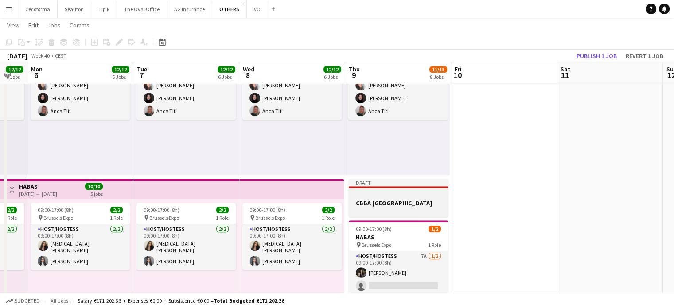
click at [395, 206] on h3 "CBBA [GEOGRAPHIC_DATA]" at bounding box center [398, 203] width 99 height 8
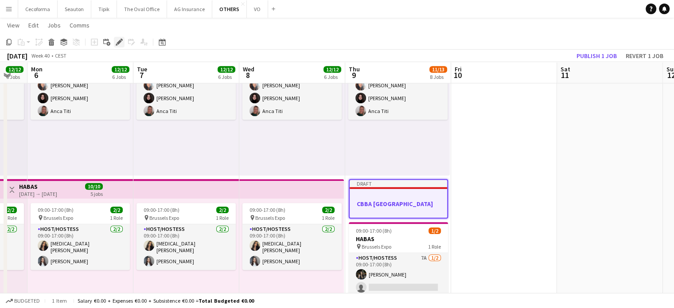
click at [120, 41] on icon at bounding box center [119, 42] width 5 height 5
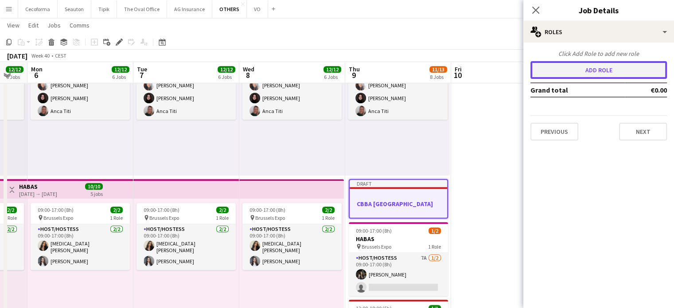
click at [593, 69] on button "Add role" at bounding box center [598, 70] width 136 height 18
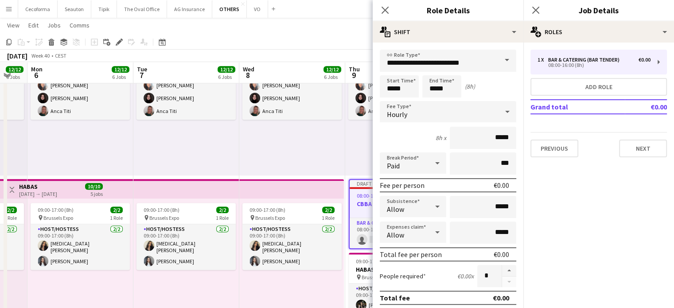
click at [501, 60] on span at bounding box center [506, 60] width 19 height 21
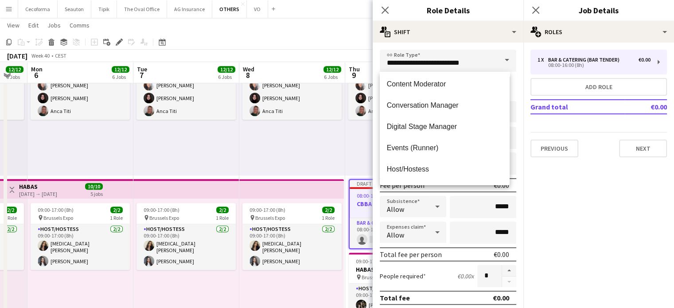
scroll to position [133, 0]
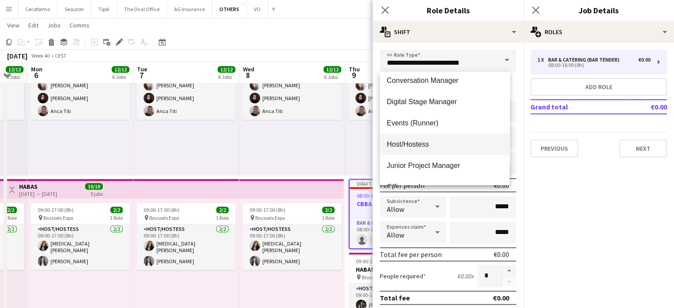
click at [412, 140] on span "Host/Hostess" at bounding box center [445, 144] width 116 height 8
type input "**********"
type input "******"
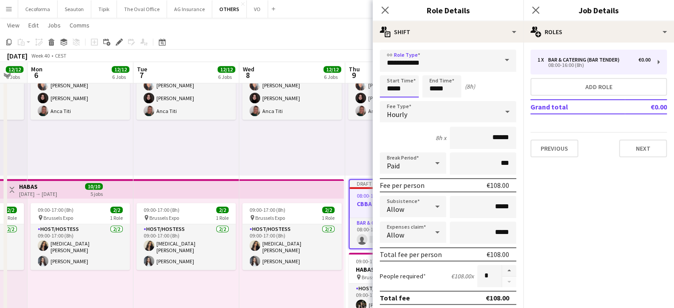
click at [409, 90] on input "*****" at bounding box center [399, 86] width 39 height 22
click at [407, 66] on div at bounding box center [408, 70] width 18 height 9
type input "*****"
click at [407, 66] on div at bounding box center [408, 70] width 18 height 9
click at [436, 92] on input "*****" at bounding box center [441, 86] width 39 height 22
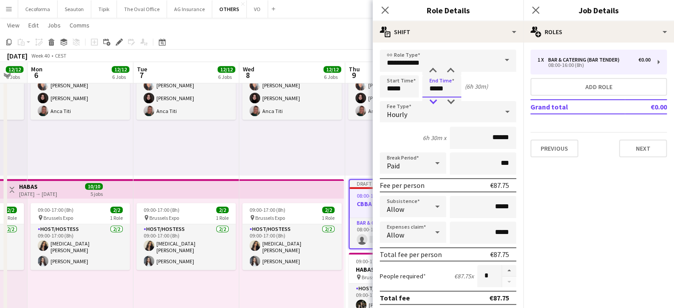
click at [434, 102] on div at bounding box center [433, 101] width 18 height 9
click at [434, 97] on div at bounding box center [433, 101] width 18 height 9
type input "*****"
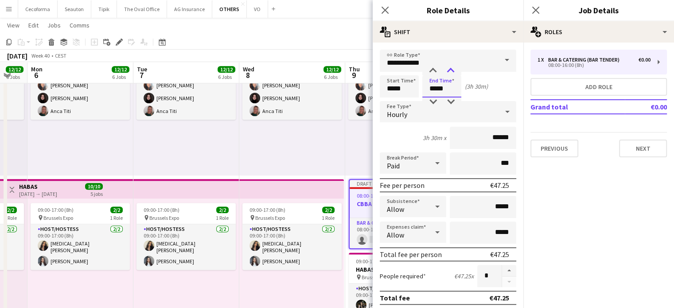
click at [450, 70] on div at bounding box center [451, 70] width 18 height 9
click at [407, 90] on input "*****" at bounding box center [399, 86] width 39 height 22
type input "*****"
click at [408, 100] on div at bounding box center [408, 101] width 18 height 9
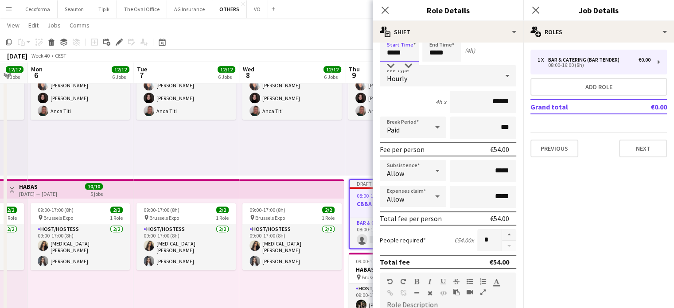
scroll to position [89, 0]
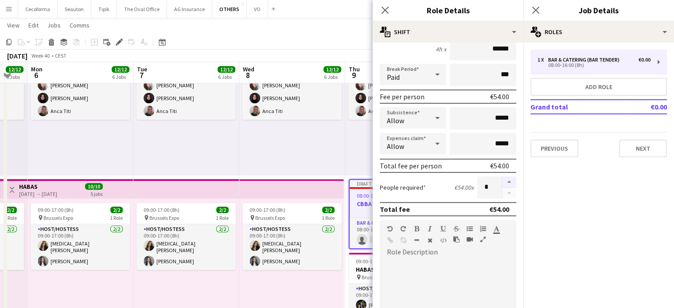
click at [502, 180] on button "button" at bounding box center [509, 182] width 14 height 12
type input "*"
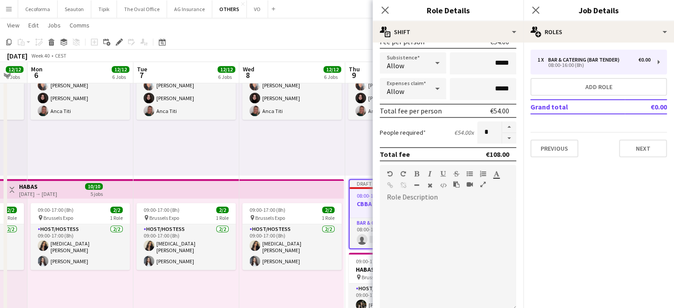
scroll to position [245, 0]
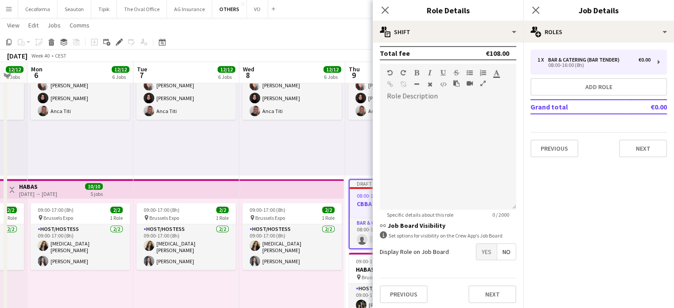
click at [479, 247] on span "Yes" at bounding box center [486, 252] width 20 height 16
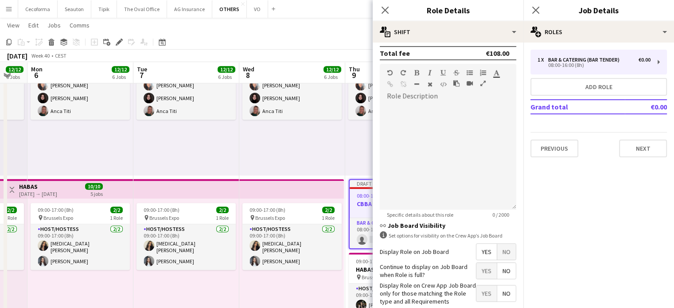
click at [501, 267] on span "No" at bounding box center [506, 271] width 19 height 16
click at [486, 286] on span "Yes" at bounding box center [486, 293] width 20 height 16
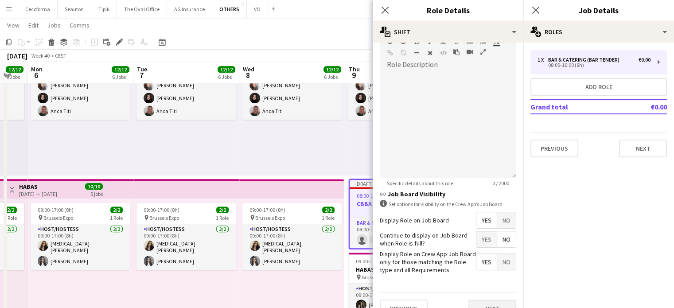
scroll to position [290, 0]
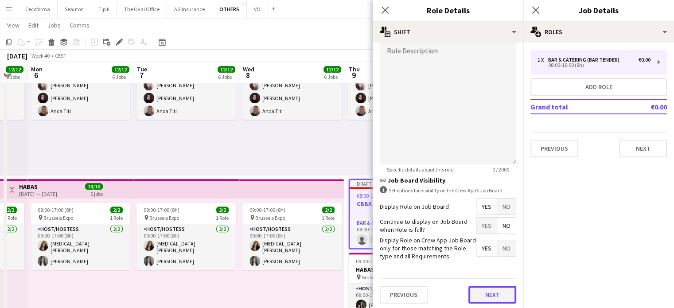
click at [490, 287] on button "Next" at bounding box center [492, 295] width 48 height 18
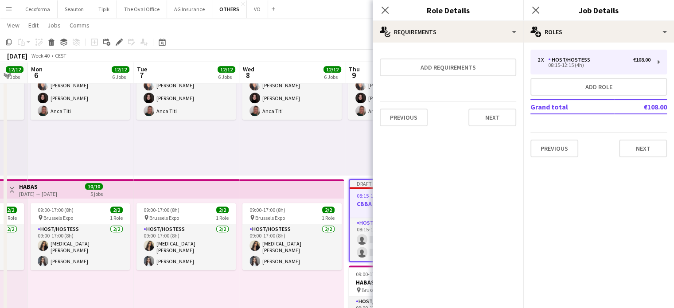
scroll to position [0, 0]
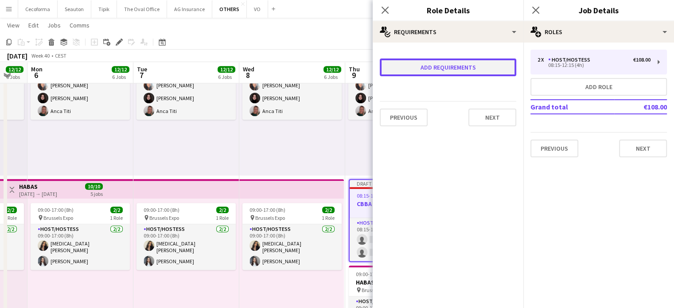
click at [443, 70] on button "Add requirements" at bounding box center [448, 67] width 136 height 18
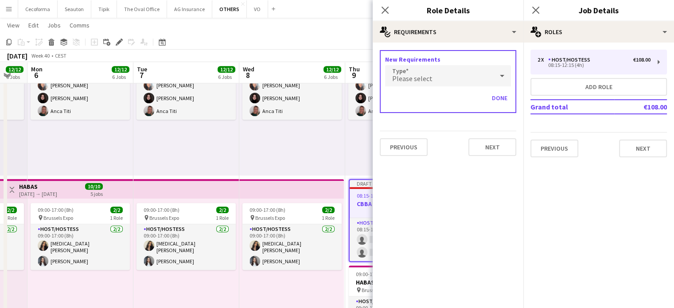
click at [452, 79] on div "Please select" at bounding box center [439, 75] width 108 height 21
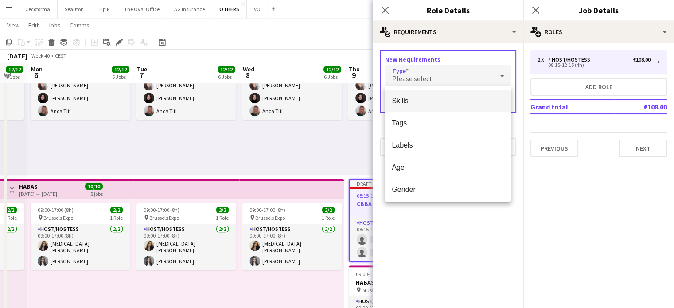
click at [416, 101] on span "Skills" at bounding box center [448, 101] width 112 height 8
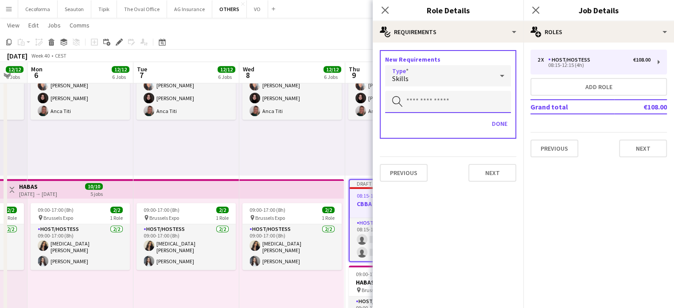
click at [416, 105] on input "text" at bounding box center [448, 102] width 126 height 22
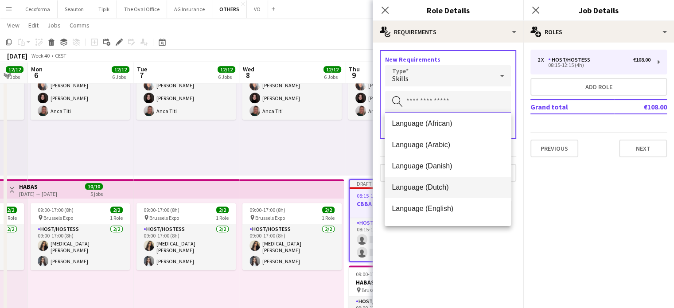
scroll to position [44, 0]
click at [417, 189] on span "Language (English)" at bounding box center [448, 188] width 112 height 8
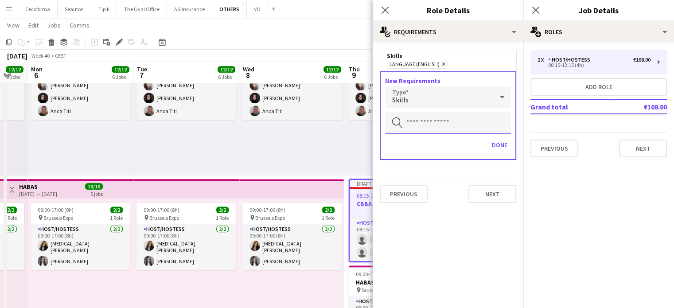
click at [416, 124] on input "text" at bounding box center [448, 123] width 126 height 22
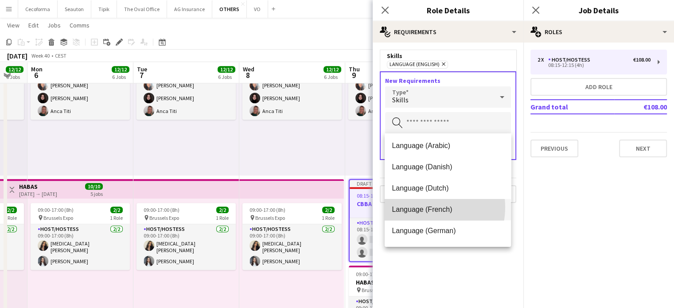
click at [418, 207] on span "Language (French)" at bounding box center [448, 209] width 112 height 8
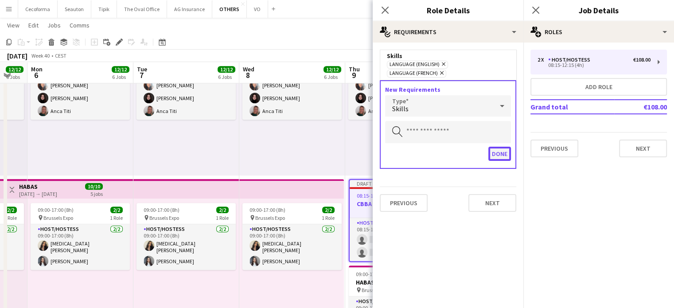
click at [496, 147] on button "Done" at bounding box center [499, 154] width 23 height 14
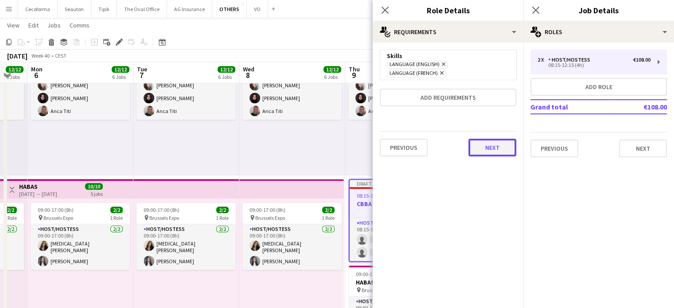
click at [497, 139] on button "Next" at bounding box center [492, 148] width 48 height 18
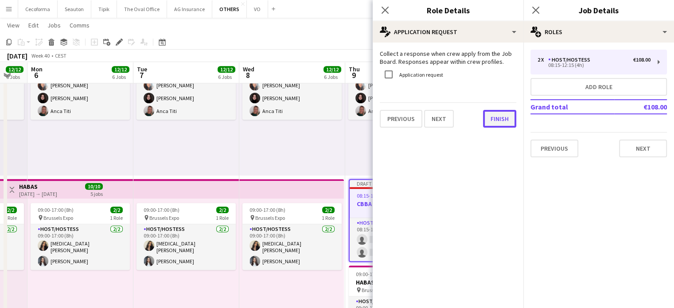
click at [503, 114] on button "Finish" at bounding box center [499, 119] width 33 height 18
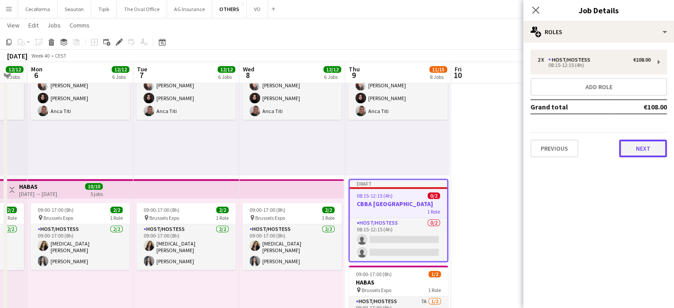
click at [646, 147] on button "Next" at bounding box center [643, 149] width 48 height 18
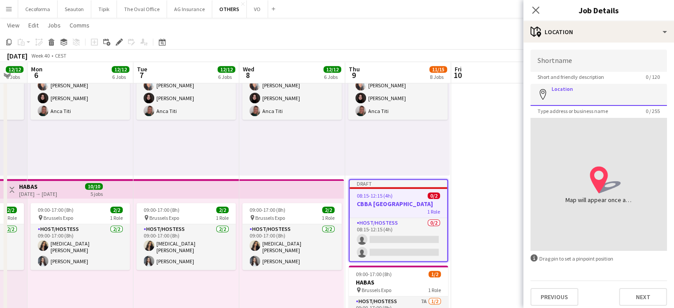
click at [563, 104] on input "Location" at bounding box center [598, 95] width 136 height 22
paste input "**********"
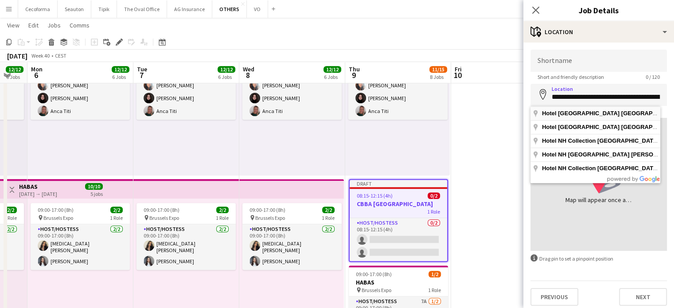
type input "**********"
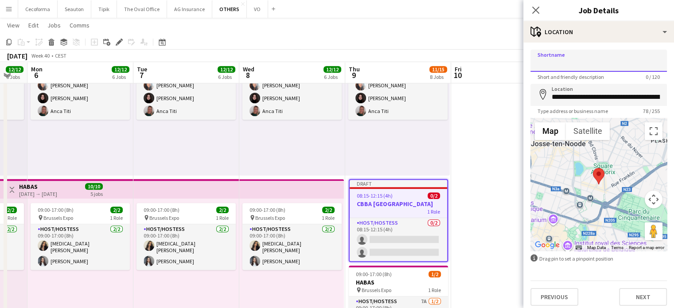
click at [581, 65] on input "Shortname" at bounding box center [598, 61] width 136 height 22
type input "**********"
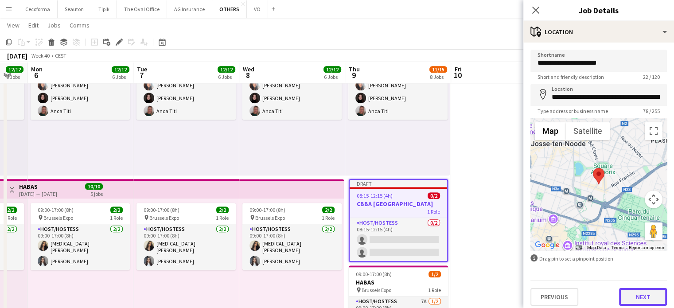
click at [633, 299] on button "Next" at bounding box center [643, 297] width 48 height 18
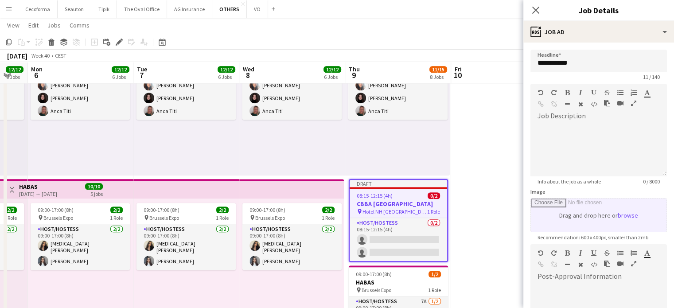
click at [607, 218] on input "Image" at bounding box center [599, 214] width 136 height 33
type input "**********"
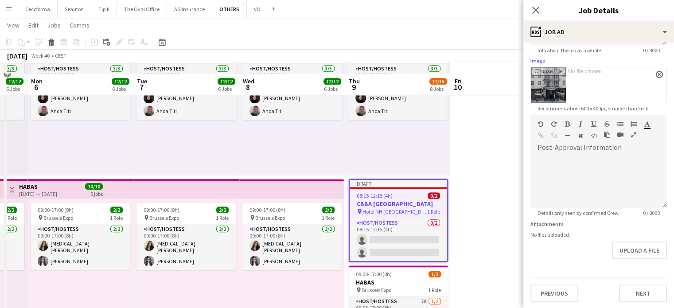
scroll to position [858, 0]
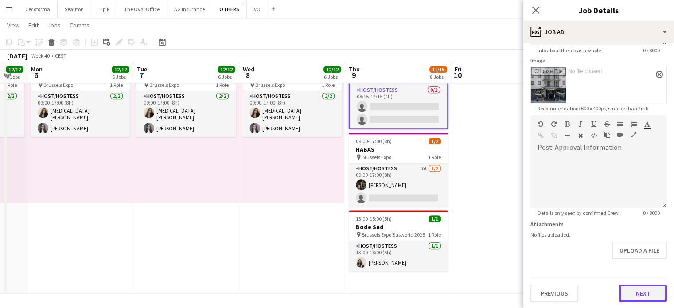
click at [640, 294] on button "Next" at bounding box center [643, 293] width 48 height 18
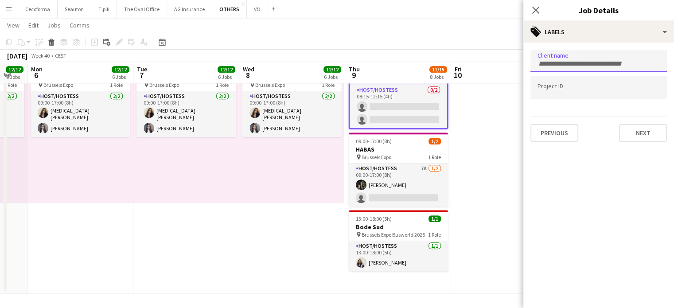
click at [574, 63] on input "Type to search client labels..." at bounding box center [598, 64] width 122 height 8
type input "*********"
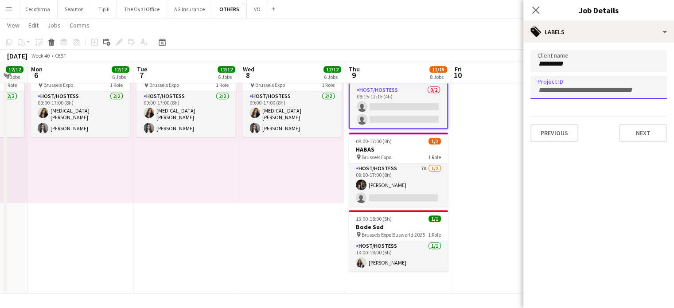
click at [562, 93] on div at bounding box center [598, 87] width 136 height 23
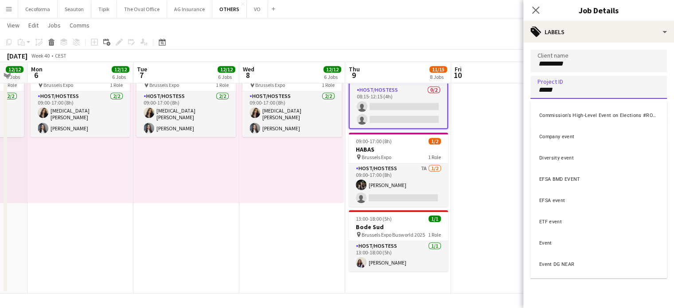
type input "*****"
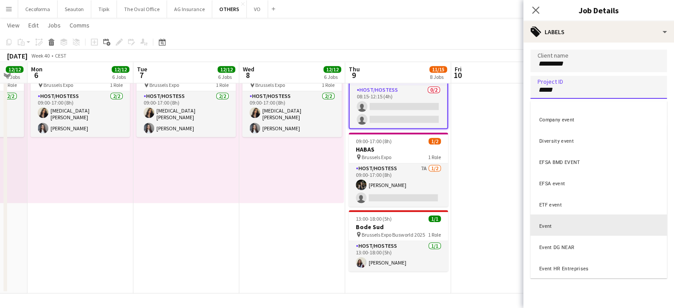
click at [546, 228] on div "Event" at bounding box center [598, 224] width 136 height 21
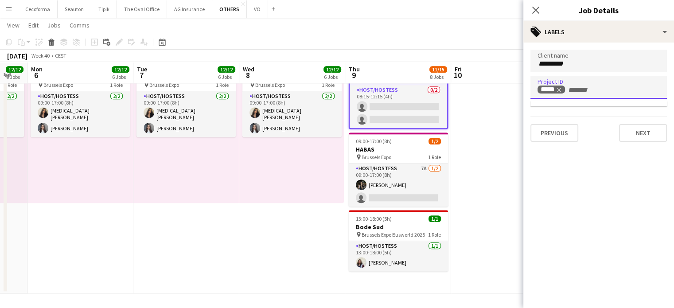
scroll to position [0, 0]
click at [577, 213] on mat-expansion-panel "tags Labels Client name ********* Project ID ***** Previous Next" at bounding box center [598, 175] width 151 height 265
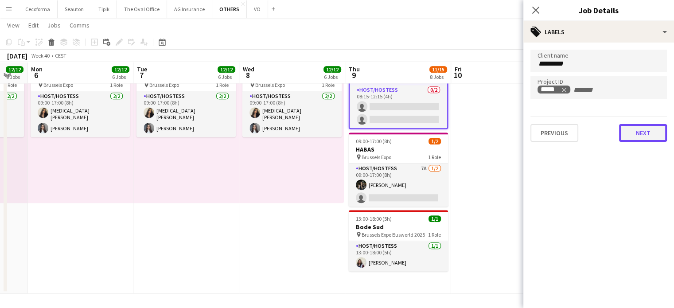
click at [649, 134] on button "Next" at bounding box center [643, 133] width 48 height 18
type input "*******"
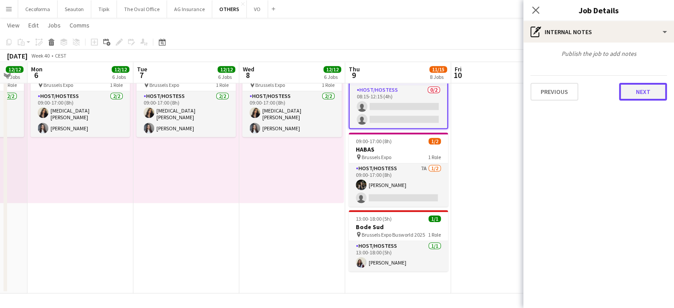
click at [643, 92] on button "Next" at bounding box center [643, 92] width 48 height 18
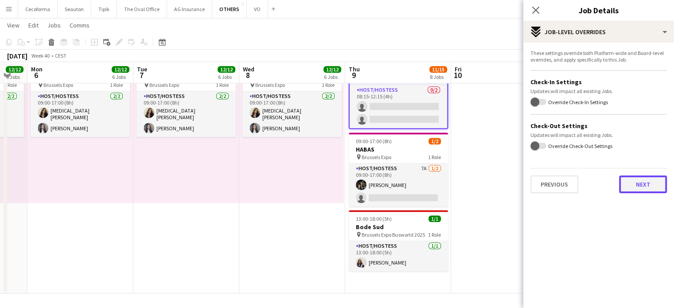
click at [645, 184] on button "Next" at bounding box center [643, 184] width 48 height 18
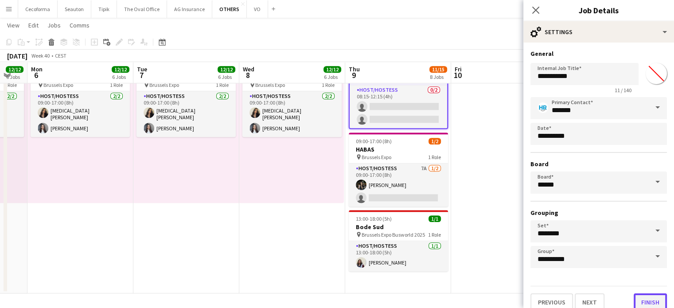
click at [650, 299] on button "Finish" at bounding box center [649, 302] width 33 height 18
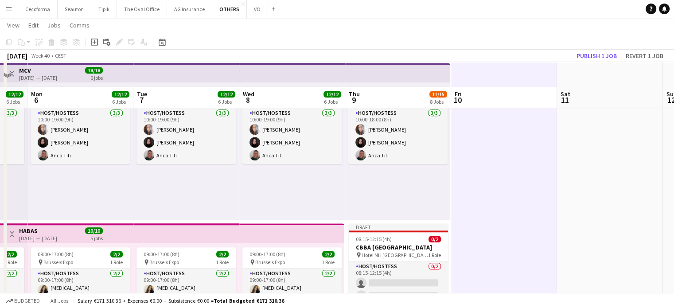
scroll to position [770, 0]
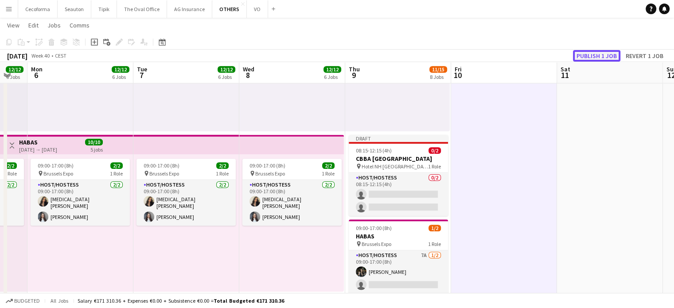
click at [594, 56] on button "Publish 1 job" at bounding box center [596, 56] width 47 height 12
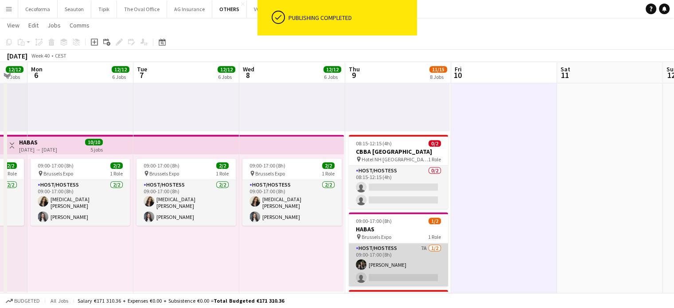
click at [399, 273] on app-card-role "Host/Hostess 7A [DATE] 09:00-17:00 (8h) [PERSON_NAME] single-neutral-actions" at bounding box center [398, 264] width 99 height 43
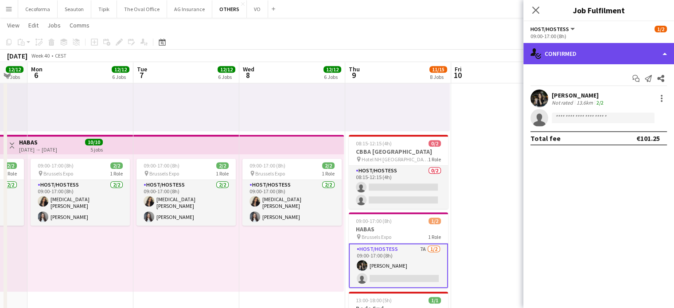
click at [665, 55] on div "single-neutral-actions-check-2 Confirmed" at bounding box center [598, 53] width 151 height 21
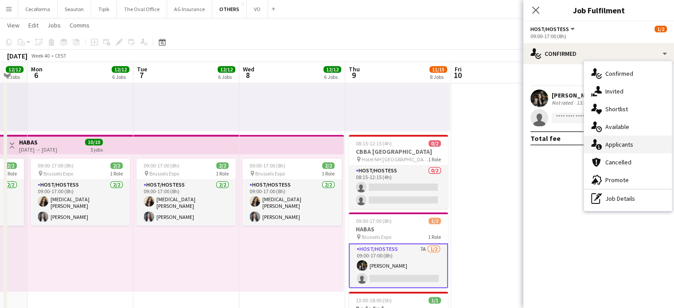
click at [619, 143] on span "Applicants" at bounding box center [619, 144] width 28 height 8
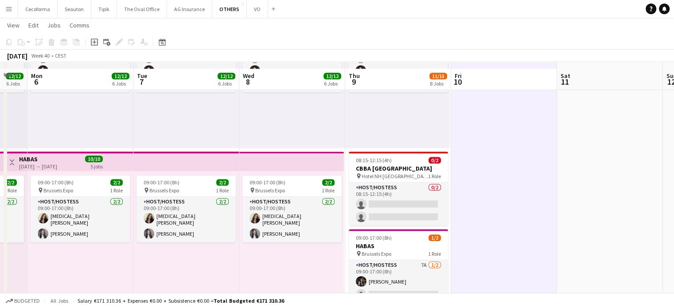
scroll to position [797, 0]
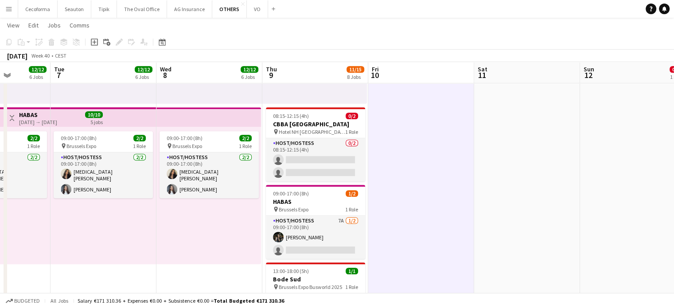
drag, startPoint x: 561, startPoint y: 156, endPoint x: 280, endPoint y: 154, distance: 281.7
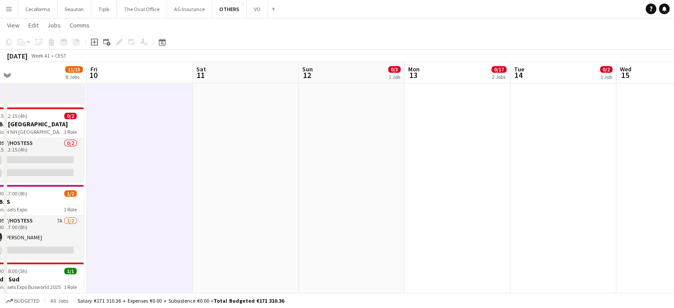
drag, startPoint x: 360, startPoint y: 160, endPoint x: 161, endPoint y: 148, distance: 198.9
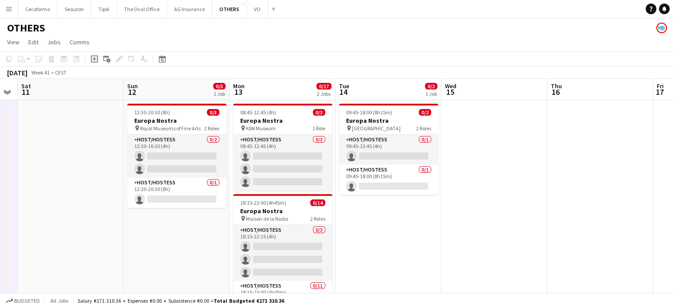
scroll to position [0, 232]
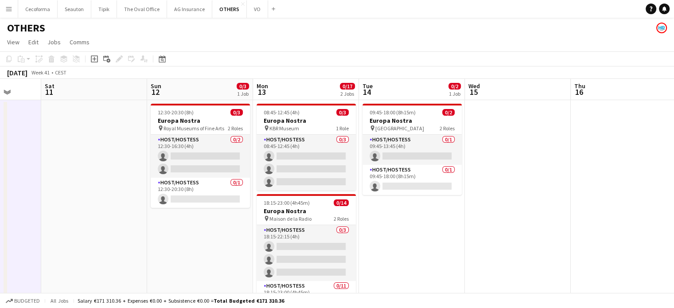
drag, startPoint x: 549, startPoint y: 162, endPoint x: 448, endPoint y: 163, distance: 100.6
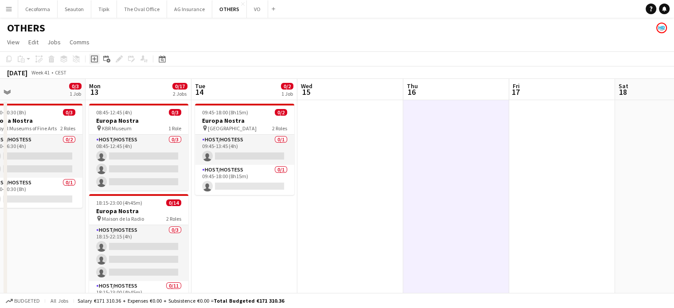
click at [92, 59] on icon "Add job" at bounding box center [94, 58] width 7 height 7
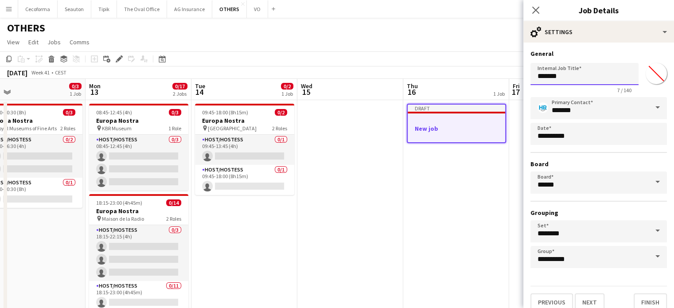
click at [588, 77] on input "*******" at bounding box center [584, 74] width 108 height 22
type input "*"
type input "**********"
click at [645, 299] on button "Finish" at bounding box center [649, 302] width 33 height 18
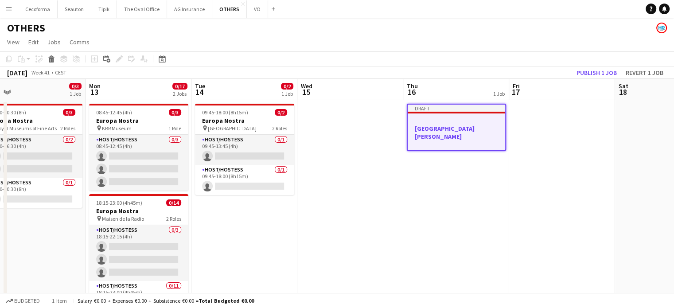
click at [461, 129] on h3 "[GEOGRAPHIC_DATA][PERSON_NAME]" at bounding box center [456, 132] width 97 height 16
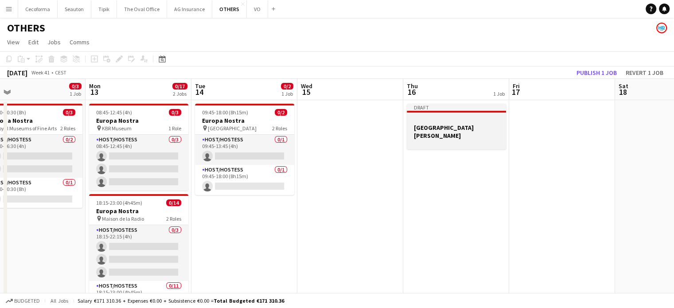
click at [461, 129] on h3 "[GEOGRAPHIC_DATA][PERSON_NAME]" at bounding box center [456, 132] width 99 height 16
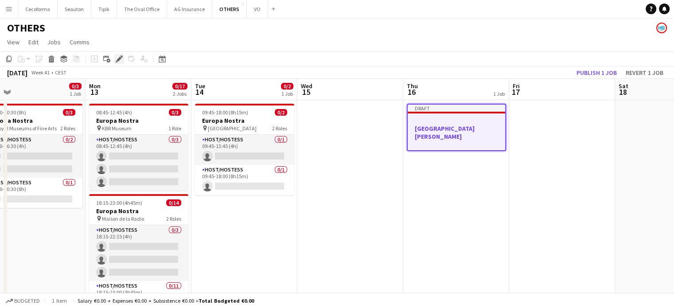
click at [119, 60] on icon at bounding box center [119, 59] width 5 height 5
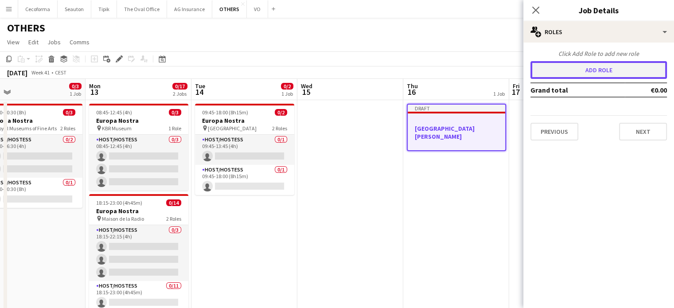
click at [595, 70] on button "Add role" at bounding box center [598, 70] width 136 height 18
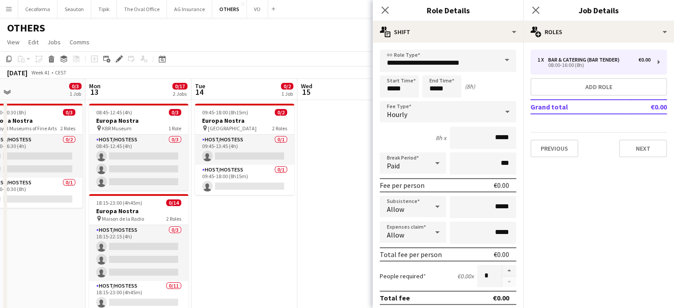
click at [500, 59] on span at bounding box center [506, 60] width 19 height 21
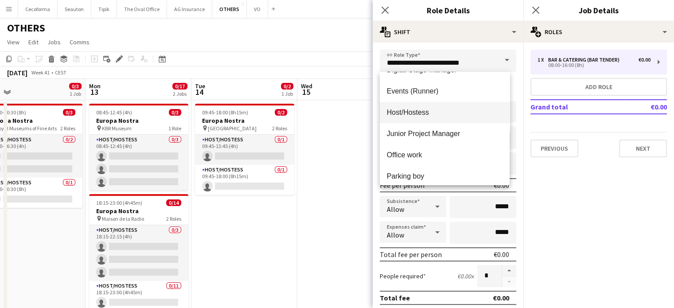
scroll to position [177, 0]
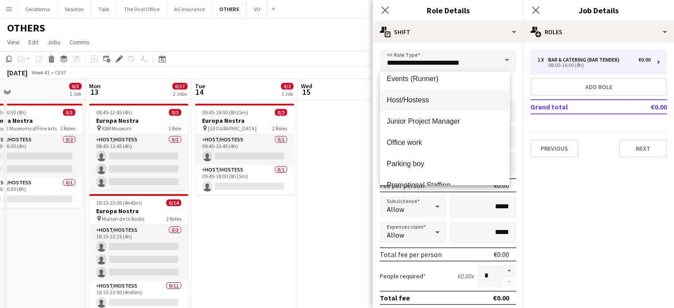
click at [405, 98] on span "Host/Hostess" at bounding box center [445, 100] width 116 height 8
type input "**********"
type input "******"
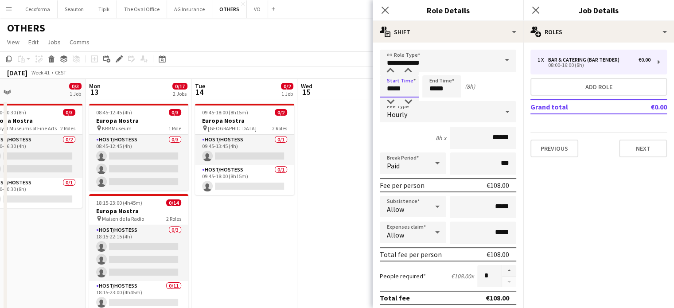
click at [393, 89] on input "*****" at bounding box center [399, 86] width 39 height 22
click at [392, 74] on div at bounding box center [390, 70] width 18 height 9
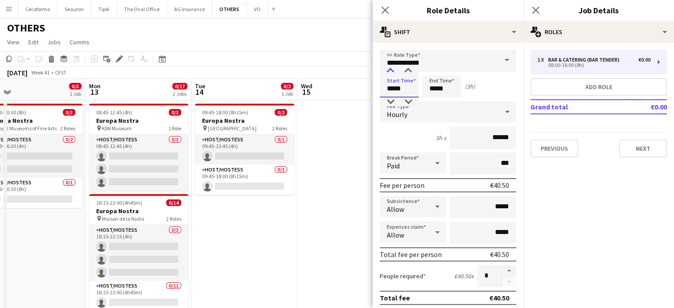
click at [392, 74] on div at bounding box center [390, 70] width 18 height 9
click at [408, 70] on div at bounding box center [408, 70] width 18 height 9
type input "*****"
click at [408, 70] on div at bounding box center [408, 70] width 18 height 9
click at [437, 87] on input "*****" at bounding box center [441, 86] width 39 height 22
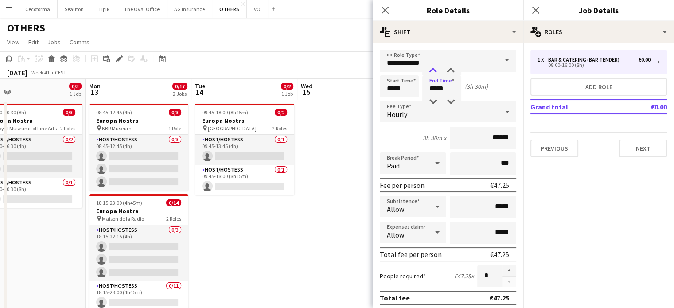
click at [435, 69] on div at bounding box center [433, 70] width 18 height 9
type input "*****"
click at [435, 69] on div at bounding box center [433, 70] width 18 height 9
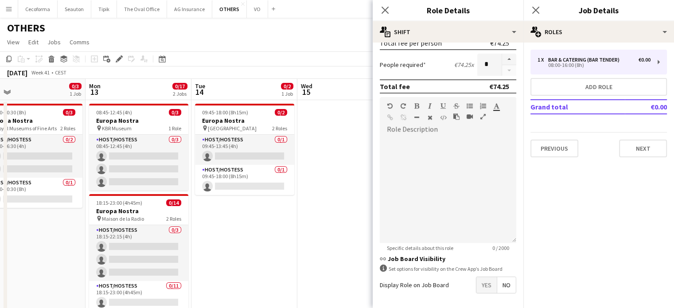
scroll to position [245, 0]
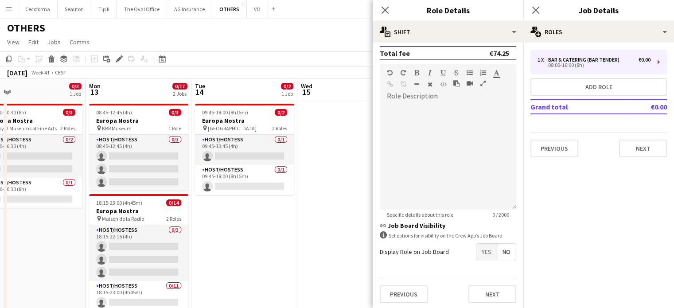
click at [477, 248] on span "Yes" at bounding box center [486, 252] width 20 height 16
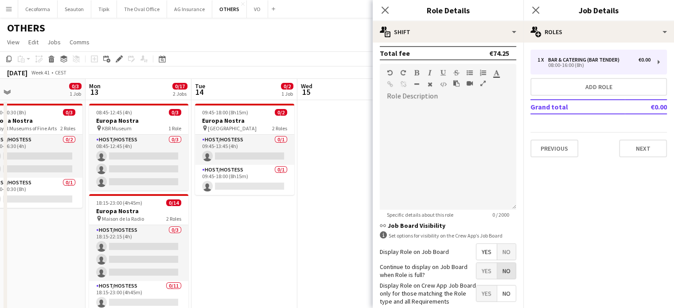
click at [497, 268] on span "No" at bounding box center [506, 271] width 19 height 16
click at [477, 288] on span "Yes" at bounding box center [486, 293] width 20 height 16
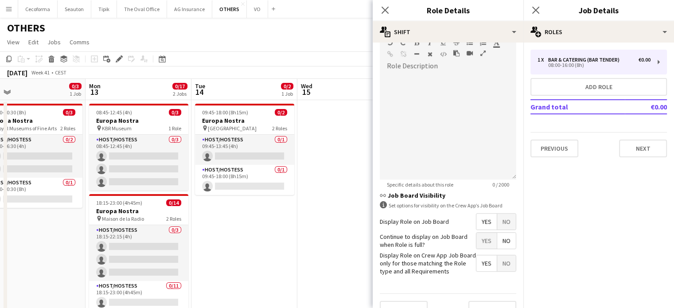
scroll to position [290, 0]
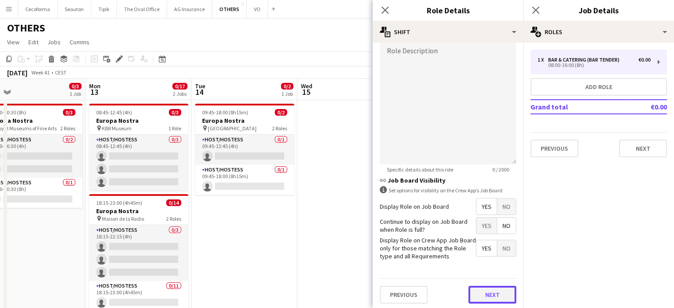
click at [486, 291] on button "Next" at bounding box center [492, 295] width 48 height 18
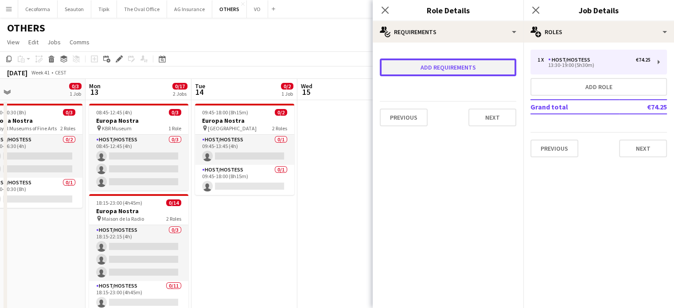
click at [432, 69] on button "Add requirements" at bounding box center [448, 67] width 136 height 18
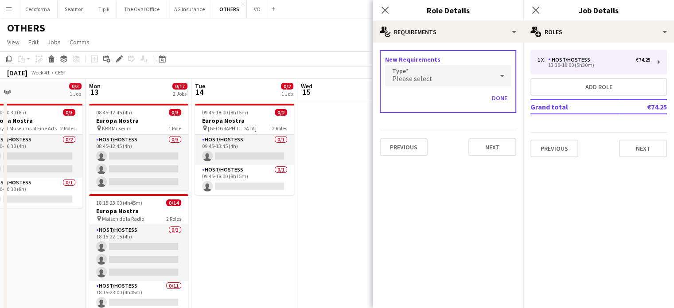
click at [424, 78] on span "Please select" at bounding box center [412, 78] width 40 height 9
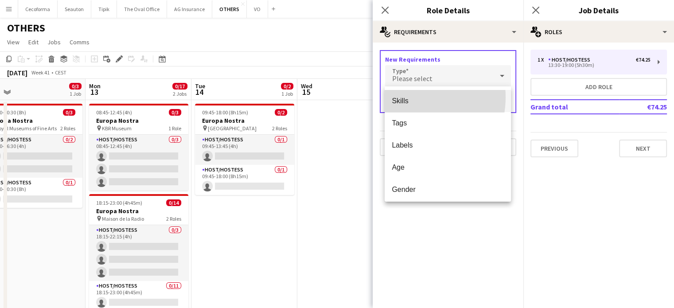
click at [408, 97] on span "Skills" at bounding box center [448, 101] width 112 height 8
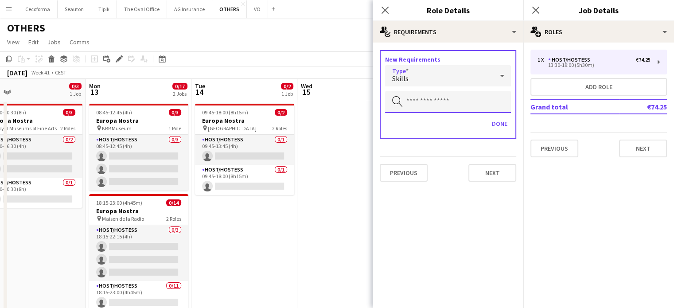
click at [412, 104] on input "text" at bounding box center [448, 102] width 126 height 22
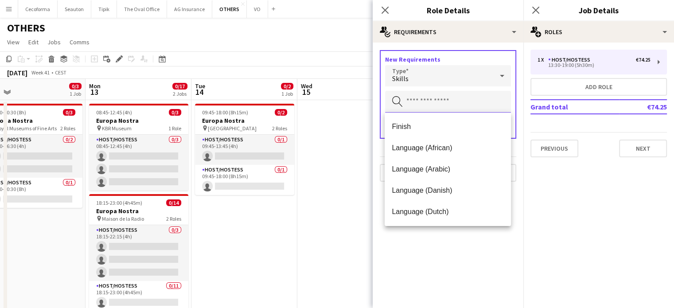
scroll to position [89, 0]
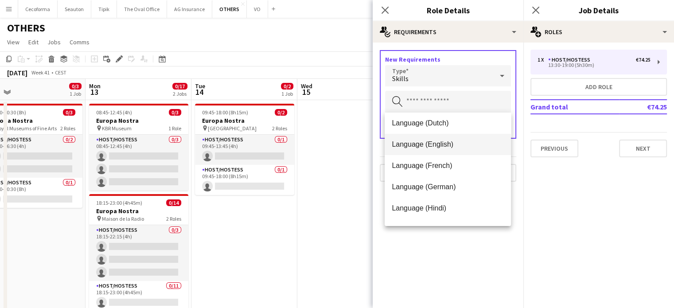
click at [415, 144] on span "Language (English)" at bounding box center [448, 144] width 112 height 8
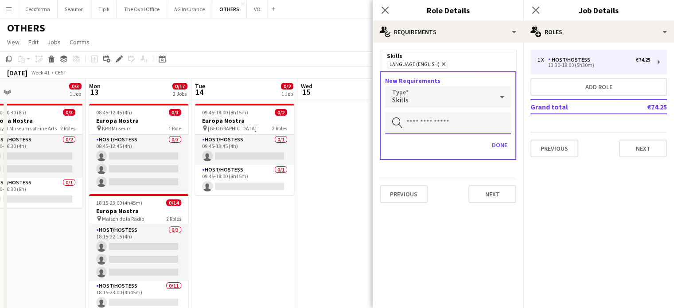
click at [411, 120] on input "text" at bounding box center [448, 123] width 126 height 22
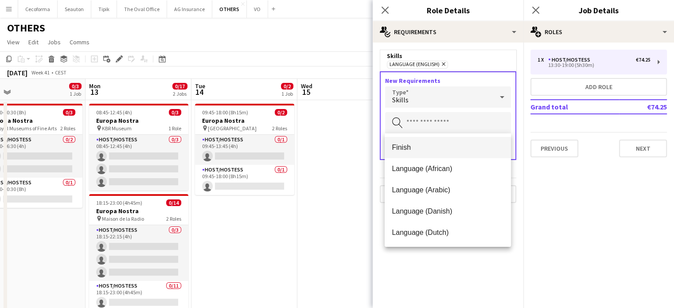
scroll to position [44, 0]
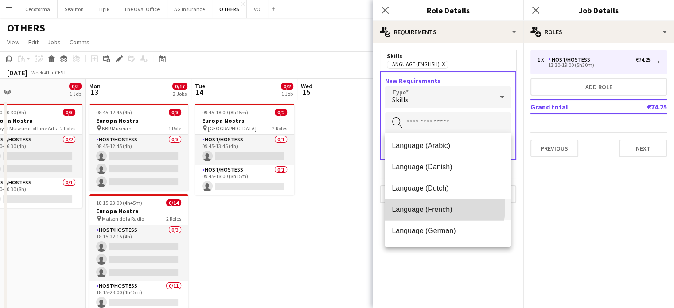
click at [407, 206] on span "Language (French)" at bounding box center [448, 209] width 112 height 8
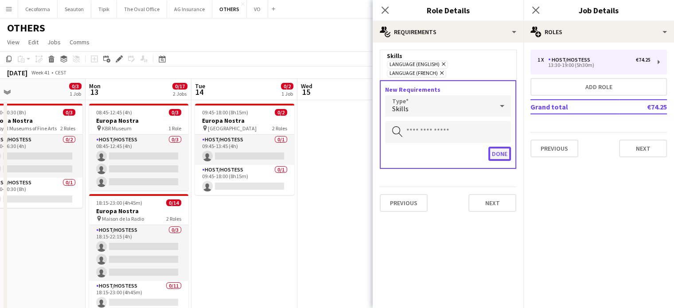
click at [496, 147] on button "Done" at bounding box center [499, 154] width 23 height 14
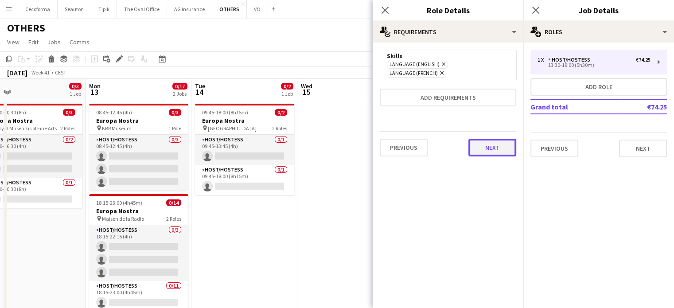
click at [496, 140] on button "Next" at bounding box center [492, 148] width 48 height 18
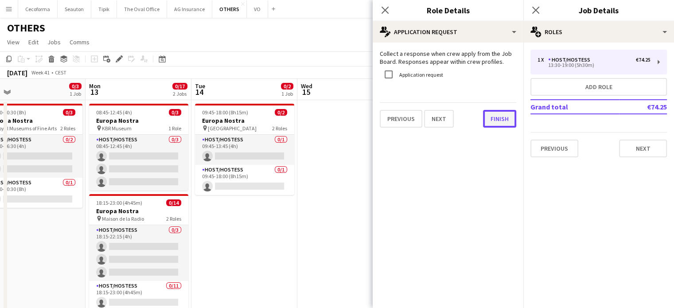
click at [500, 120] on button "Finish" at bounding box center [499, 119] width 33 height 18
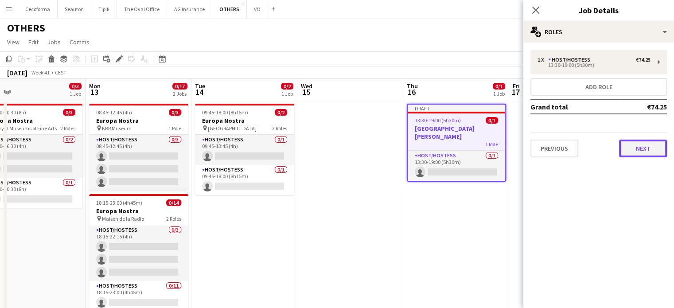
click at [650, 146] on button "Next" at bounding box center [643, 149] width 48 height 18
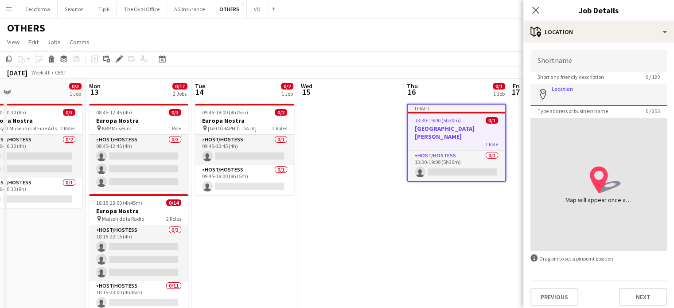
click at [570, 97] on input "Location" at bounding box center [598, 95] width 136 height 22
type input "**********"
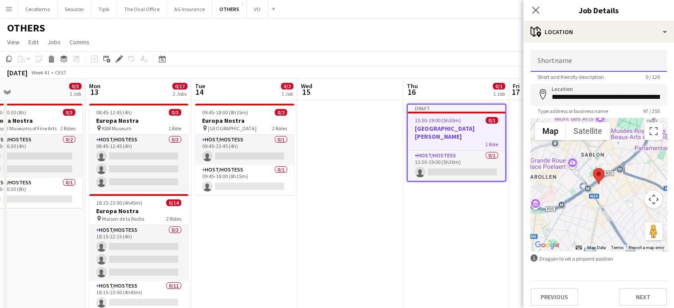
click at [559, 66] on input "Shortname" at bounding box center [598, 61] width 136 height 22
type input "**********"
click at [641, 298] on button "Next" at bounding box center [643, 297] width 48 height 18
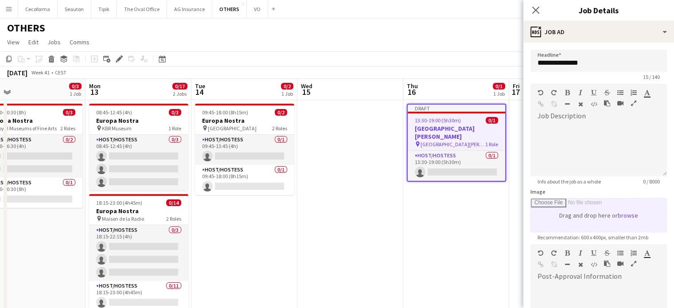
click at [601, 218] on input "Image" at bounding box center [599, 214] width 136 height 33
type input "**********"
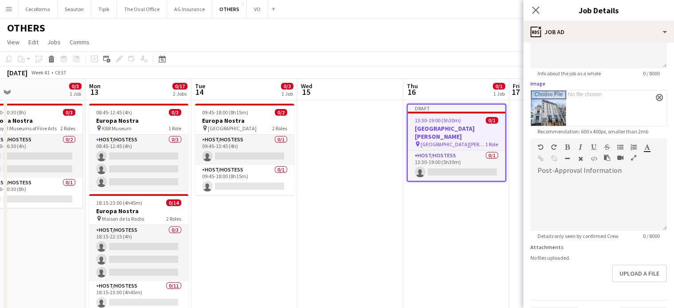
scroll to position [131, 0]
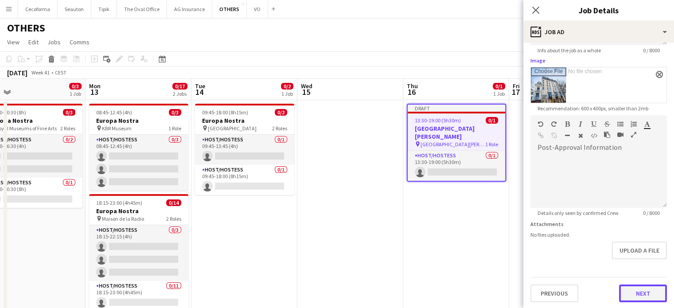
click at [641, 288] on button "Next" at bounding box center [643, 293] width 48 height 18
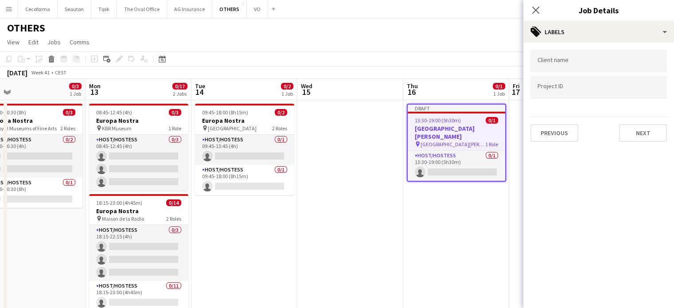
scroll to position [0, 0]
click at [551, 62] on input "Type to search client labels..." at bounding box center [598, 61] width 122 height 8
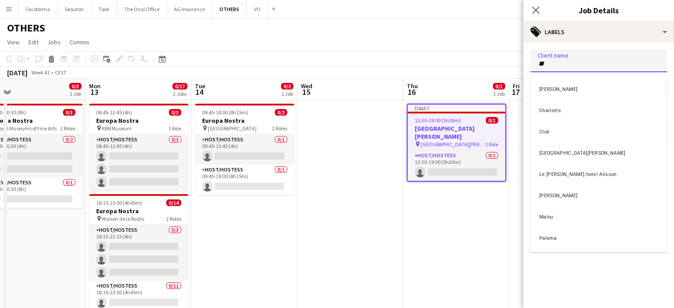
scroll to position [3, 0]
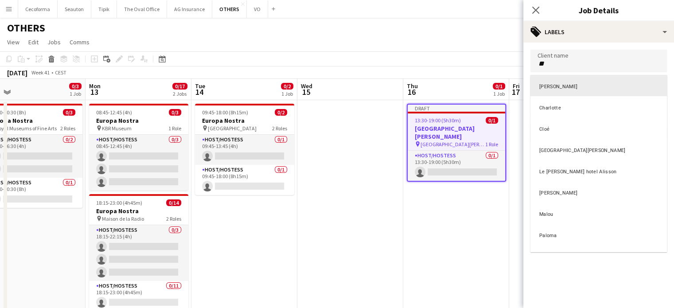
click at [567, 66] on div at bounding box center [598, 154] width 151 height 308
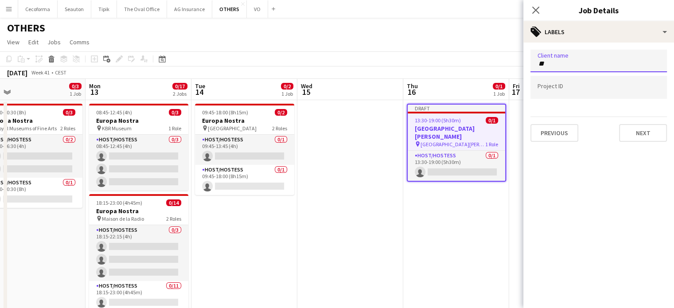
click at [564, 63] on input "**" at bounding box center [598, 64] width 122 height 8
click at [553, 68] on div "**" at bounding box center [598, 61] width 136 height 23
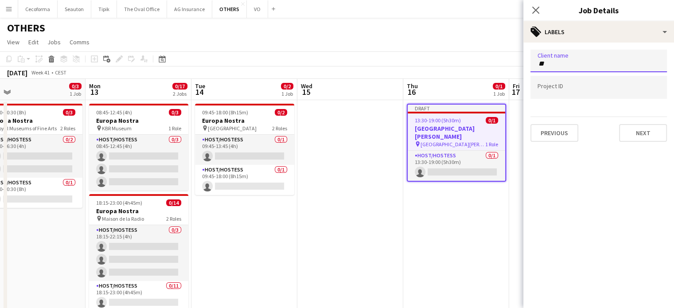
click at [551, 65] on input "**" at bounding box center [598, 64] width 122 height 8
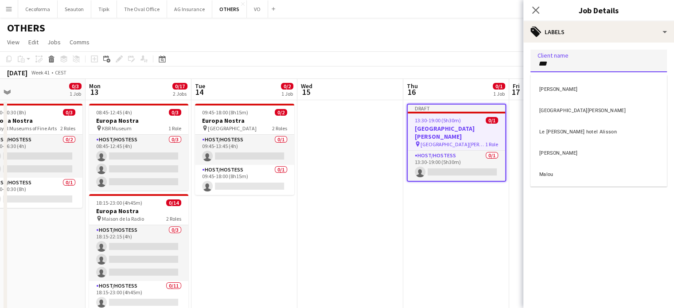
type input "***"
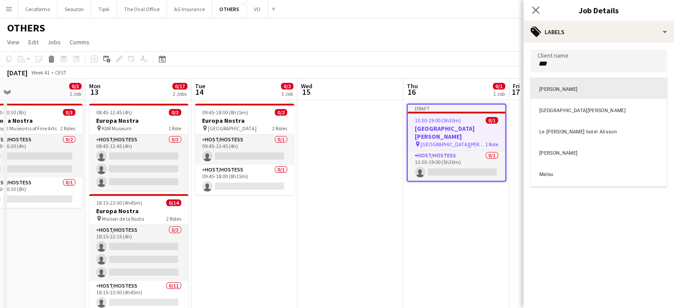
click at [601, 59] on div at bounding box center [598, 154] width 151 height 308
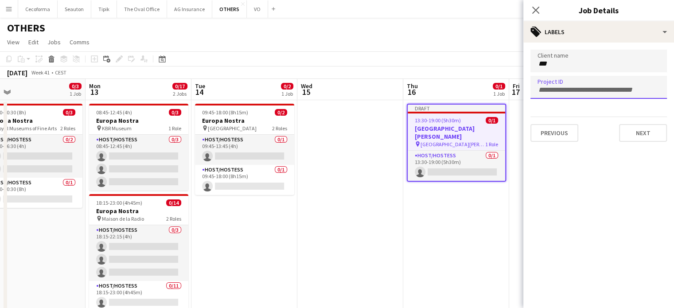
click at [559, 90] on input "Type to search project ID labels..." at bounding box center [598, 90] width 122 height 8
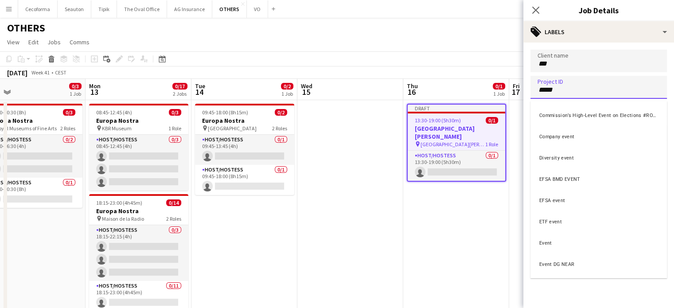
type input "*****"
click at [549, 245] on div "Event" at bounding box center [598, 241] width 136 height 21
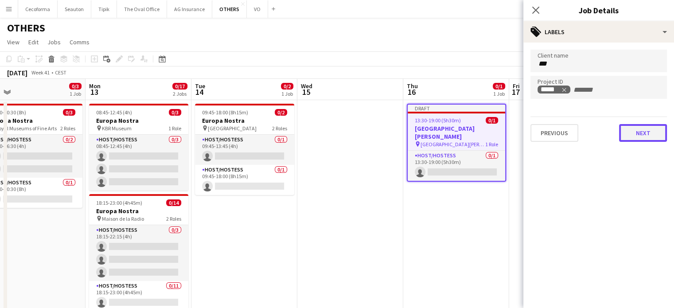
click at [645, 132] on button "Next" at bounding box center [643, 133] width 48 height 18
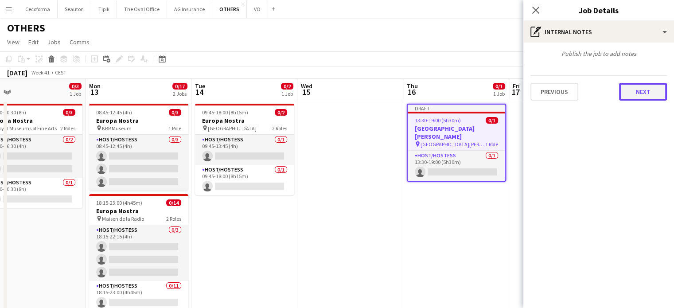
click at [656, 92] on button "Next" at bounding box center [643, 92] width 48 height 18
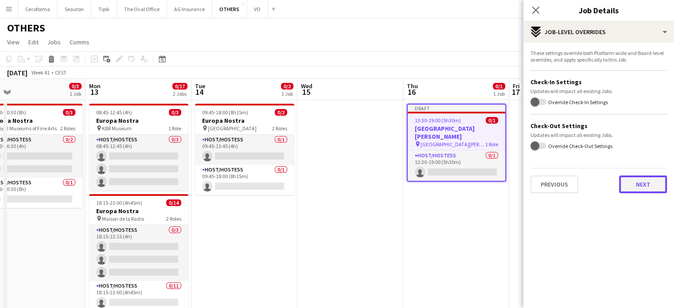
click at [648, 186] on button "Next" at bounding box center [643, 184] width 48 height 18
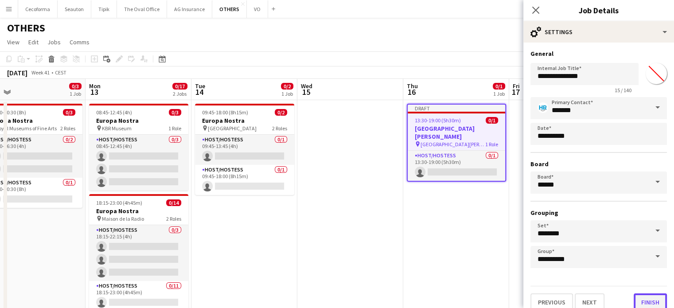
click at [650, 300] on button "Finish" at bounding box center [649, 302] width 33 height 18
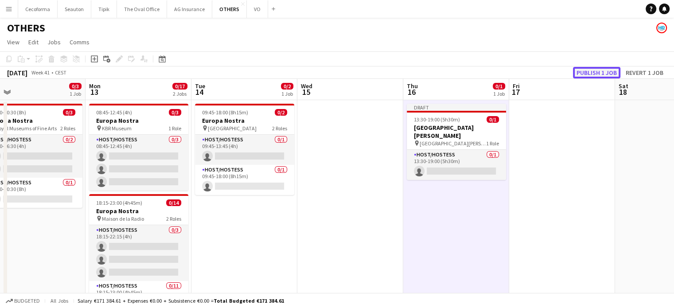
click at [596, 70] on button "Publish 1 job" at bounding box center [596, 73] width 47 height 12
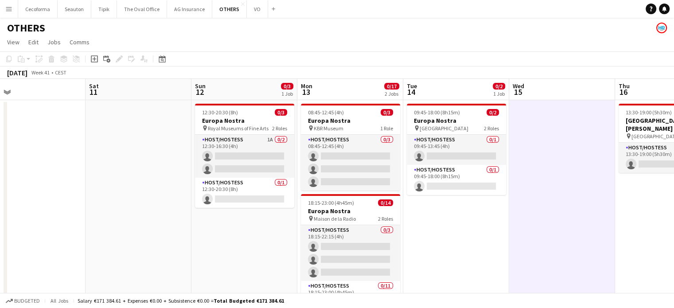
drag, startPoint x: 247, startPoint y: 246, endPoint x: 447, endPoint y: 226, distance: 201.7
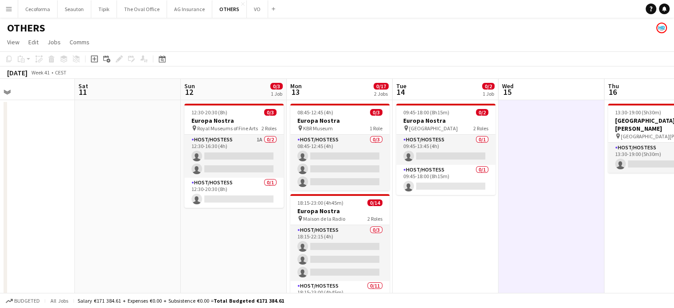
drag, startPoint x: 230, startPoint y: 258, endPoint x: 331, endPoint y: 249, distance: 100.9
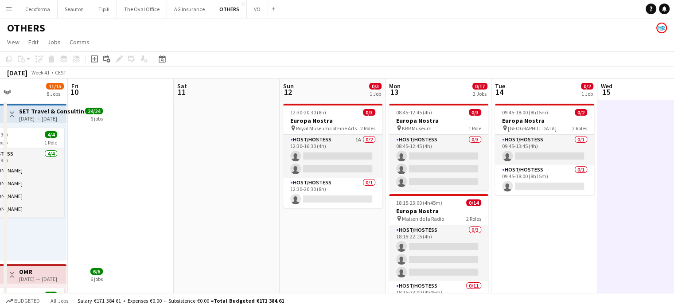
drag, startPoint x: 206, startPoint y: 247, endPoint x: 322, endPoint y: 241, distance: 116.7
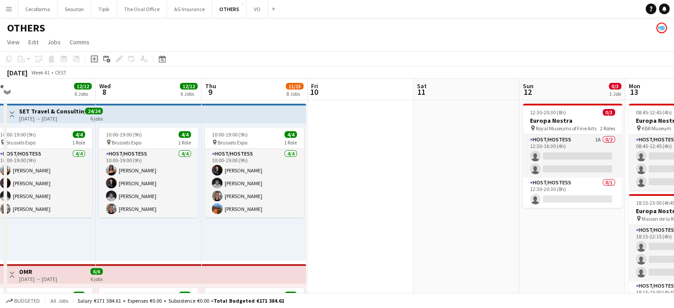
drag, startPoint x: 315, startPoint y: 223, endPoint x: 372, endPoint y: 218, distance: 57.4
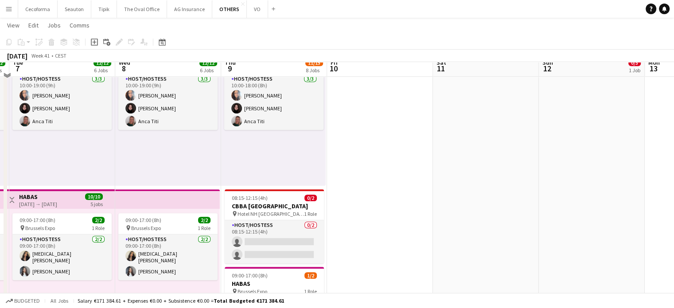
scroll to position [709, 0]
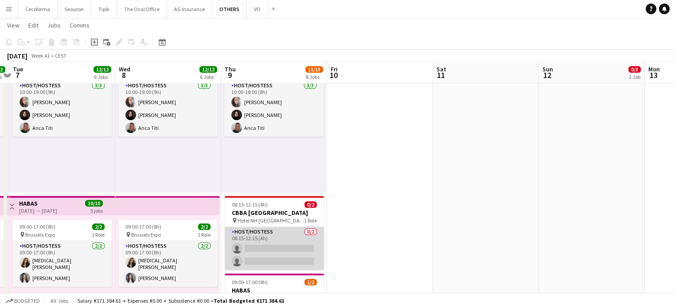
click at [285, 251] on app-card-role "Host/Hostess 0/2 08:15-12:15 (4h) single-neutral-actions single-neutral-actions" at bounding box center [274, 248] width 99 height 43
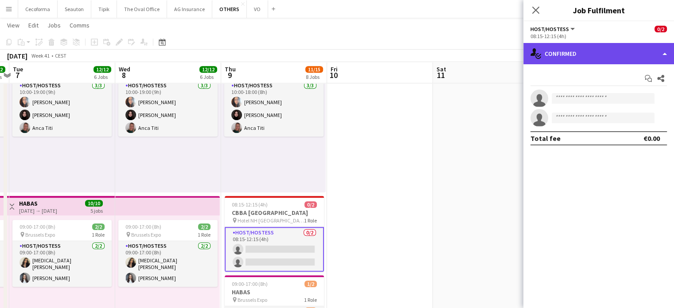
click at [663, 53] on div "single-neutral-actions-check-2 Confirmed" at bounding box center [598, 53] width 151 height 21
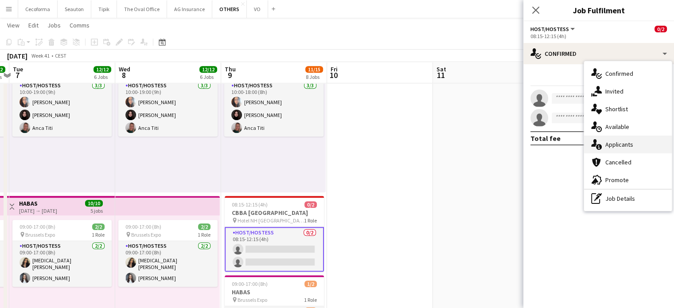
click at [617, 145] on span "Applicants" at bounding box center [619, 144] width 28 height 8
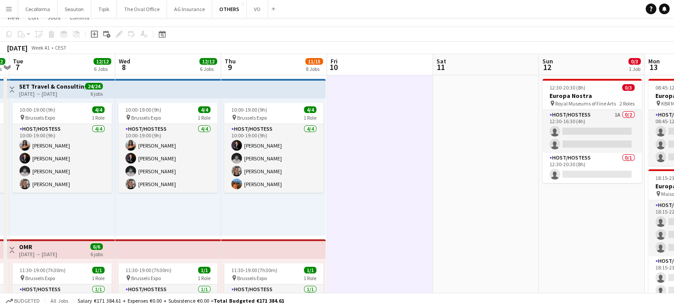
scroll to position [0, 0]
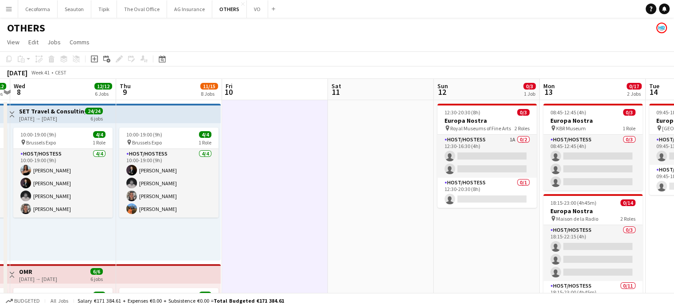
drag, startPoint x: 535, startPoint y: 214, endPoint x: 316, endPoint y: 208, distance: 219.3
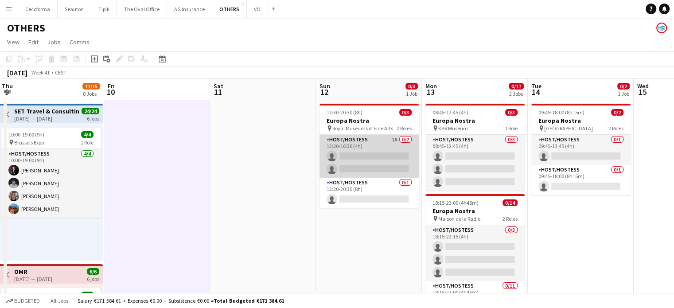
click at [374, 159] on app-card-role "Host/Hostess 1A 0/2 12:30-16:30 (4h) single-neutral-actions single-neutral-acti…" at bounding box center [368, 156] width 99 height 43
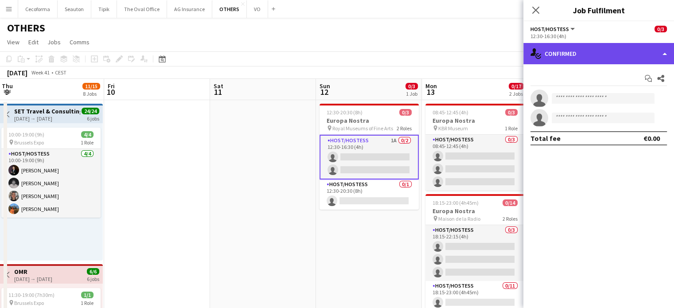
click at [666, 54] on div "single-neutral-actions-check-2 Confirmed" at bounding box center [598, 53] width 151 height 21
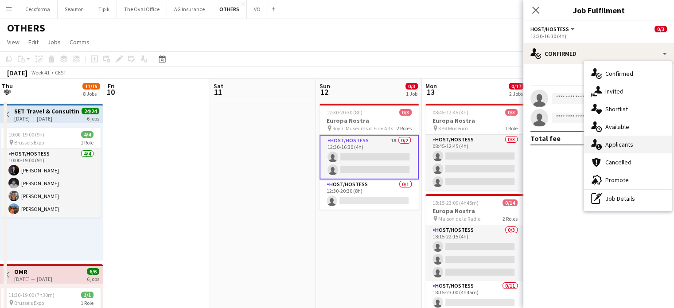
click at [613, 144] on span "Applicants" at bounding box center [619, 144] width 28 height 8
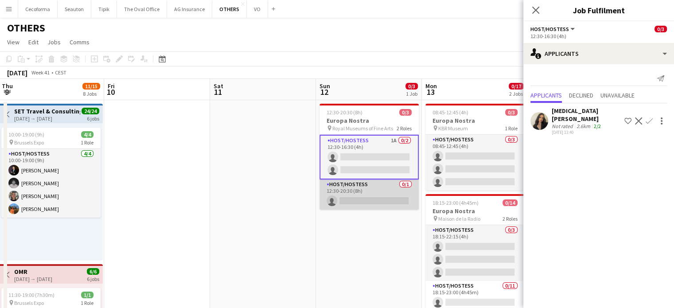
click at [379, 202] on app-card-role "Host/Hostess 0/1 12:30-20:30 (8h) single-neutral-actions" at bounding box center [368, 194] width 99 height 30
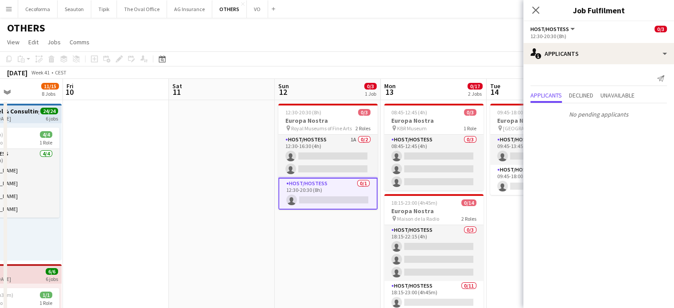
drag, startPoint x: 381, startPoint y: 260, endPoint x: 303, endPoint y: 246, distance: 79.2
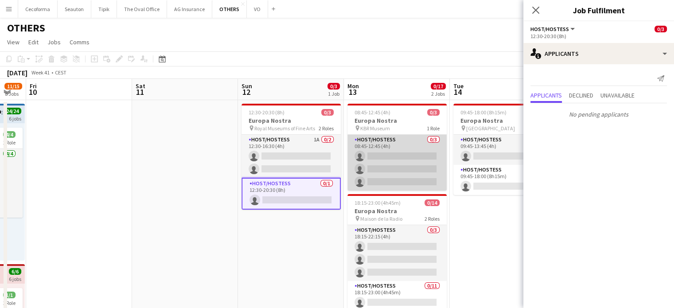
click at [381, 165] on app-card-role "Host/Hostess 0/3 08:45-12:45 (4h) single-neutral-actions single-neutral-actions…" at bounding box center [396, 163] width 99 height 56
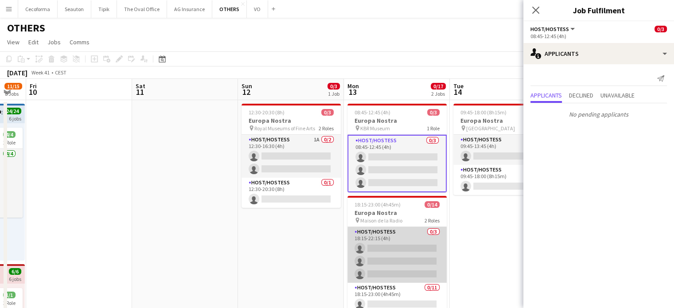
click at [403, 262] on app-card-role "Host/Hostess 0/3 18:15-22:15 (4h) single-neutral-actions single-neutral-actions…" at bounding box center [396, 255] width 99 height 56
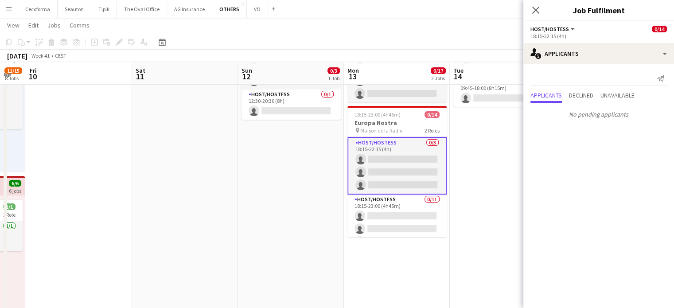
scroll to position [89, 0]
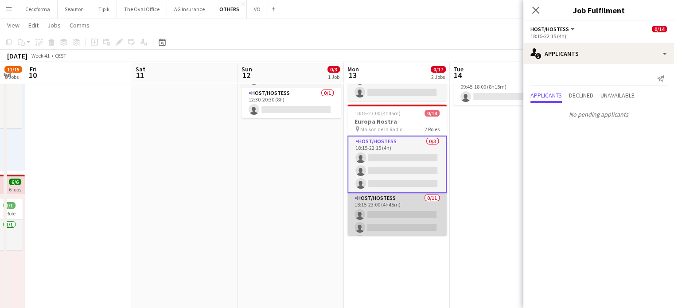
click at [403, 225] on app-card-role "Host/Hostess 0/11 18:15-23:00 (4h45m) single-neutral-actions single-neutral-act…" at bounding box center [396, 272] width 99 height 159
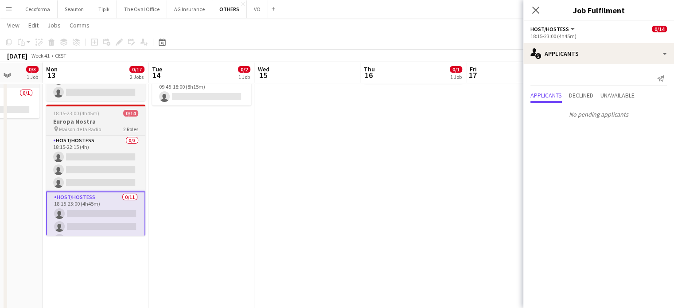
drag, startPoint x: 284, startPoint y: 210, endPoint x: 140, endPoint y: 198, distance: 144.0
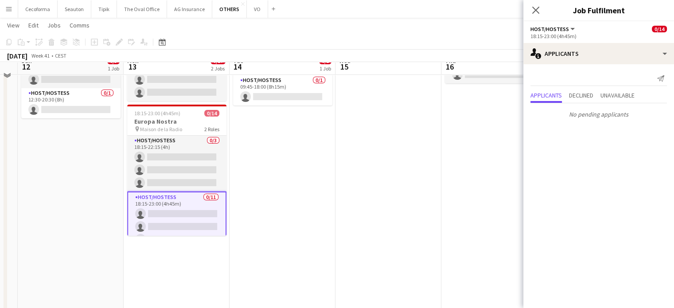
scroll to position [0, 0]
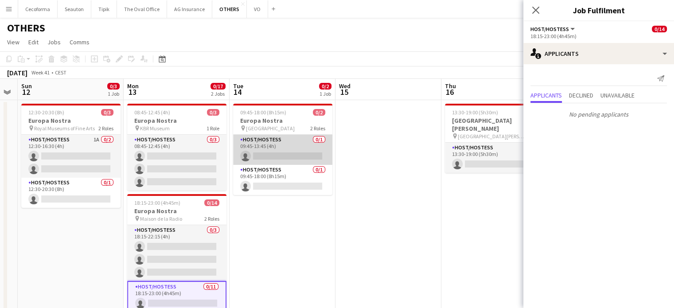
click at [290, 151] on app-card-role "Host/Hostess 0/1 09:45-13:45 (4h) single-neutral-actions" at bounding box center [282, 150] width 99 height 30
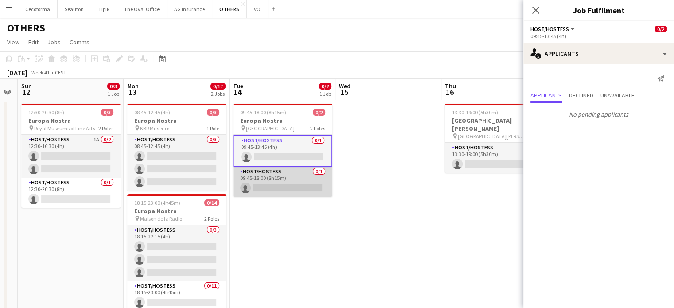
click at [287, 182] on app-card-role "Host/Hostess 0/1 09:45-18:00 (8h15m) single-neutral-actions" at bounding box center [282, 182] width 99 height 30
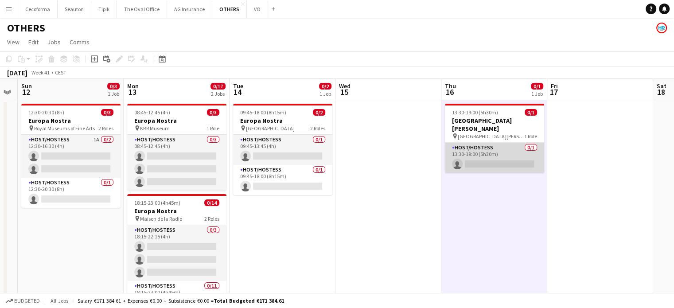
click at [480, 155] on app-card-role "Host/Hostess 0/1 13:30-19:00 (5h30m) single-neutral-actions" at bounding box center [494, 158] width 99 height 30
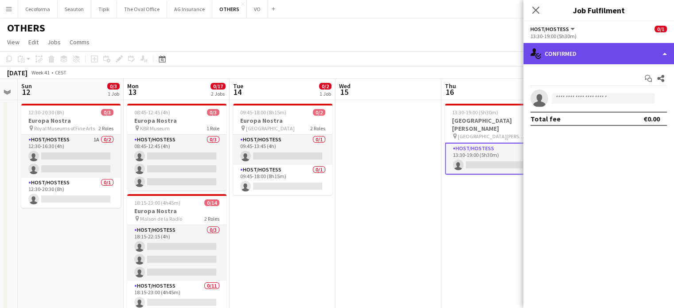
click at [663, 54] on div "single-neutral-actions-check-2 Confirmed" at bounding box center [598, 53] width 151 height 21
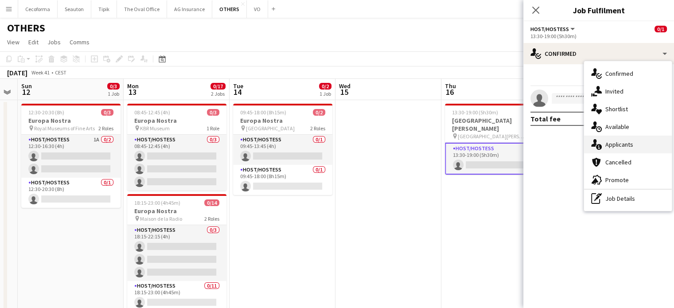
click at [618, 143] on span "Applicants" at bounding box center [619, 144] width 28 height 8
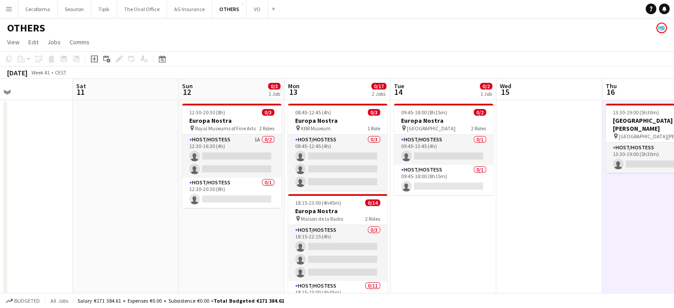
drag, startPoint x: 396, startPoint y: 235, endPoint x: 559, endPoint y: 235, distance: 162.6
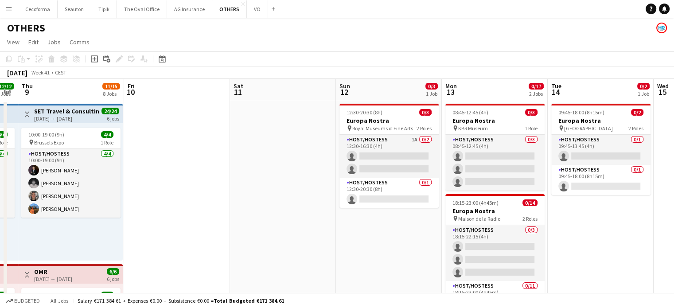
drag, startPoint x: 149, startPoint y: 239, endPoint x: 404, endPoint y: 222, distance: 256.2
